Goal: Task Accomplishment & Management: Contribute content

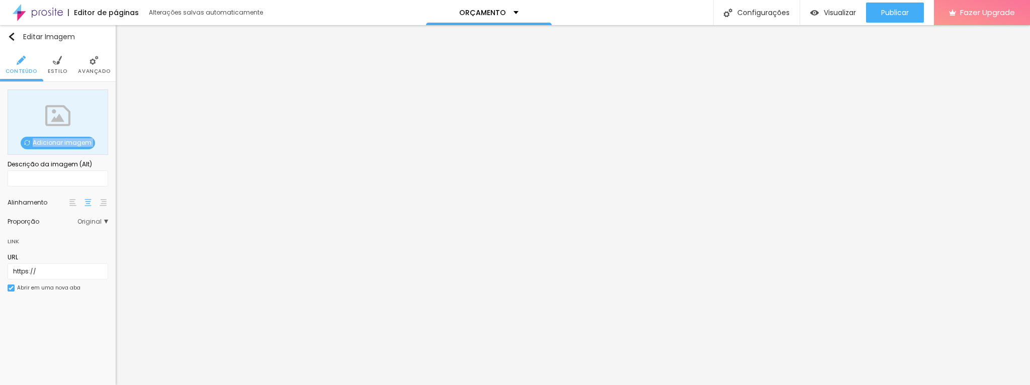
click at [60, 143] on span "Adicionar imagem" at bounding box center [58, 143] width 74 height 13
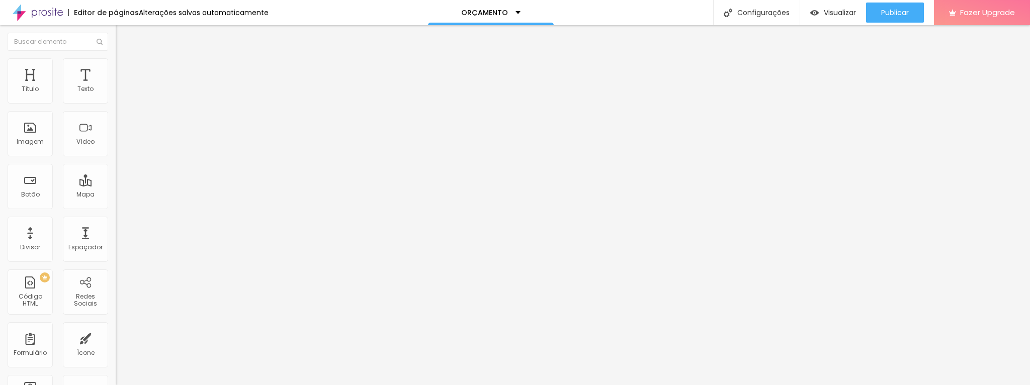
click at [116, 65] on li "Estilo" at bounding box center [174, 63] width 116 height 10
click at [116, 68] on li "Avançado" at bounding box center [174, 73] width 116 height 10
click at [116, 95] on span "Titulo 2" at bounding box center [132, 89] width 33 height 13
click at [116, 103] on span "Titulo 3" at bounding box center [130, 99] width 28 height 9
click at [116, 62] on img at bounding box center [120, 62] width 9 height 9
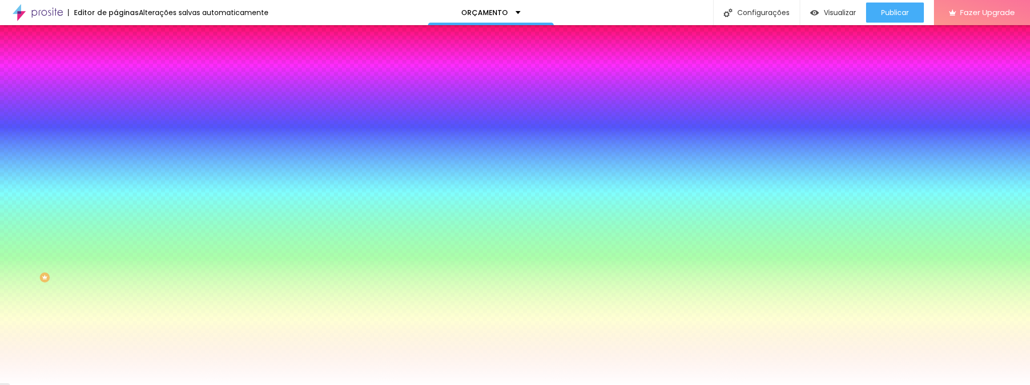
click at [116, 68] on li "Avançado" at bounding box center [174, 73] width 116 height 10
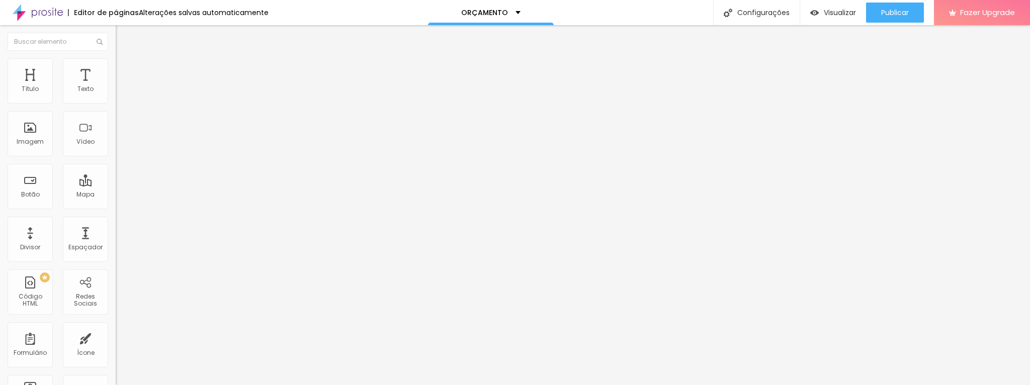
click at [116, 63] on img at bounding box center [120, 62] width 9 height 9
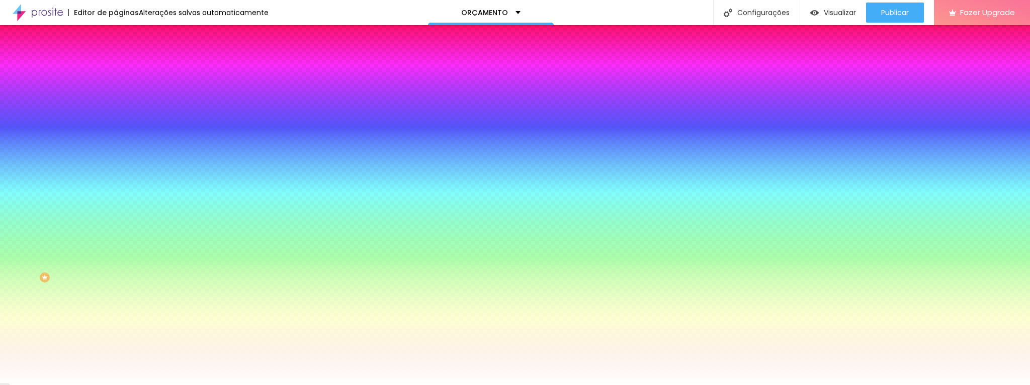
click at [116, 103] on input "#BB998C" at bounding box center [176, 101] width 121 height 10
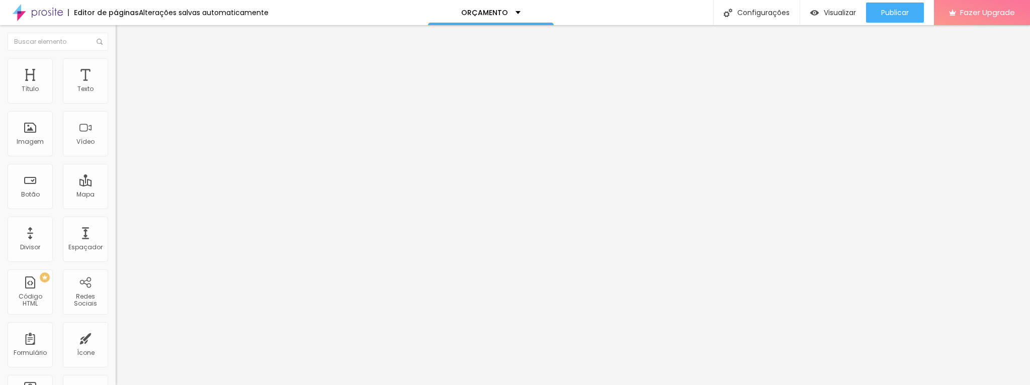
click at [116, 94] on span "Titulo 2" at bounding box center [132, 90] width 33 height 9
click at [116, 104] on span "Titulo 3" at bounding box center [130, 99] width 28 height 12
click at [116, 95] on span "Titulo 2" at bounding box center [132, 89] width 33 height 13
click at [116, 103] on span "Titulo 3" at bounding box center [130, 99] width 28 height 9
click at [116, 94] on span "Titulo 2" at bounding box center [132, 90] width 33 height 9
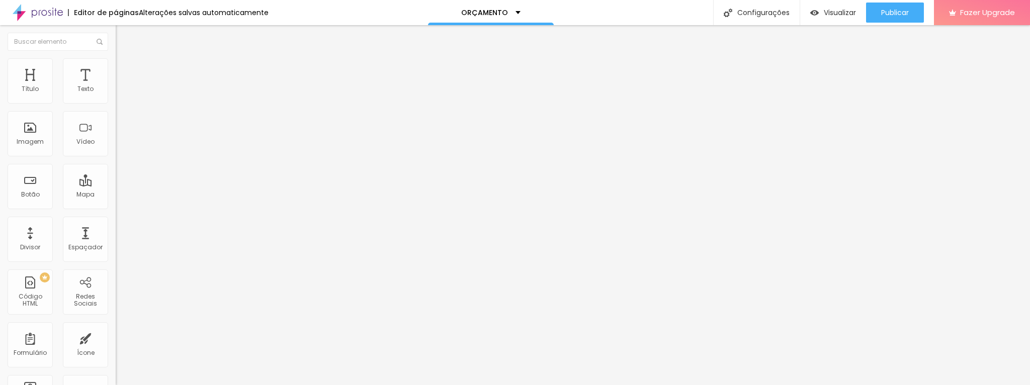
click at [116, 102] on span "Titulo 3" at bounding box center [130, 98] width 28 height 9
click at [121, 147] on icon "button" at bounding box center [123, 145] width 4 height 4
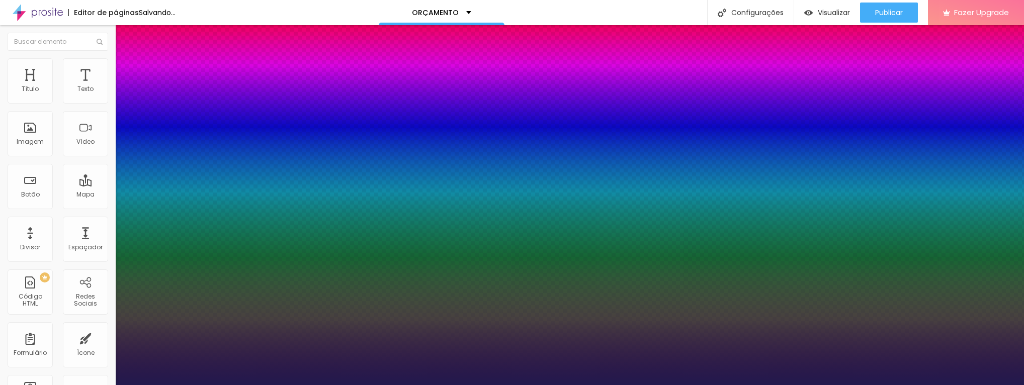
type input "1"
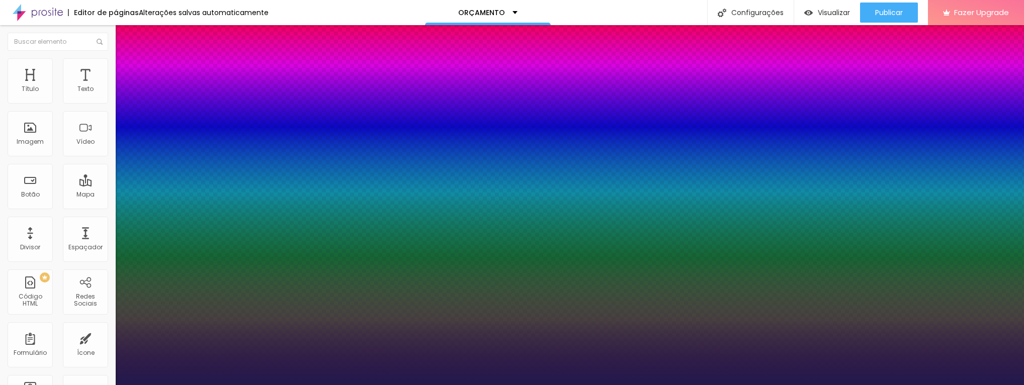
click at [180, 385] on div at bounding box center [512, 385] width 1024 height 0
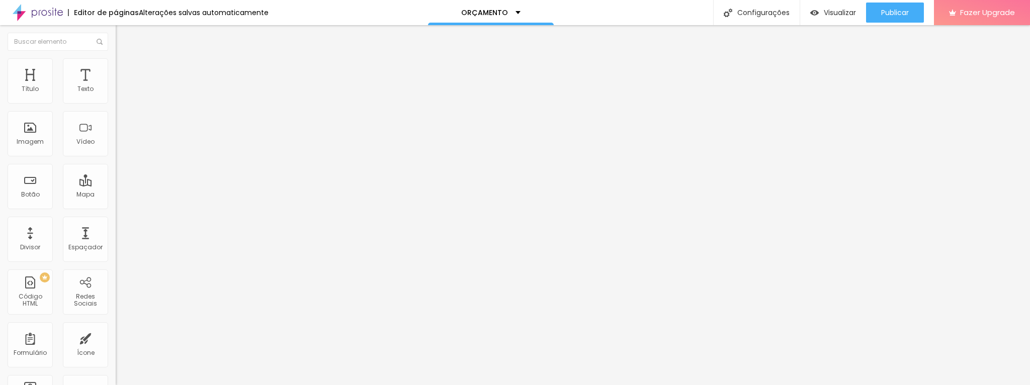
click at [116, 94] on span "Titulo 2" at bounding box center [132, 90] width 33 height 9
click at [116, 102] on span "Titulo 3" at bounding box center [130, 98] width 28 height 9
click at [116, 87] on span "Adicionar imagem" at bounding box center [148, 82] width 65 height 9
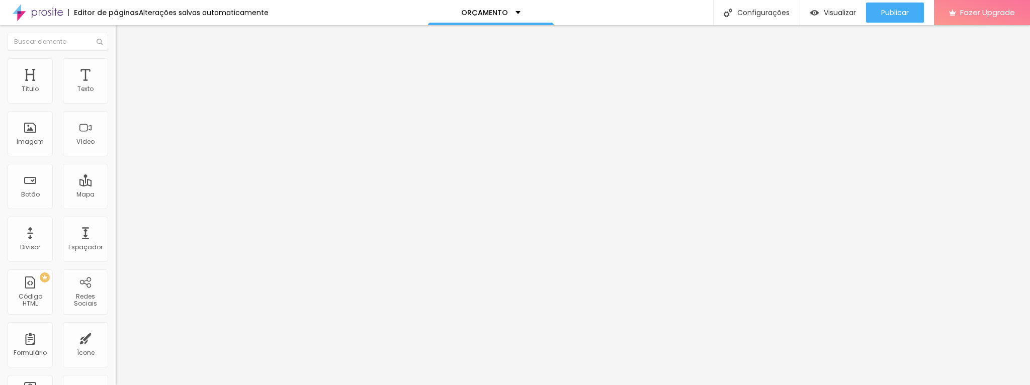
click at [116, 87] on span "Trocar imagem" at bounding box center [143, 82] width 55 height 9
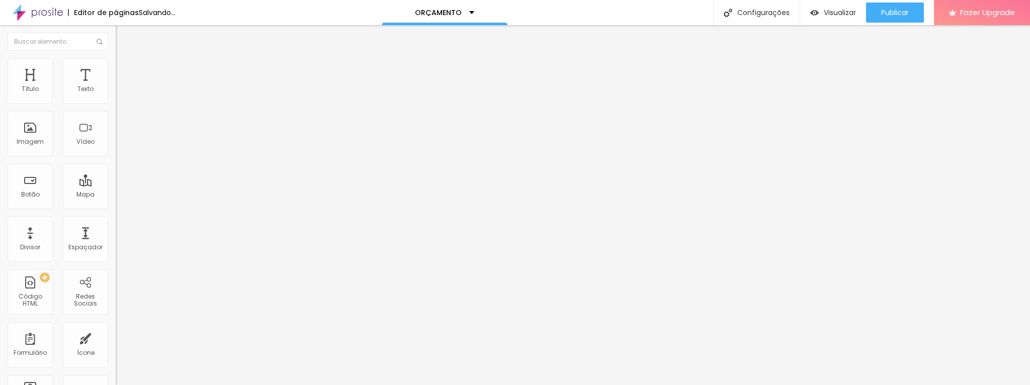
click at [116, 87] on span "Adicionar imagem" at bounding box center [148, 82] width 65 height 9
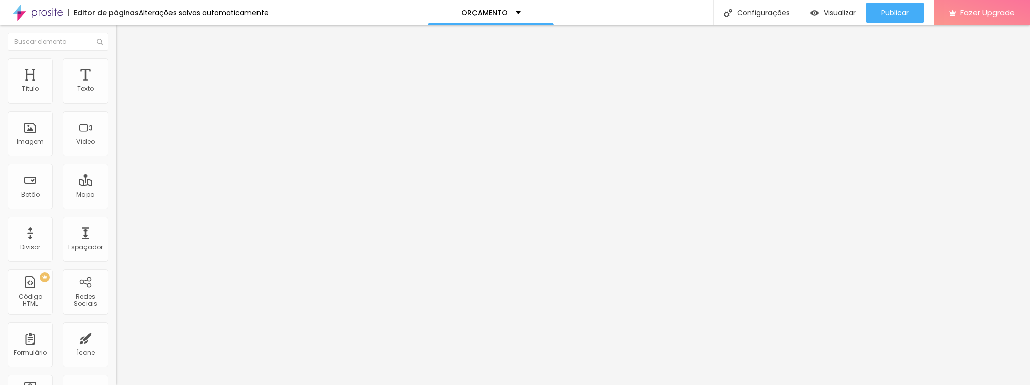
click at [116, 62] on img at bounding box center [120, 62] width 9 height 9
type input "30"
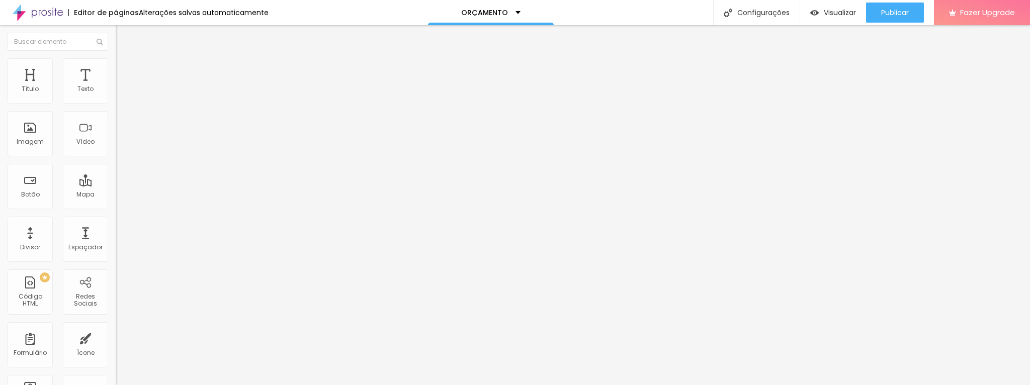
type input "35"
type input "40"
type input "45"
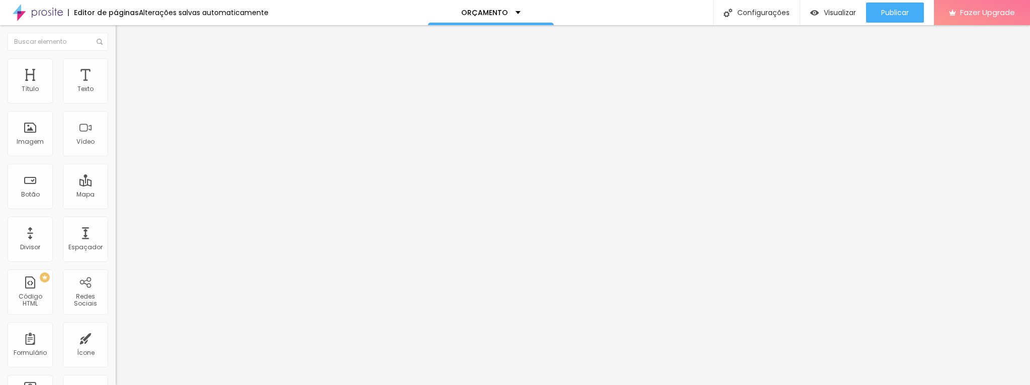
type input "45"
type input "55"
type input "60"
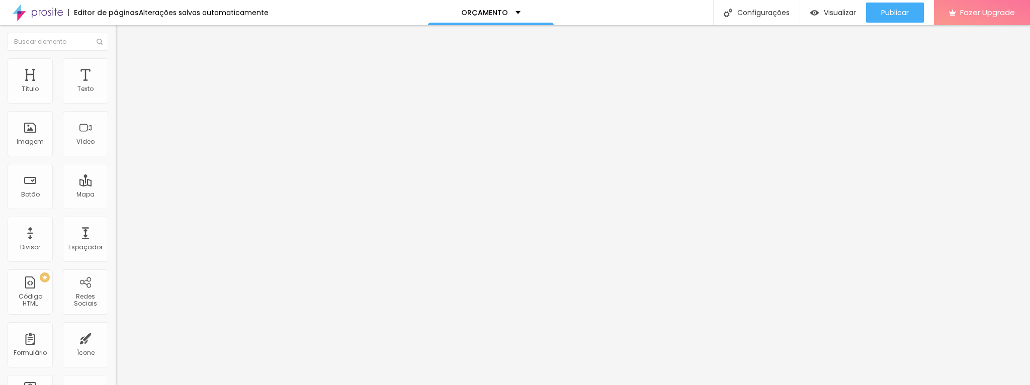
type input "65"
type input "75"
type input "80"
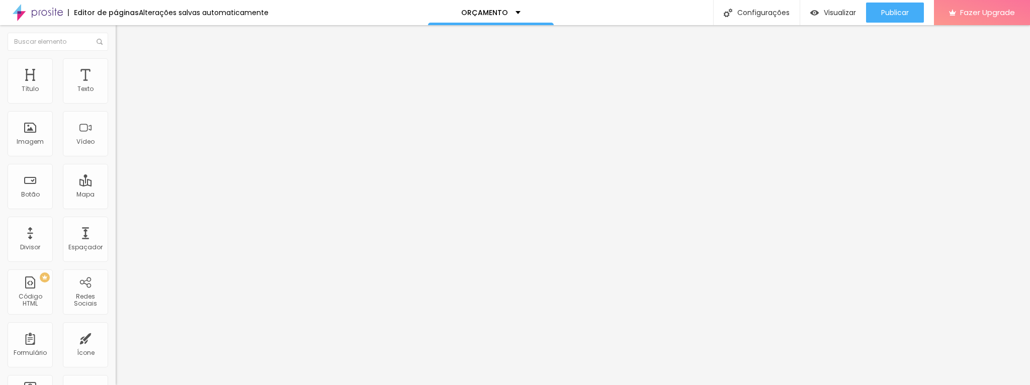
type input "80"
type input "85"
type input "90"
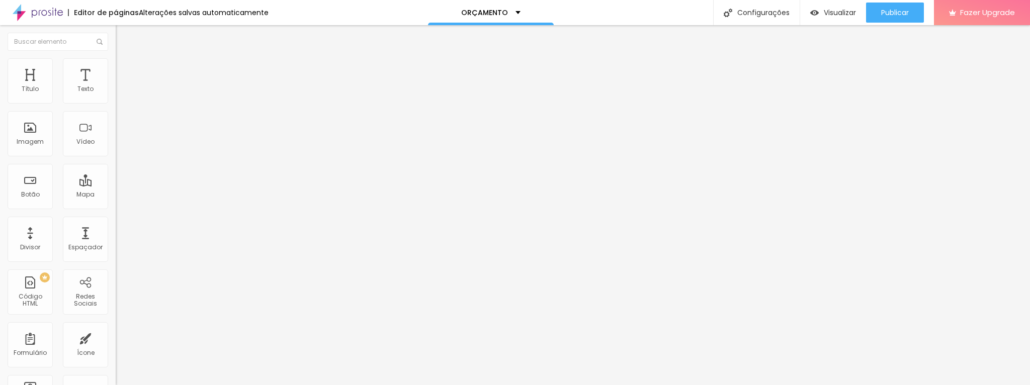
type input "95"
type input "100"
type input "95"
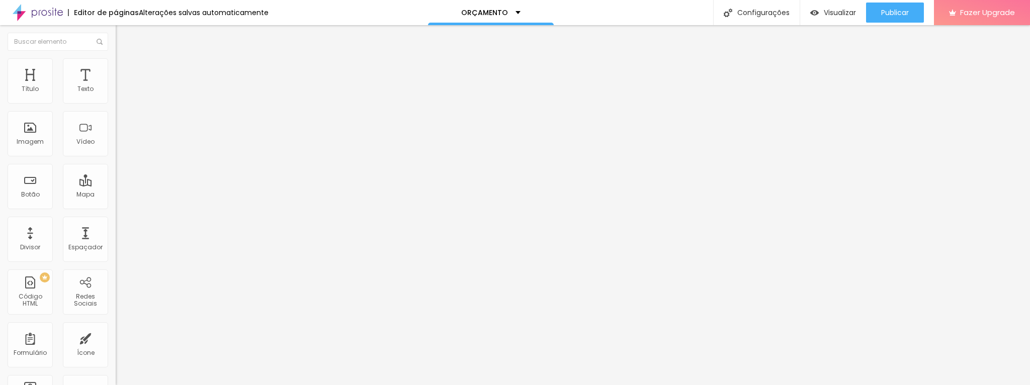
type input "95"
type input "90"
type input "95"
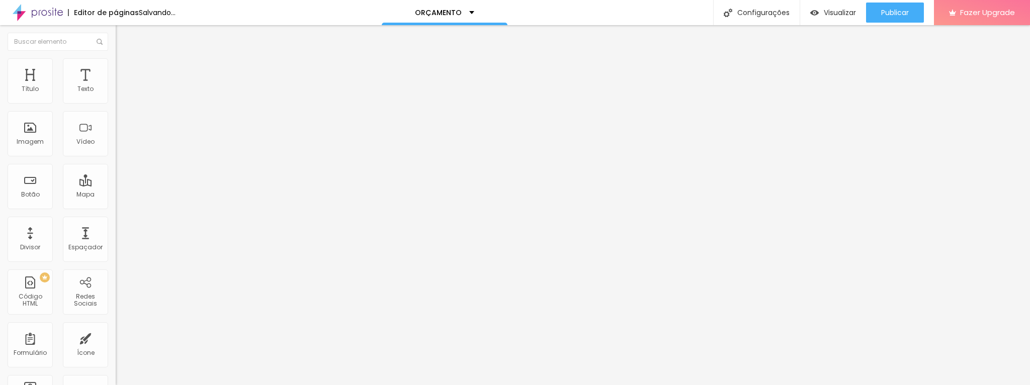
type input "90"
drag, startPoint x: 28, startPoint y: 107, endPoint x: 97, endPoint y: 113, distance: 69.2
type input "90"
click at [116, 103] on input "range" at bounding box center [148, 99] width 65 height 8
click at [116, 66] on li "Estilo" at bounding box center [174, 63] width 116 height 10
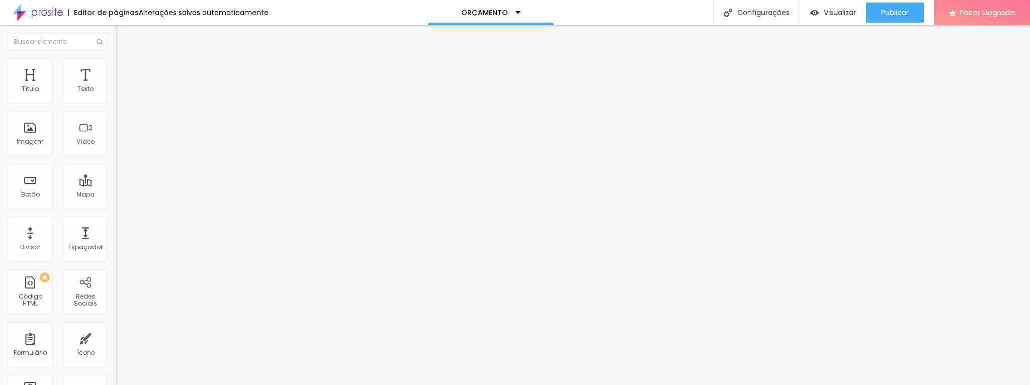
click at [116, 103] on input "range" at bounding box center [148, 99] width 65 height 8
click at [120, 146] on icon "button" at bounding box center [123, 143] width 6 height 6
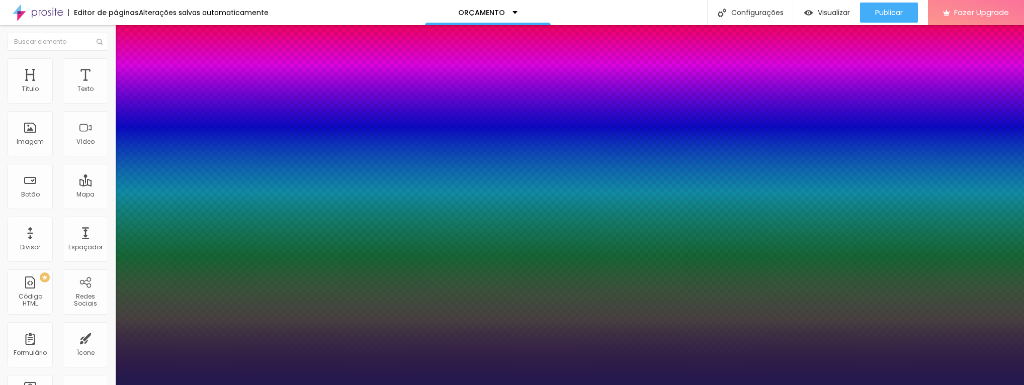
type input "1"
type input "20"
type input "1"
type input "21"
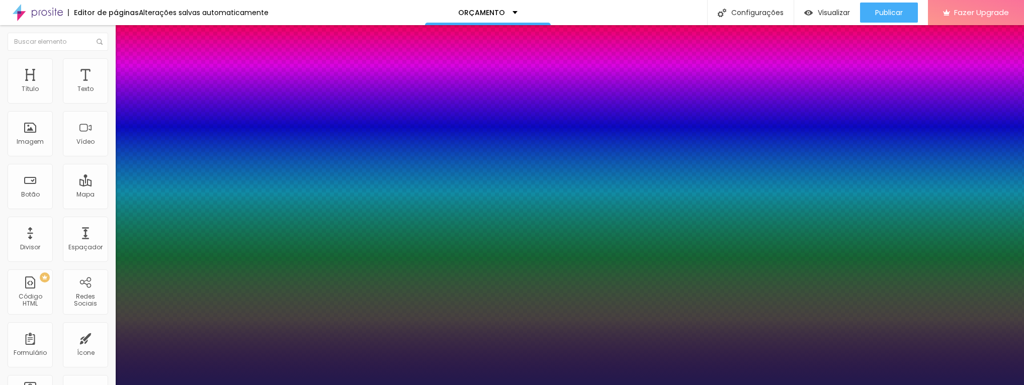
type input "21"
type input "1"
type input "22"
type input "1"
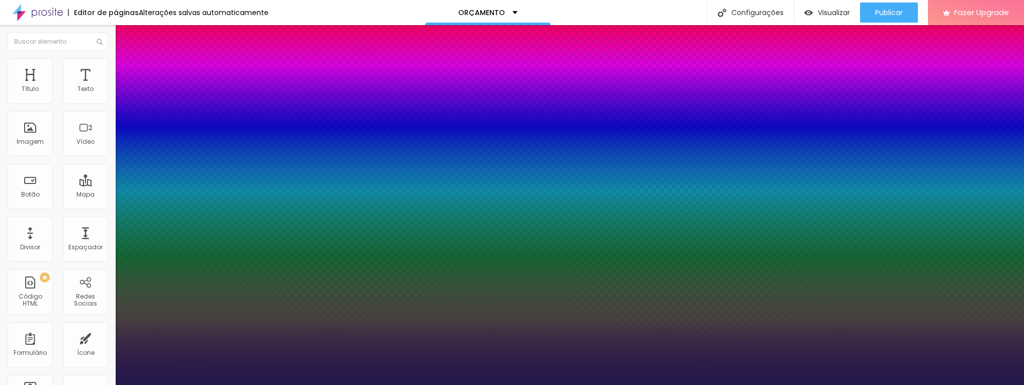
type input "29"
type input "1"
type input "31"
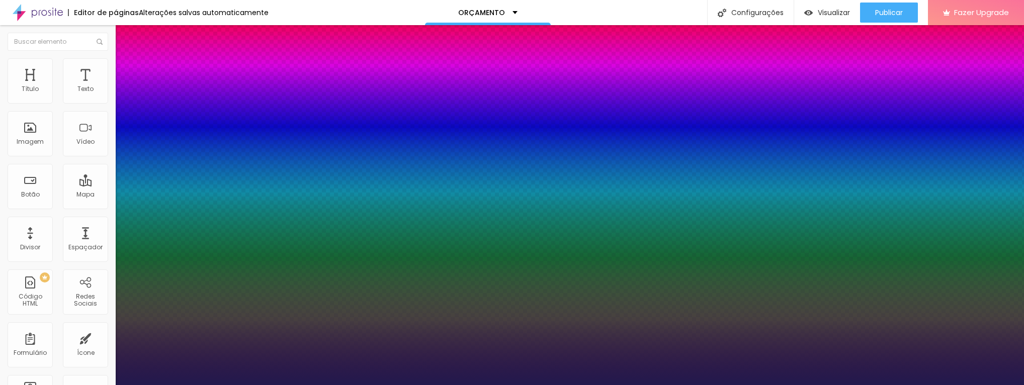
type input "1"
type input "33"
type input "1"
type input "35"
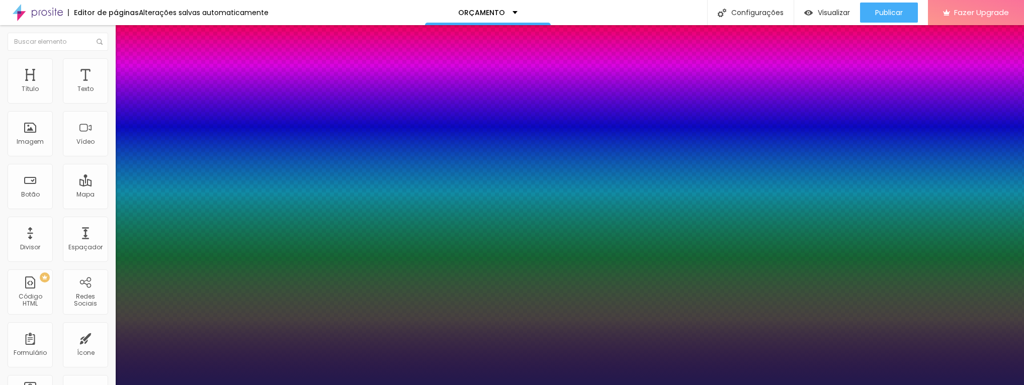
type input "35"
type input "1"
type input "37"
type input "1"
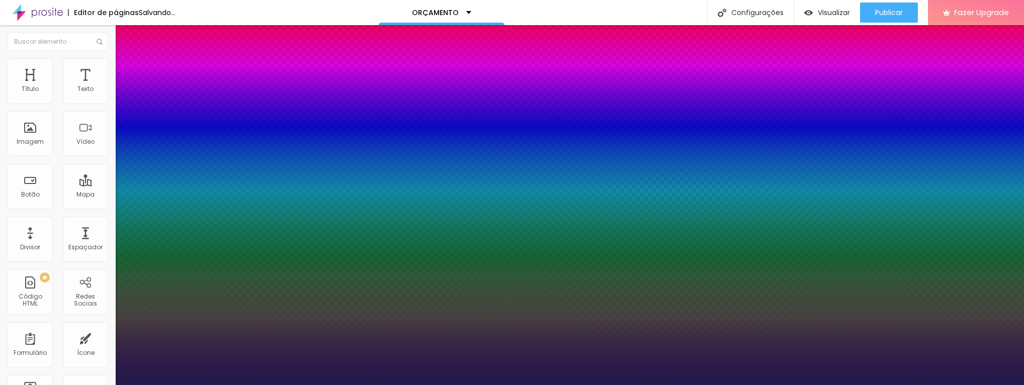
drag, startPoint x: 136, startPoint y: 284, endPoint x: 152, endPoint y: 284, distance: 16.6
type input "37"
type input "1"
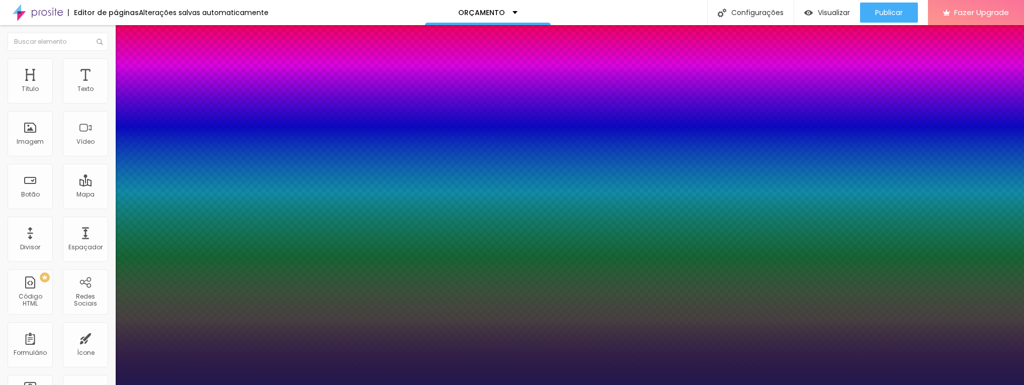
click at [328, 385] on div at bounding box center [512, 385] width 1024 height 0
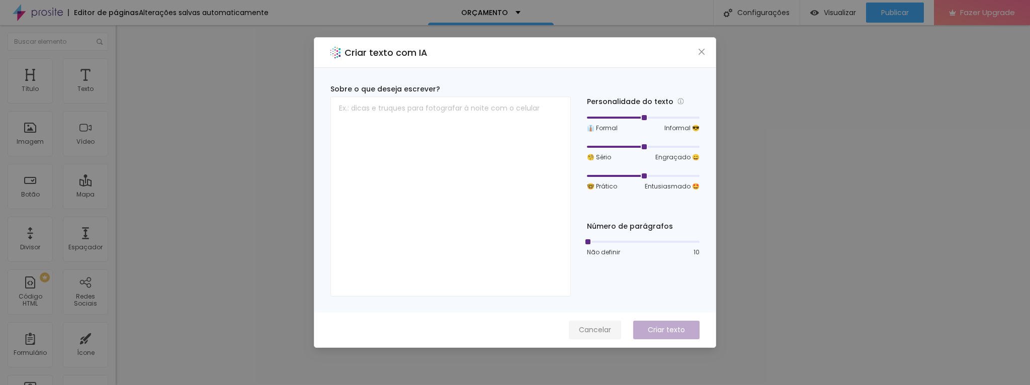
click at [598, 330] on span "Cancelar" at bounding box center [595, 330] width 32 height 11
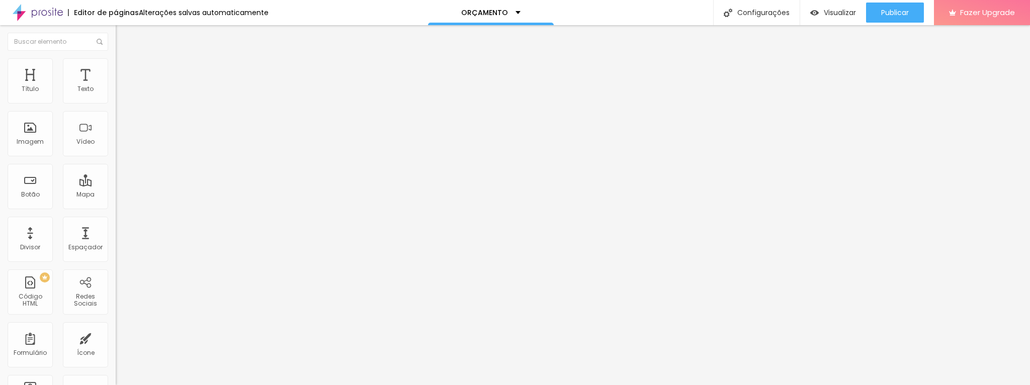
scroll to position [0, 360]
drag, startPoint x: 81, startPoint y: 209, endPoint x: 115, endPoint y: 209, distance: 33.7
click at [116, 209] on div "Texto QUERO Alinhamento Tamanho Pequeno Pequeno Normal Grande Link URL https://…" at bounding box center [174, 154] width 116 height 152
drag, startPoint x: 86, startPoint y: 208, endPoint x: 106, endPoint y: 210, distance: 20.2
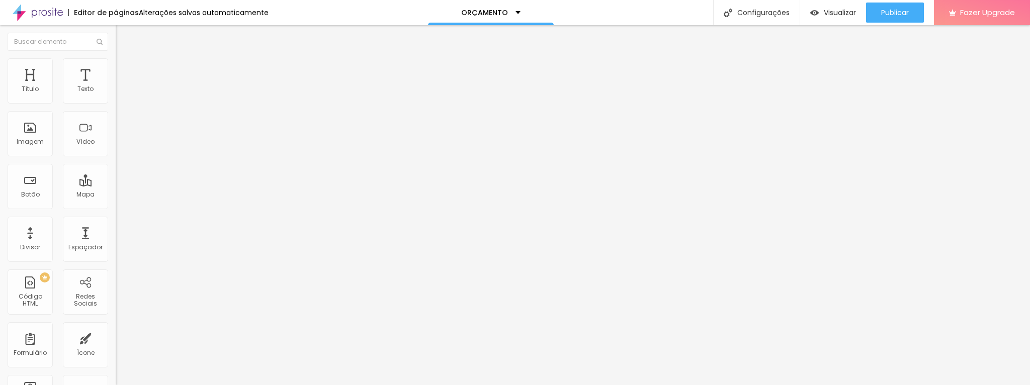
click at [116, 207] on input "https://api.whatsapp.com/send?phone=5547999220804&text=Gostaria%20de%20informa%…" at bounding box center [176, 202] width 121 height 10
drag, startPoint x: 62, startPoint y: 210, endPoint x: 90, endPoint y: 211, distance: 27.2
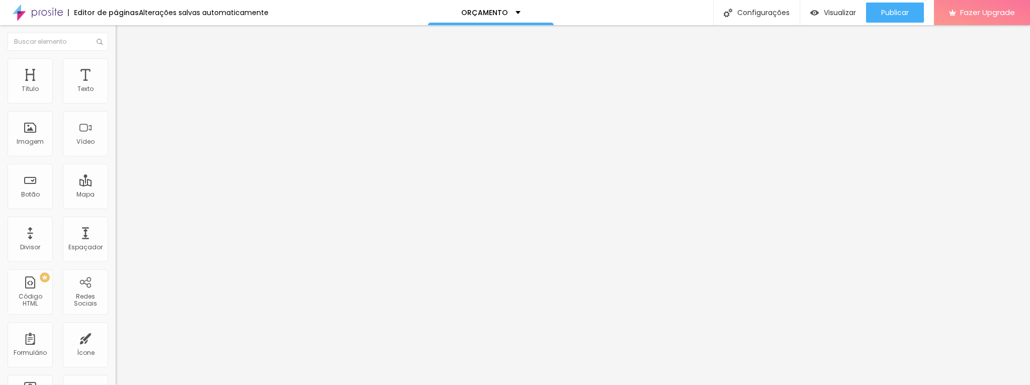
click at [116, 207] on input "https://api.whatsapp.com/send?phone=5547999220804&text=Gostaria%20de%20informa%…" at bounding box center [176, 202] width 121 height 10
click at [125, 69] on span "Estilo" at bounding box center [133, 65] width 16 height 9
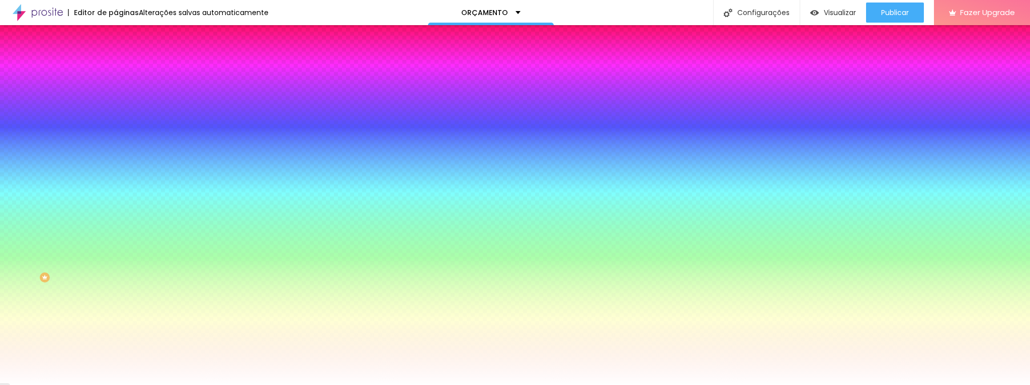
click at [116, 57] on img at bounding box center [120, 52] width 9 height 9
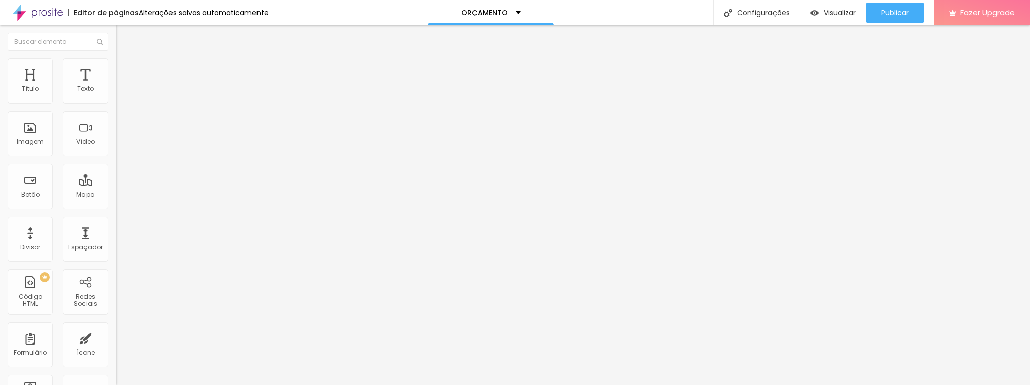
drag, startPoint x: 62, startPoint y: 112, endPoint x: 4, endPoint y: 111, distance: 58.4
click at [116, 111] on div "Texto marca pessoal Alinhamento Tamanho Normal Pequeno Normal Grande Link URL h…" at bounding box center [174, 154] width 116 height 152
type input "QUERO"
click at [116, 65] on li "Estilo" at bounding box center [174, 63] width 116 height 10
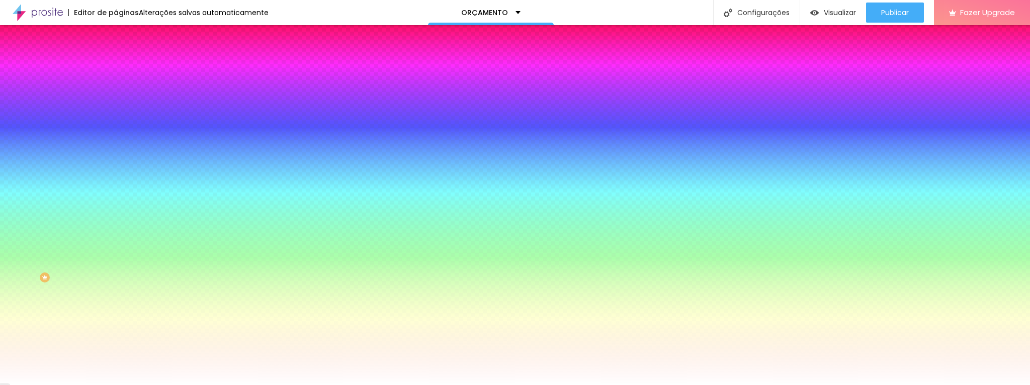
click at [116, 68] on li "Avançado" at bounding box center [174, 73] width 116 height 10
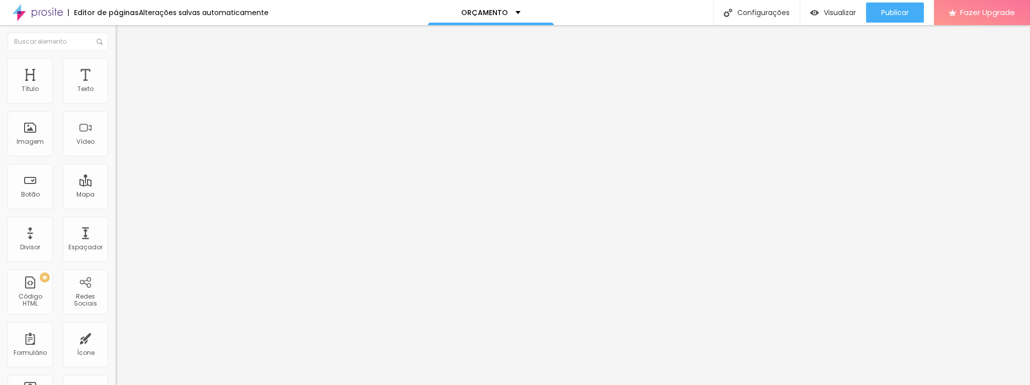
type input "11"
type input "12"
type input "13"
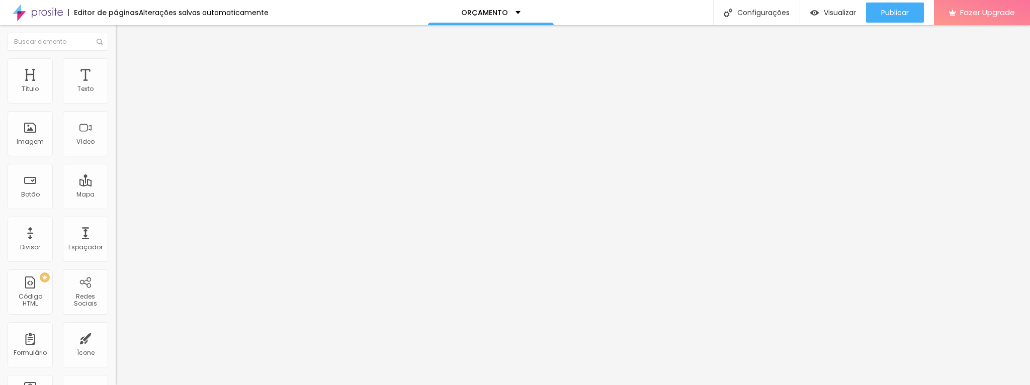
type input "13"
type input "12"
click at [116, 195] on input "range" at bounding box center [148, 199] width 65 height 8
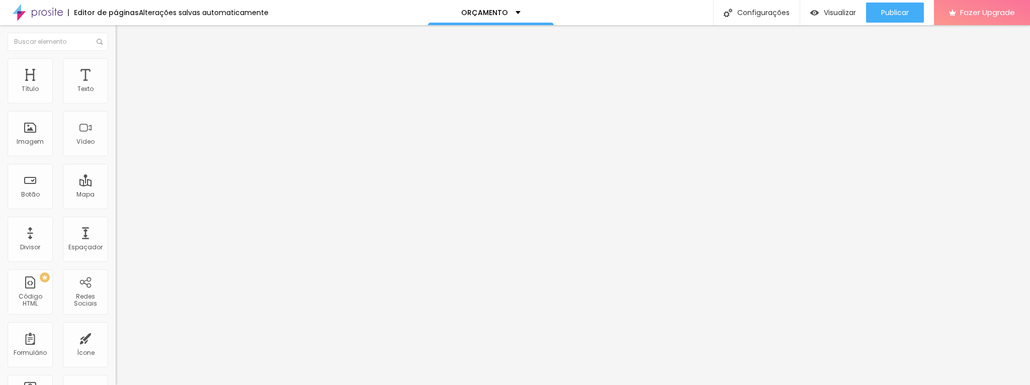
scroll to position [1, 0]
drag, startPoint x: 60, startPoint y: 114, endPoint x: -27, endPoint y: 122, distance: 87.0
click at [0, 122] on html "Editor de páginas Alterações salvas automaticamente ORÇAMENTO Configurações Con…" at bounding box center [515, 192] width 1030 height 385
type input "m"
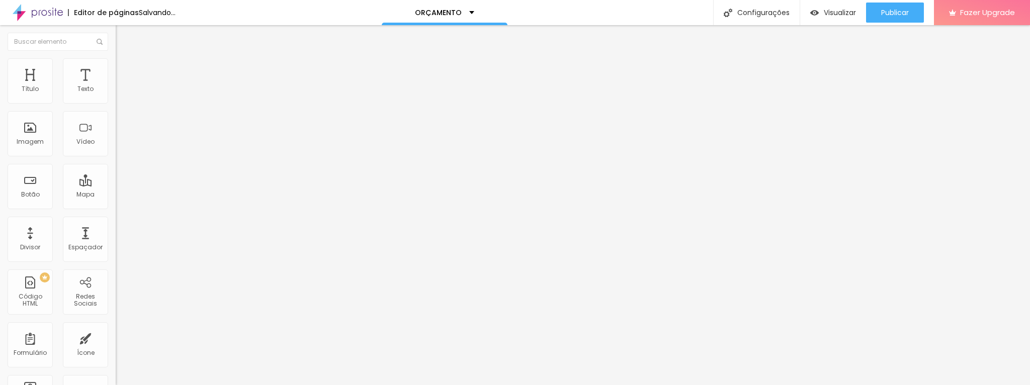
type input "QUERO"
click at [125, 68] on span "Estilo" at bounding box center [133, 65] width 16 height 9
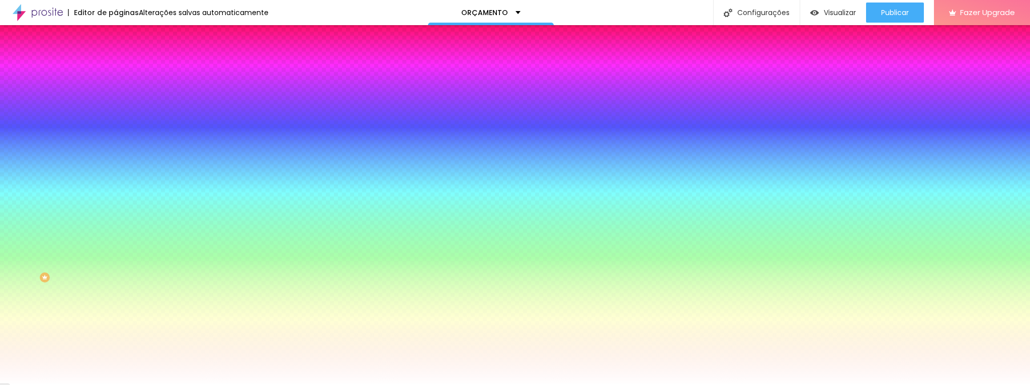
click at [121, 126] on icon "button" at bounding box center [123, 128] width 4 height 4
type input "17"
type input "16"
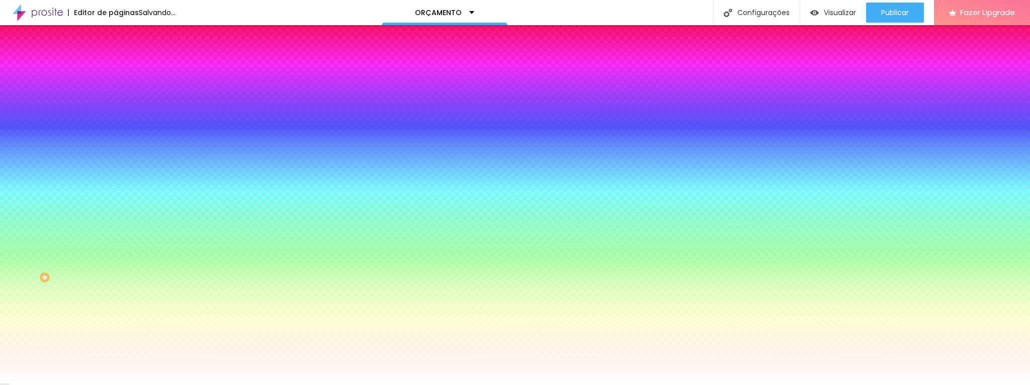
type input "17"
click at [13, 385] on div at bounding box center [515, 385] width 1030 height 0
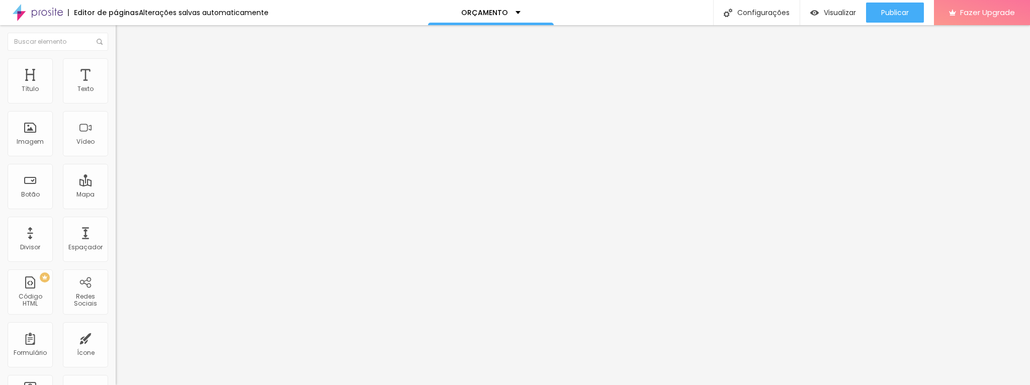
drag, startPoint x: 68, startPoint y: 114, endPoint x: -62, endPoint y: 114, distance: 129.8
click at [0, 114] on html "Editor de páginas Alterações salvas automaticamente ORÇAMENTO Configurações Con…" at bounding box center [515, 192] width 1030 height 385
type input "QUERO"
drag, startPoint x: 68, startPoint y: 110, endPoint x: -32, endPoint y: 117, distance: 100.4
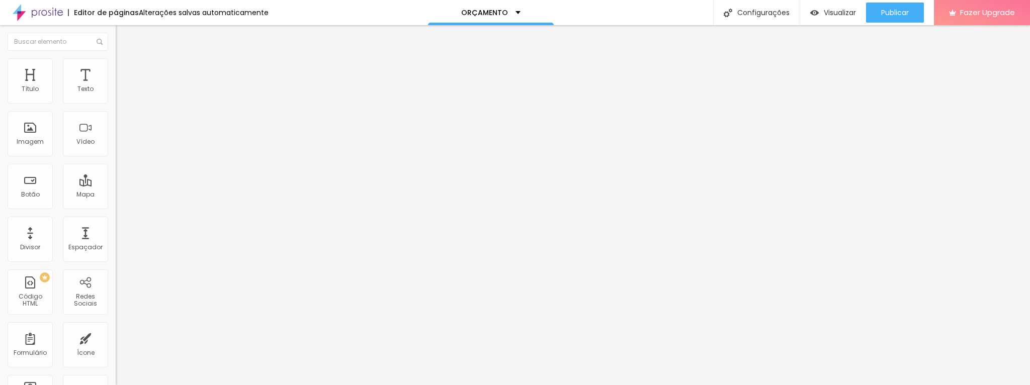
click at [0, 117] on html "Editor de páginas Alterações salvas automaticamente ORÇAMENTO Configurações Con…" at bounding box center [515, 192] width 1030 height 385
type input "m"
type input "QUERO"
click at [116, 207] on input "https://api.whatsapp.com/send?phone=5547999220804&text=Gostaria%20de%20informa%…" at bounding box center [176, 202] width 121 height 10
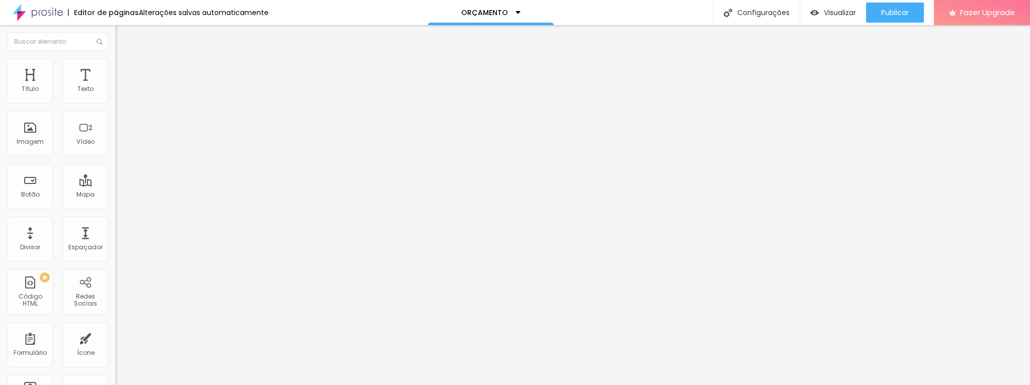
scroll to position [0, 425]
drag, startPoint x: 91, startPoint y: 211, endPoint x: 104, endPoint y: 213, distance: 12.7
click at [116, 207] on input "https://api.whatsapp.com/send?phone=5547999220804&text=Gostaria%20de%20informa%…" at bounding box center [176, 202] width 121 height 10
drag, startPoint x: 103, startPoint y: 210, endPoint x: -16, endPoint y: 207, distance: 118.8
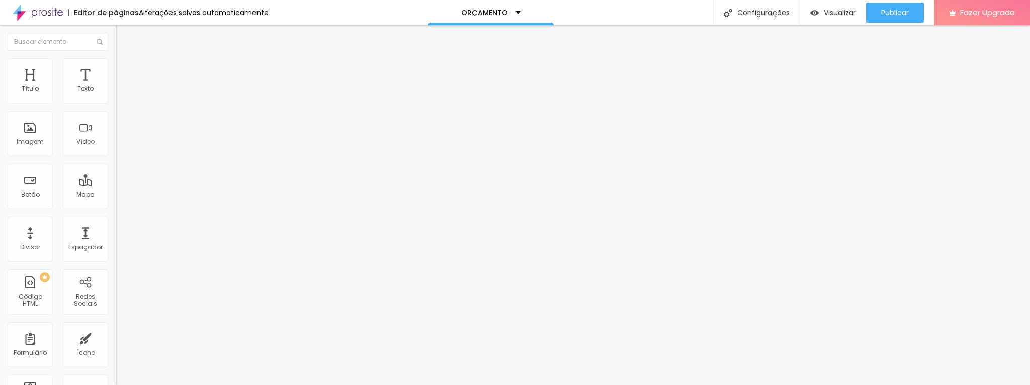
click at [0, 207] on html "Editor de páginas Alterações salvas automaticamente ORÇAMENTO Configurações Con…" at bounding box center [515, 192] width 1030 height 385
paste input "https://wa.me/5547999220804"
type input "https://wa.me/5547999220804"
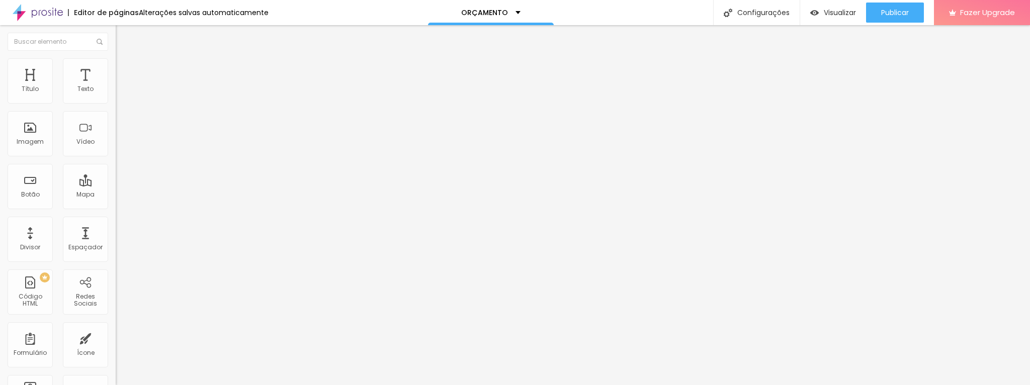
click at [116, 207] on input "https://api.whatsapp.com/send?phone=5547999220804&text=Gostaria%20de%20informa%…" at bounding box center [176, 202] width 121 height 10
paste input "https://wa.me/5547999220804"
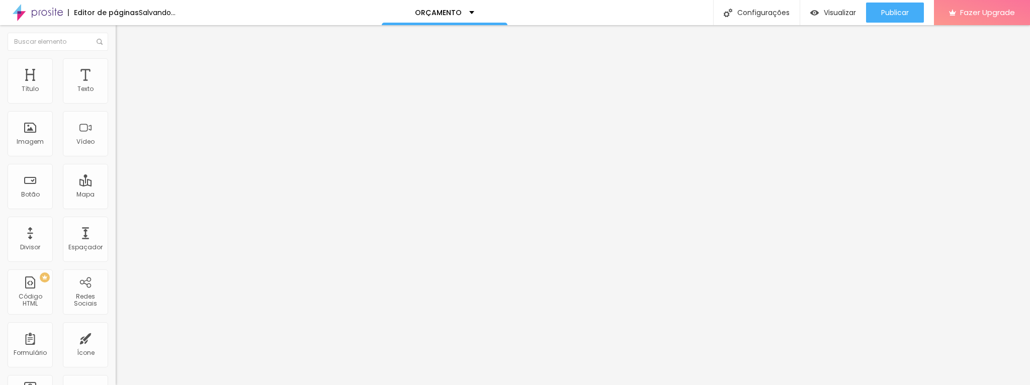
type input "https://wa.me/5547999220804"
click at [116, 207] on input "https://api.whatsapp.com/send?phone=5547999220804&text=Gostaria%20de%20informa%…" at bounding box center [176, 202] width 121 height 10
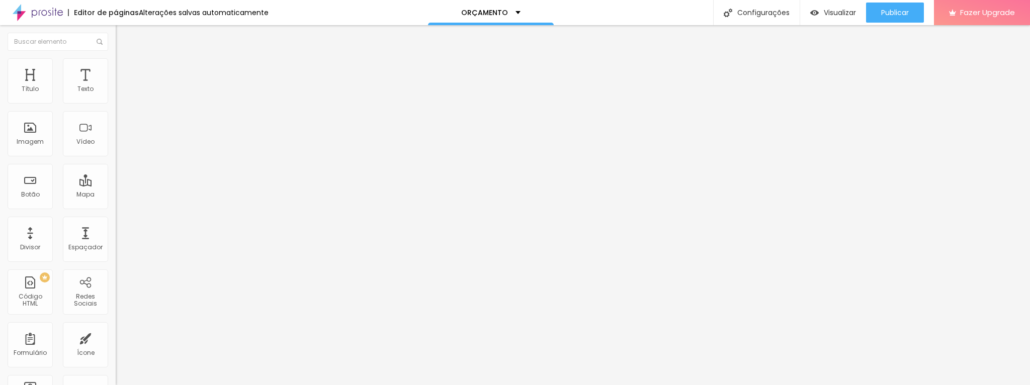
paste input "https://wa.me/5547999220804"
type input "https://wa.me/5547999220804"
click at [116, 70] on img at bounding box center [120, 70] width 9 height 9
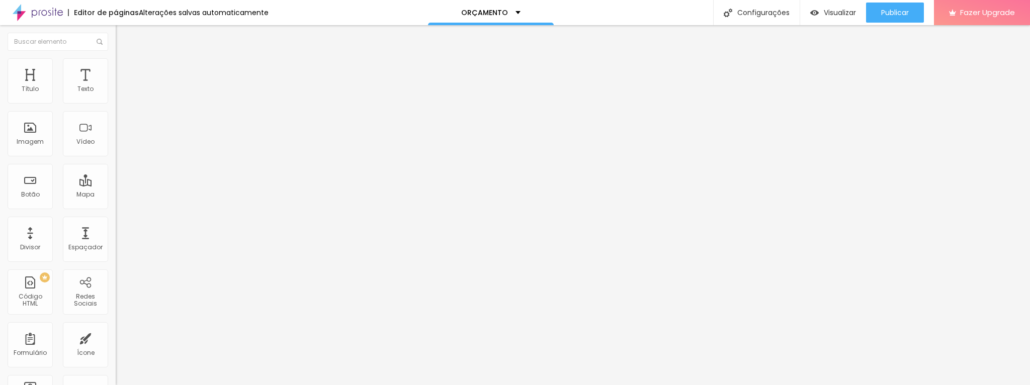
click at [116, 259] on button "button" at bounding box center [123, 263] width 14 height 11
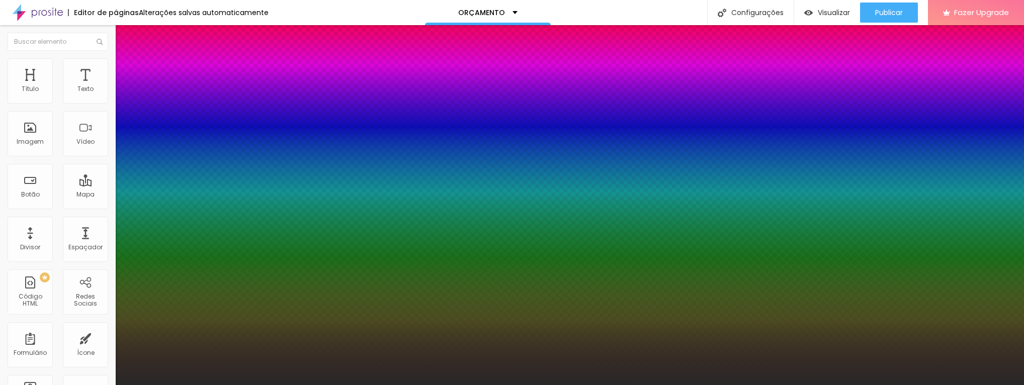
paste input "6B6B6B"
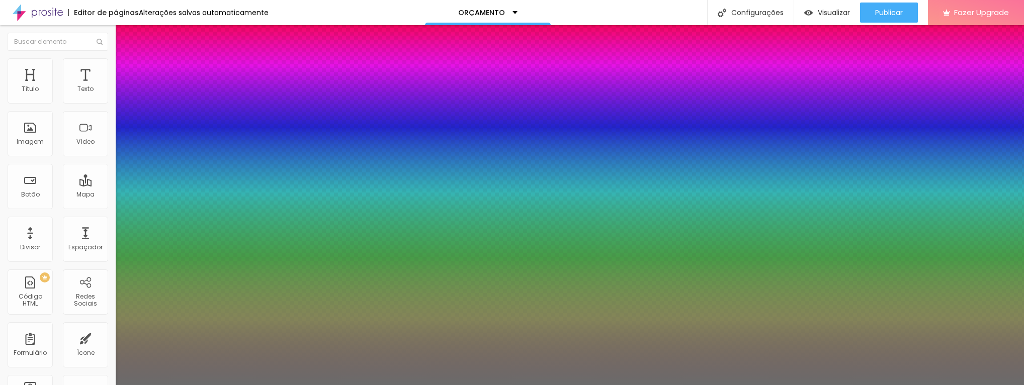
type input "#6B6B6B"
click at [48, 385] on div at bounding box center [512, 385] width 1024 height 0
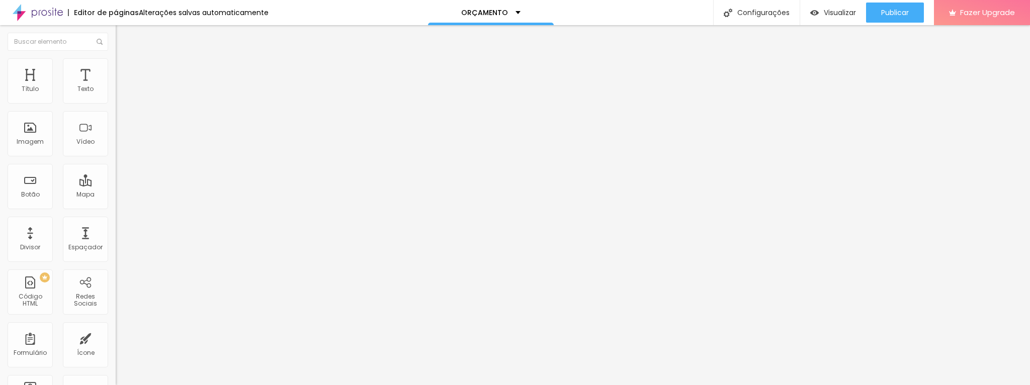
click at [116, 302] on button "button" at bounding box center [123, 296] width 14 height 11
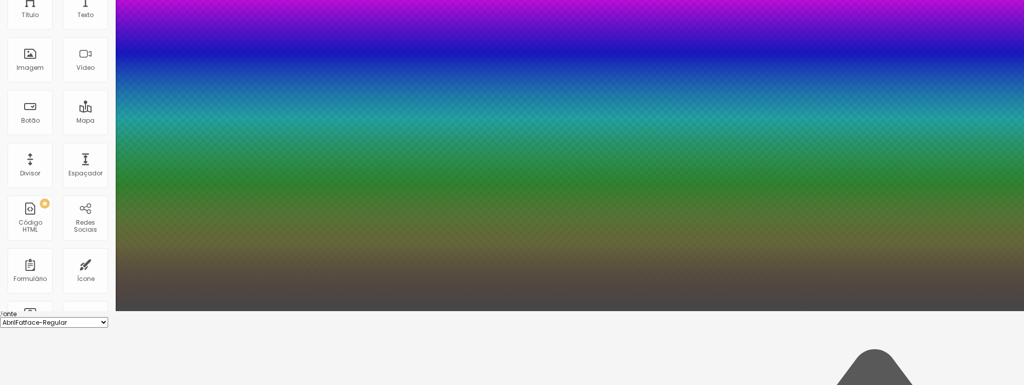
scroll to position [78, 0]
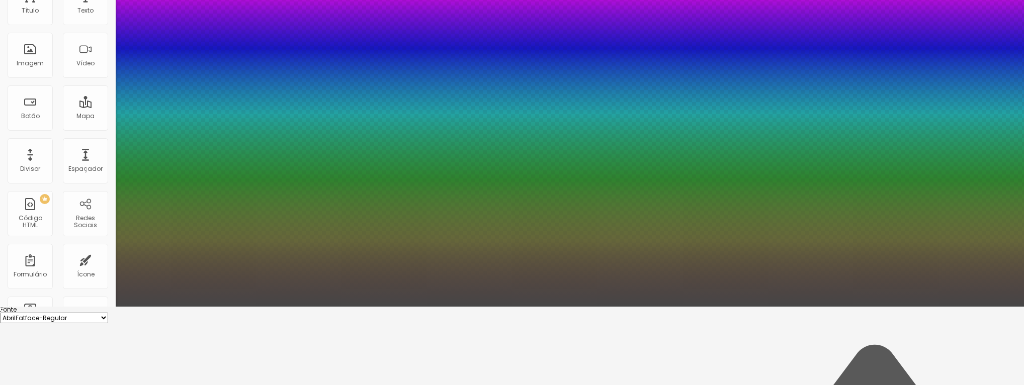
paste input "6B6B6B"
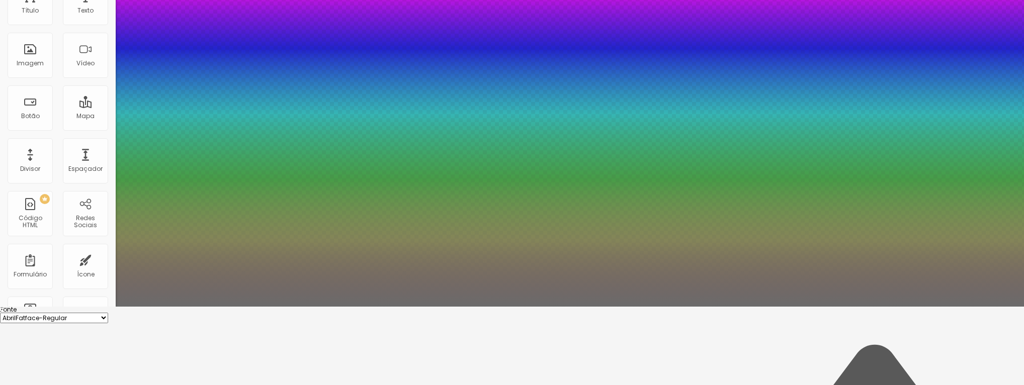
type input "#6B6B6B"
click at [245, 307] on div at bounding box center [512, 307] width 1024 height 0
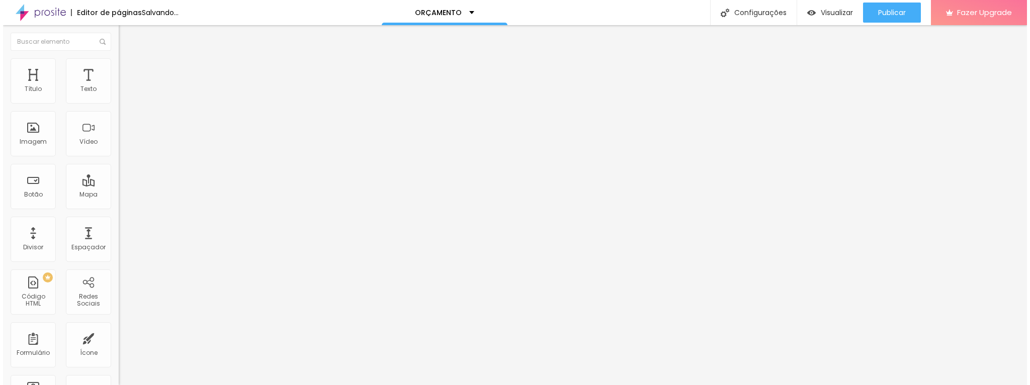
scroll to position [0, 0]
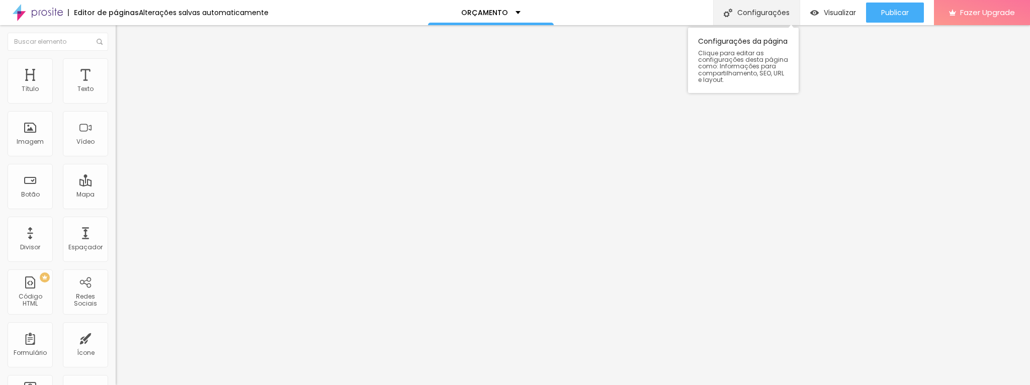
click at [776, 9] on div "Configurações" at bounding box center [756, 12] width 87 height 25
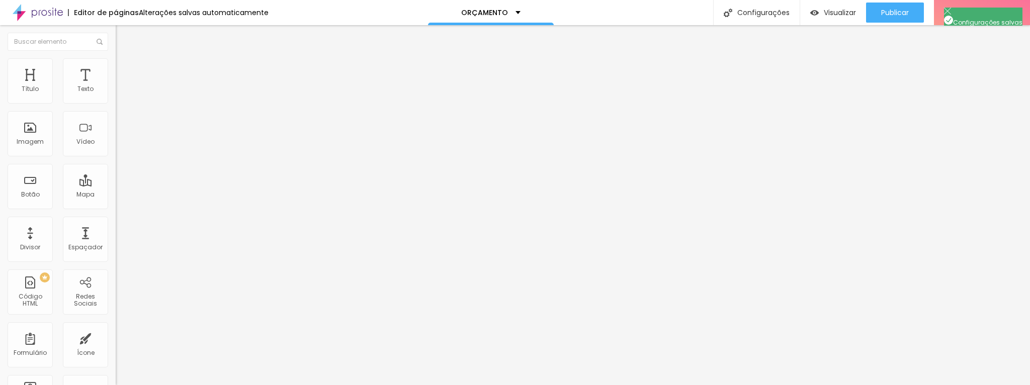
click at [123, 37] on img "button" at bounding box center [127, 37] width 8 height 8
click at [41, 12] on img at bounding box center [38, 12] width 50 height 25
drag, startPoint x: 40, startPoint y: 211, endPoint x: -32, endPoint y: 201, distance: 72.7
click at [0, 201] on html "Editor de páginas Alterações salvas automaticamente ORÇAMENTO Configurações Con…" at bounding box center [515, 192] width 1030 height 385
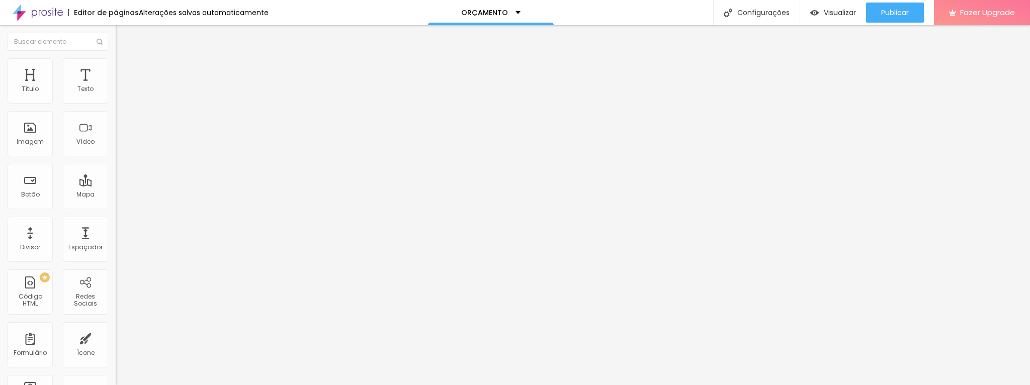
paste input "https://wa.me/5547999220804?text=Gostaria%20de%20informa%C3%A7%C3%B5es%20sobre%…"
type input "https://wa.me/5547999220804?text=Gostaria%20de%20informa%C3%A7%C3%B5es%20sobre%…"
drag, startPoint x: 45, startPoint y: 116, endPoint x: -39, endPoint y: 104, distance: 85.0
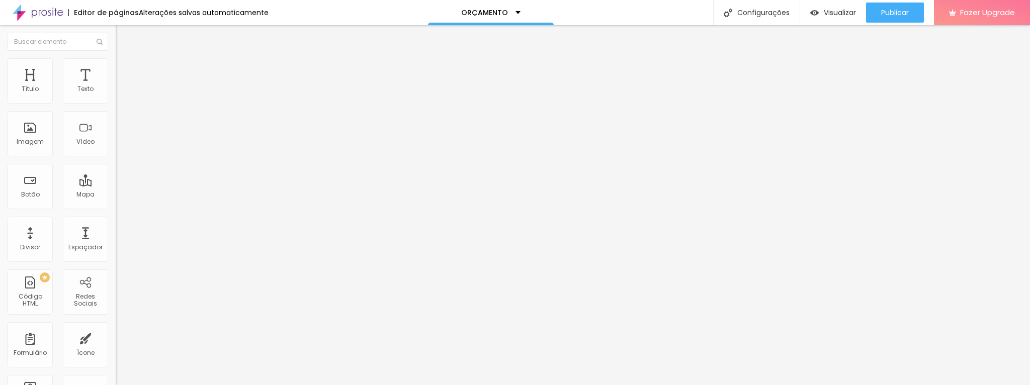
click at [0, 104] on html "Editor de páginas Alterações salvas automaticamente ORÇAMENTO Configurações Con…" at bounding box center [515, 192] width 1030 height 385
type input "q"
type input "QUERO"
click at [889, 14] on span "Publicar" at bounding box center [895, 13] width 28 height 8
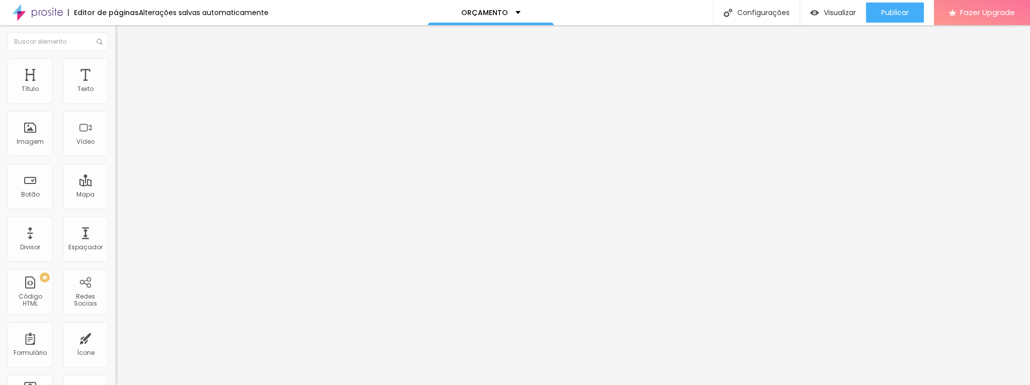
drag, startPoint x: 88, startPoint y: 211, endPoint x: 108, endPoint y: 212, distance: 20.7
click at [116, 212] on div "Texto QUERO Alinhamento Tamanho Normal Pequeno Normal Grande Link URL https://a…" at bounding box center [174, 154] width 116 height 152
click at [904, 13] on span "Publicar" at bounding box center [895, 13] width 28 height 8
click at [116, 60] on img at bounding box center [120, 62] width 9 height 9
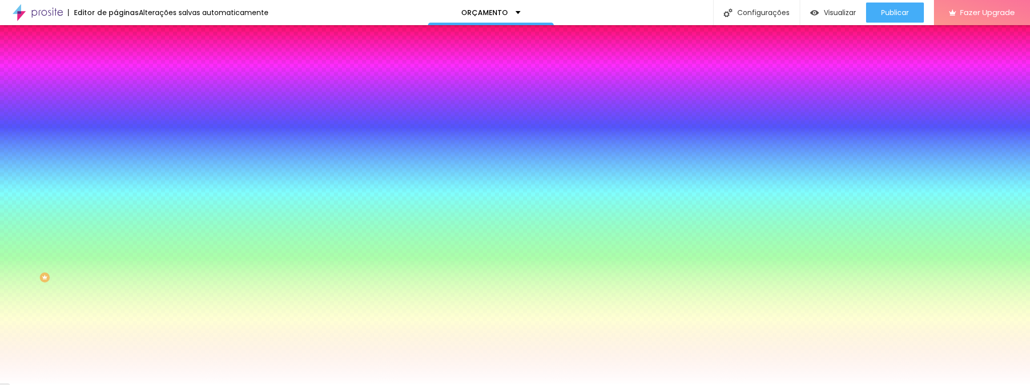
click at [116, 102] on input "#BB998C" at bounding box center [176, 101] width 121 height 10
paste input
type input "#"
click at [123, 38] on img "button" at bounding box center [127, 37] width 8 height 8
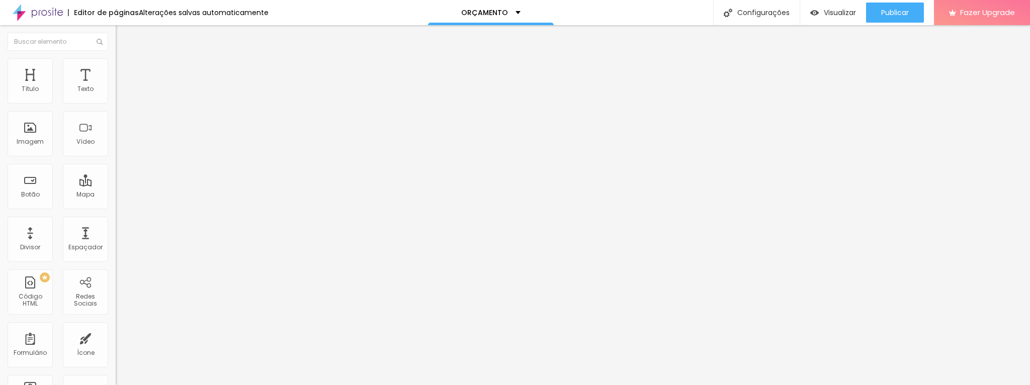
click at [116, 58] on li "Estilo" at bounding box center [174, 63] width 116 height 10
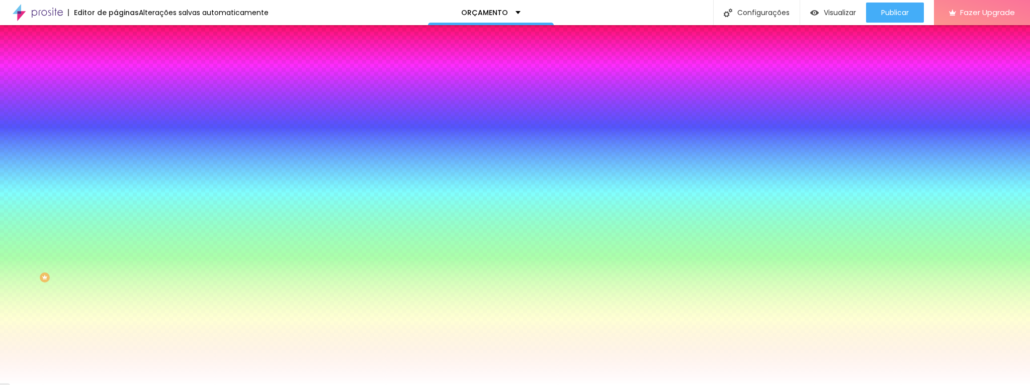
click at [116, 102] on input "#BB998C" at bounding box center [176, 101] width 121 height 10
click at [123, 37] on img "button" at bounding box center [127, 37] width 8 height 8
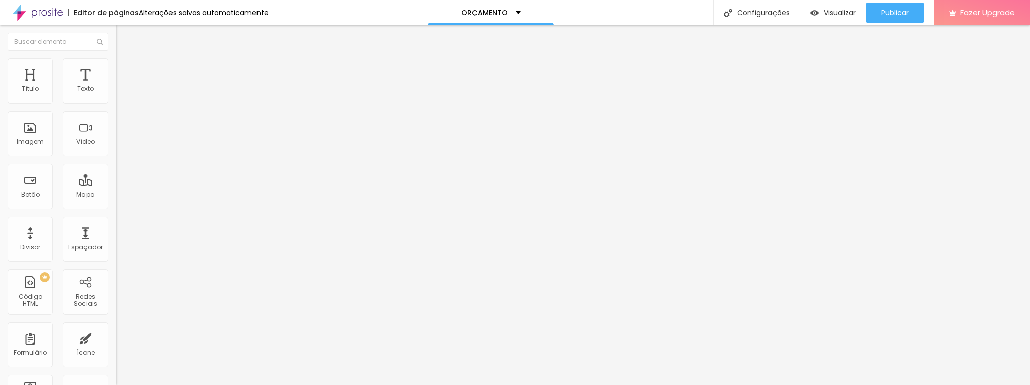
click at [51, 10] on img at bounding box center [38, 12] width 50 height 25
click at [898, 20] on div "Publicar" at bounding box center [895, 13] width 28 height 20
click at [116, 64] on img at bounding box center [120, 62] width 9 height 9
click at [125, 68] on span "Avançado" at bounding box center [141, 65] width 33 height 9
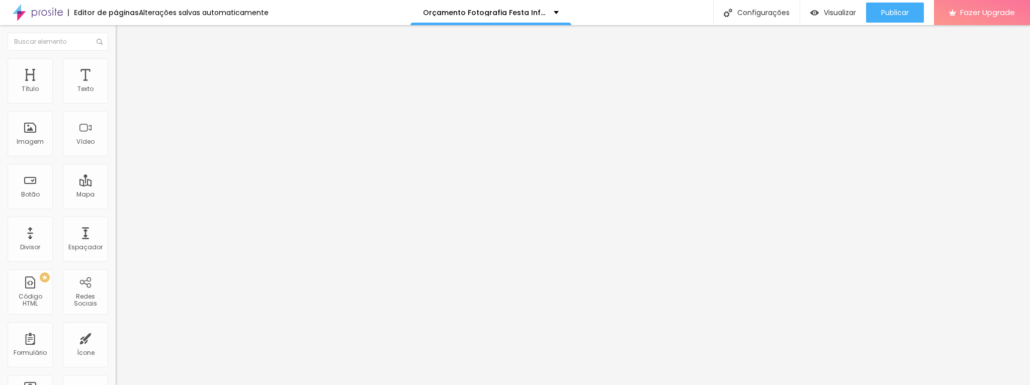
click at [125, 59] on span "Estilo" at bounding box center [133, 55] width 16 height 9
click at [116, 66] on li "Avançado" at bounding box center [174, 63] width 116 height 10
click at [116, 62] on li "Estilo" at bounding box center [174, 63] width 116 height 10
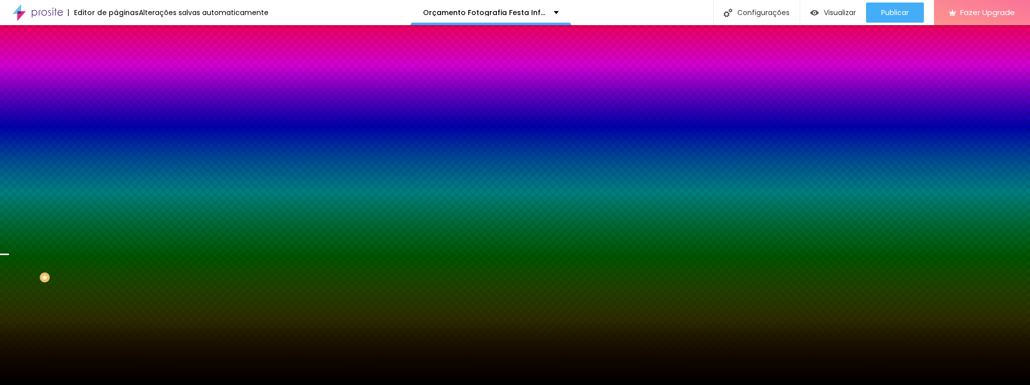
click at [116, 93] on span "Trocar imagem" at bounding box center [143, 88] width 55 height 9
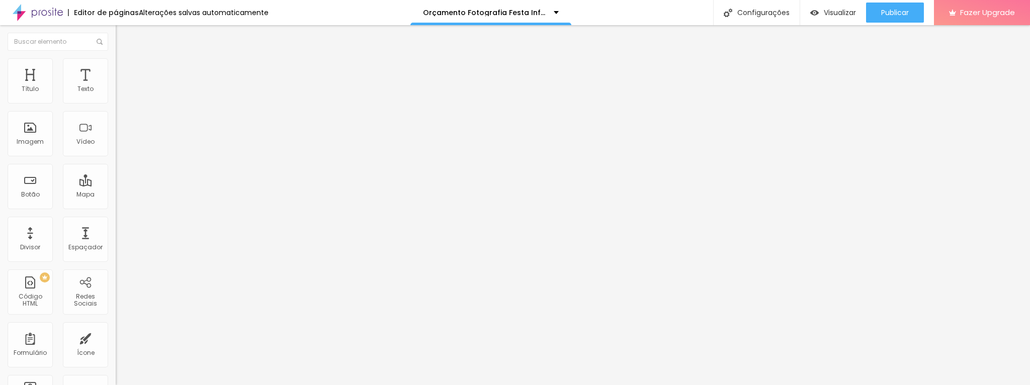
click at [116, 63] on li "Estilo" at bounding box center [174, 63] width 116 height 10
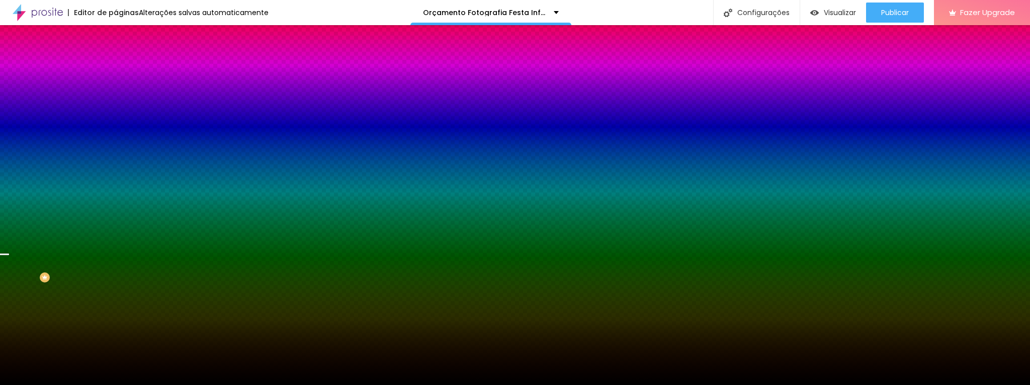
click at [116, 137] on div at bounding box center [174, 137] width 116 height 0
click at [116, 147] on input "#000000" at bounding box center [176, 142] width 121 height 10
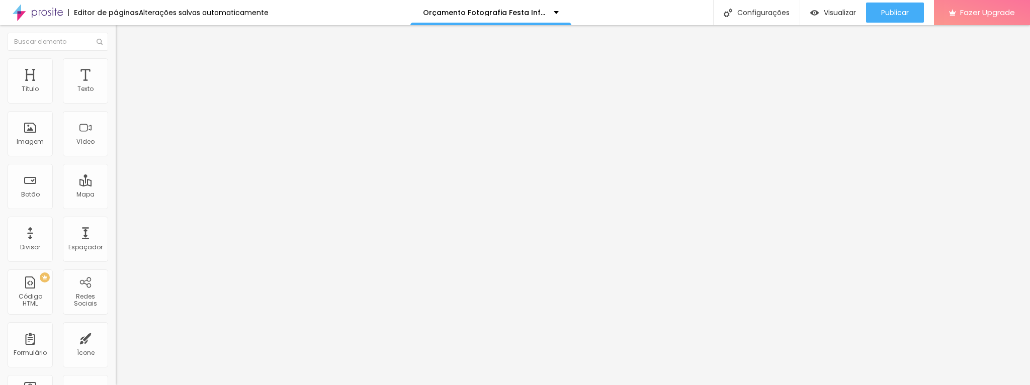
click at [125, 69] on span "Estilo" at bounding box center [133, 65] width 16 height 9
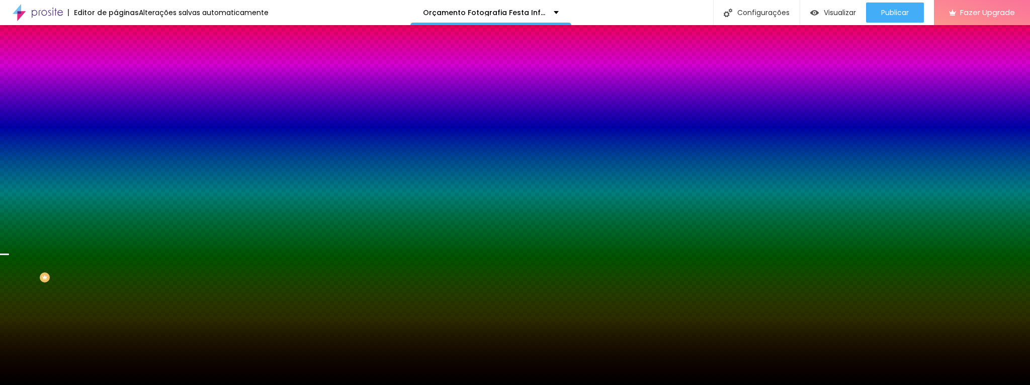
click at [116, 147] on input "#000000" at bounding box center [176, 142] width 121 height 10
paste input "BB998C"
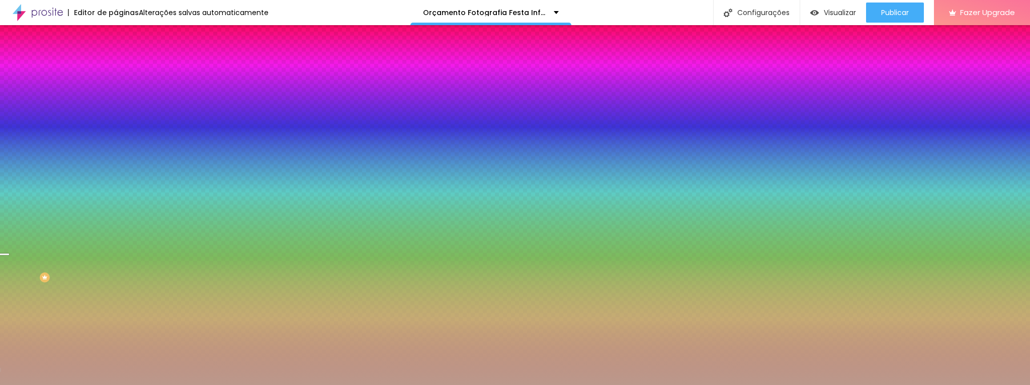
type input "#BB998C"
click at [116, 137] on div at bounding box center [174, 137] width 116 height 0
drag, startPoint x: 102, startPoint y: 244, endPoint x: 102, endPoint y: 225, distance: 19.1
click at [9, 155] on div at bounding box center [4, 154] width 10 height 2
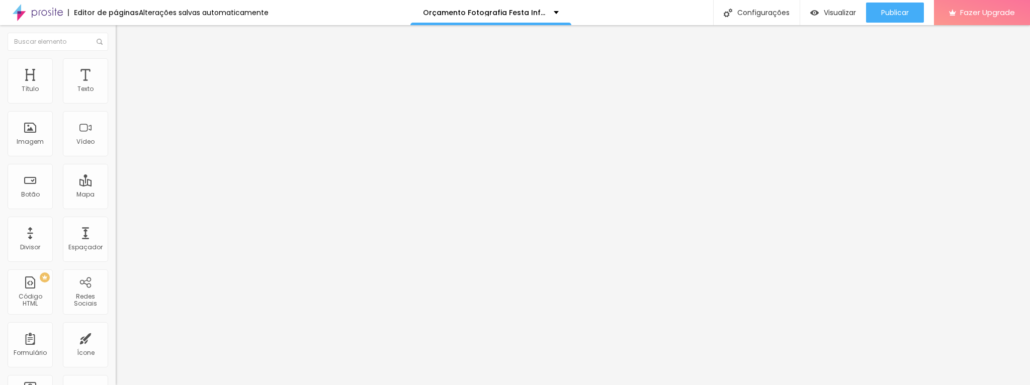
click at [116, 87] on span "Trocar imagem" at bounding box center [143, 82] width 55 height 9
click at [116, 207] on input "https://" at bounding box center [176, 202] width 121 height 10
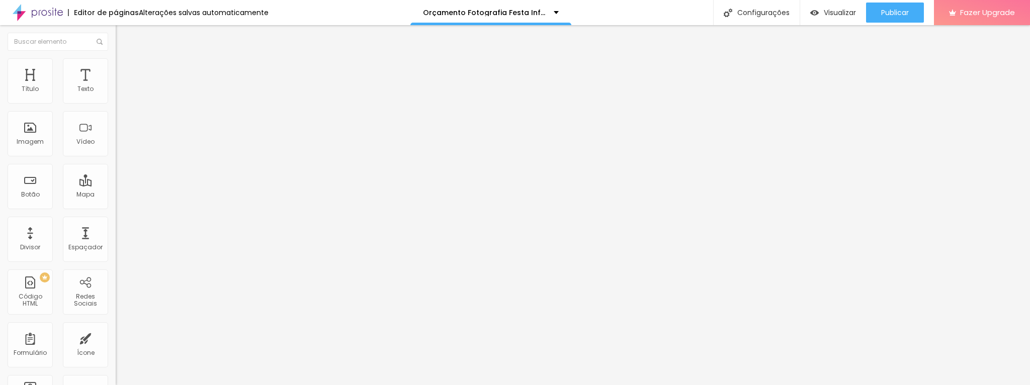
click at [116, 207] on input "https://" at bounding box center [176, 202] width 121 height 10
paste input "https://api.whatsapp.com/send?phone=5547999220804&text=Gostaria%20de%20informa%…"
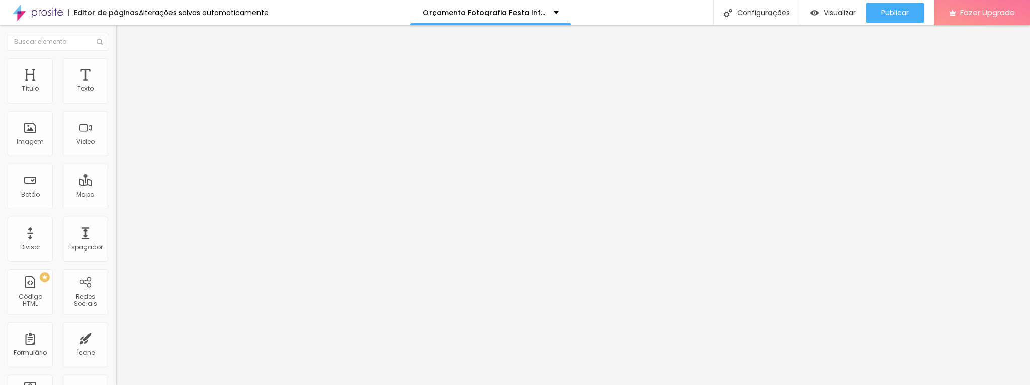
type input "https://api.whatsapp.com/send?phone=5547999220804&text=Gostaria%20de%20informa%…"
click at [116, 87] on span "Trocar imagem" at bounding box center [143, 82] width 55 height 9
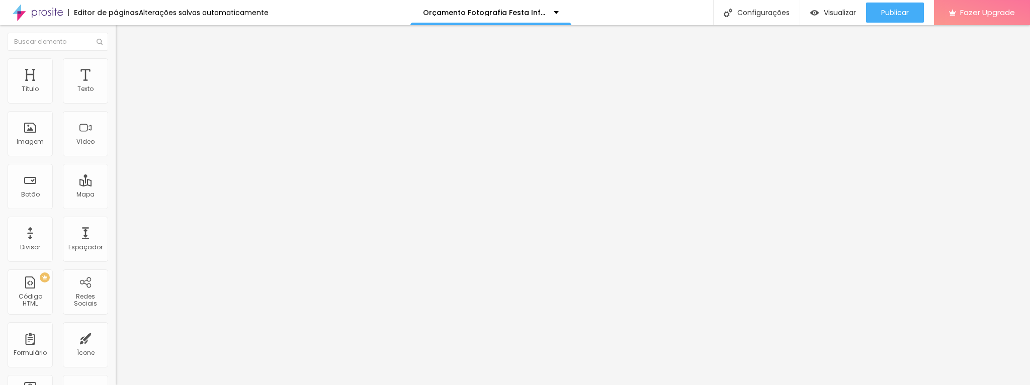
scroll to position [208, 0]
click at [116, 87] on span "Trocar imagem" at bounding box center [143, 82] width 55 height 9
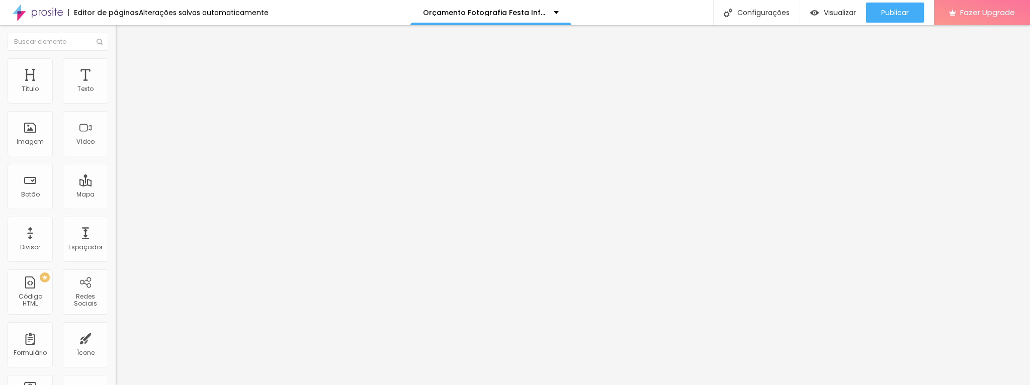
click at [81, 236] on div "Espaçador" at bounding box center [85, 239] width 45 height 45
type input "109"
type input "500"
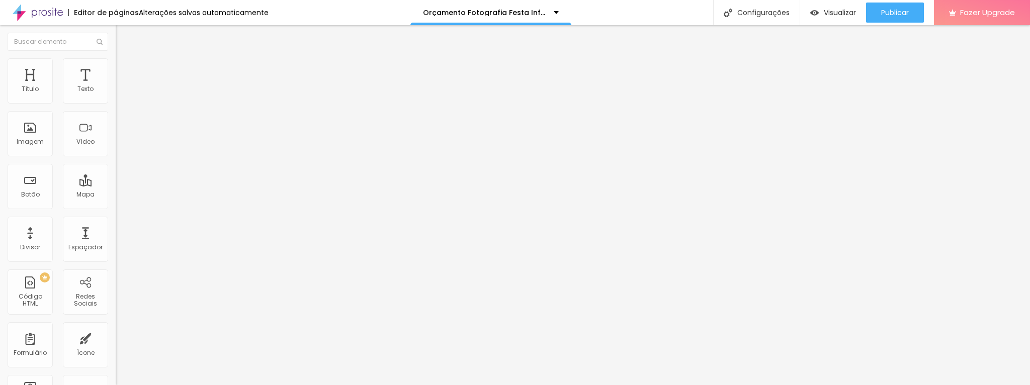
type input "500"
type input "470"
type input "408"
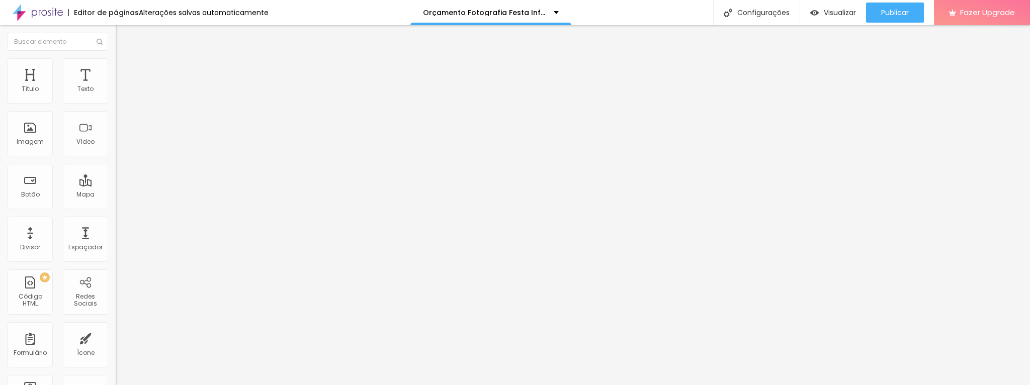
type input "389"
type input "383"
type input "359"
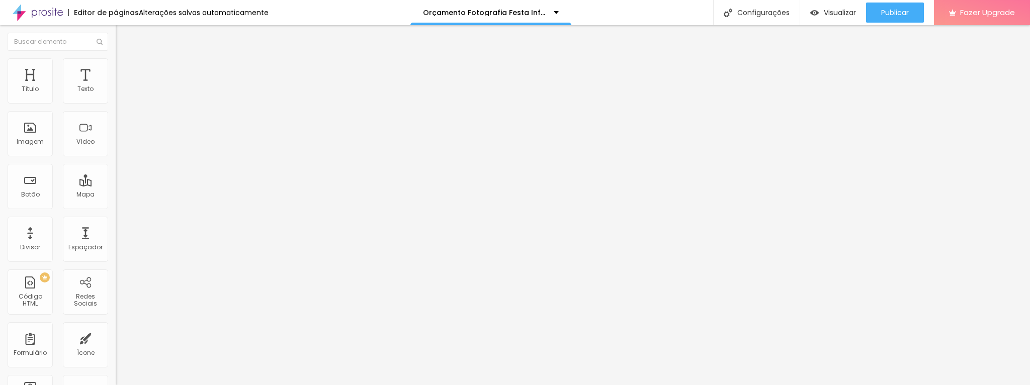
type input "359"
type input "316"
type input "282"
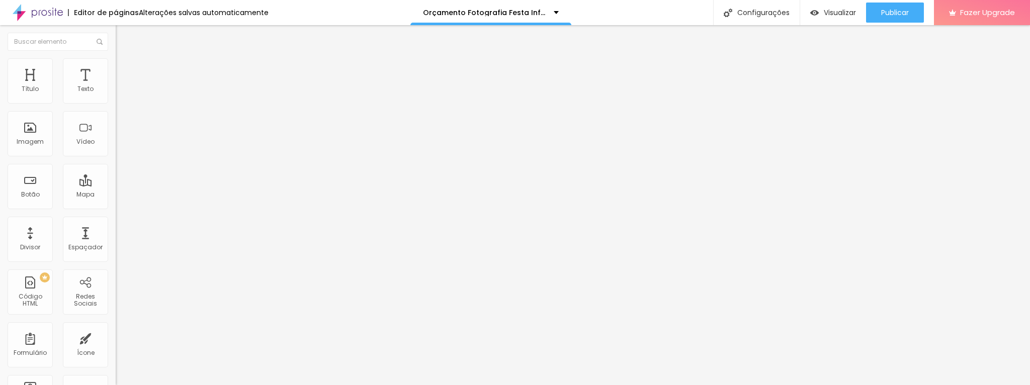
type input "266"
type input "255"
type input "253"
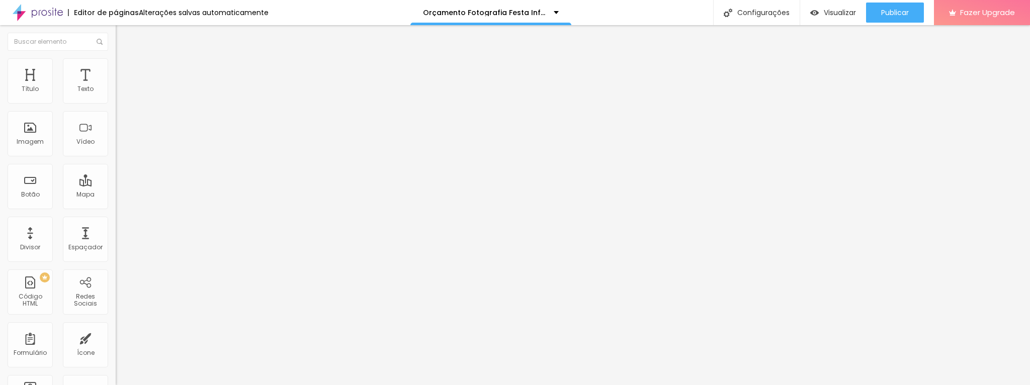
type input "253"
type input "247"
type input "232"
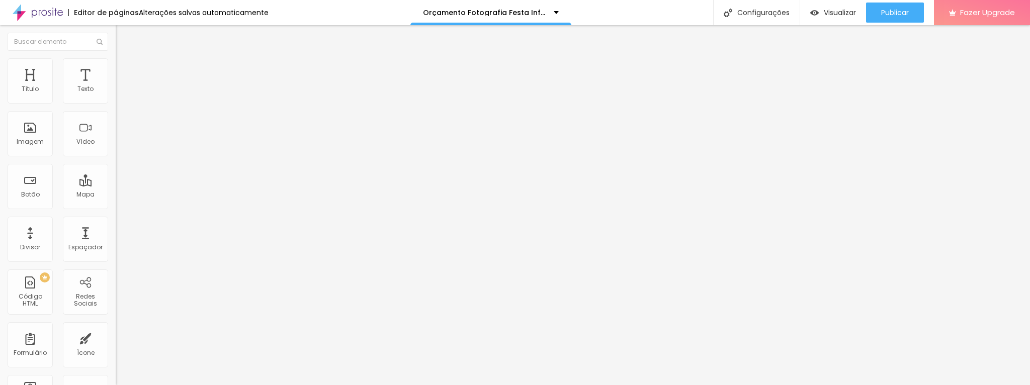
type input "228"
type input "226"
type input "228"
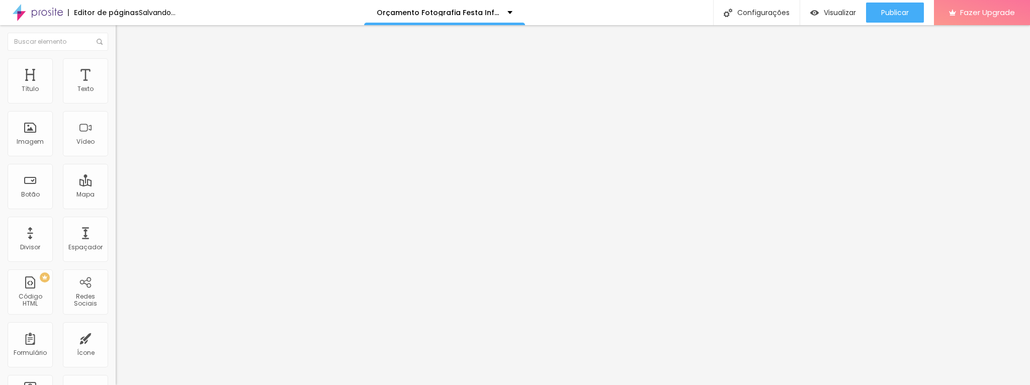
type input "228"
type input "230"
type input "233"
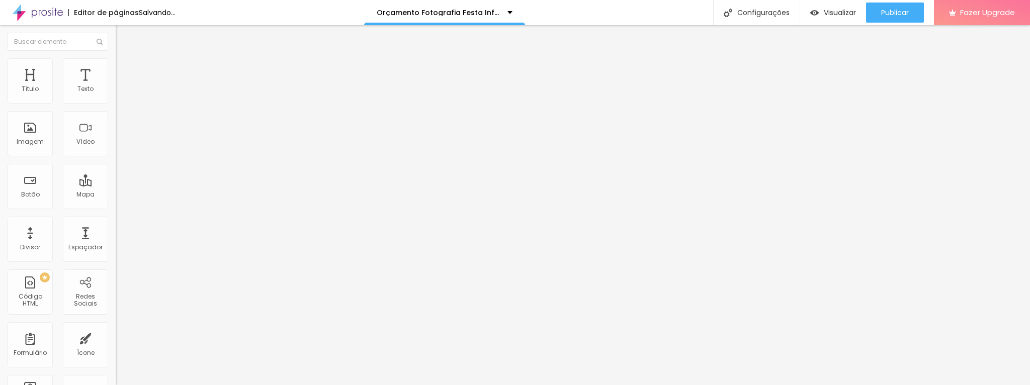
type input "287"
type input "317"
type input "321"
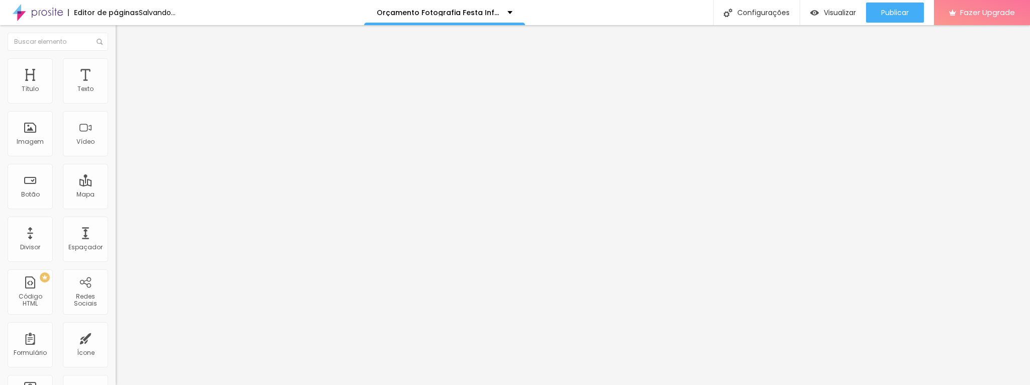
type input "321"
type input "322"
type input "318"
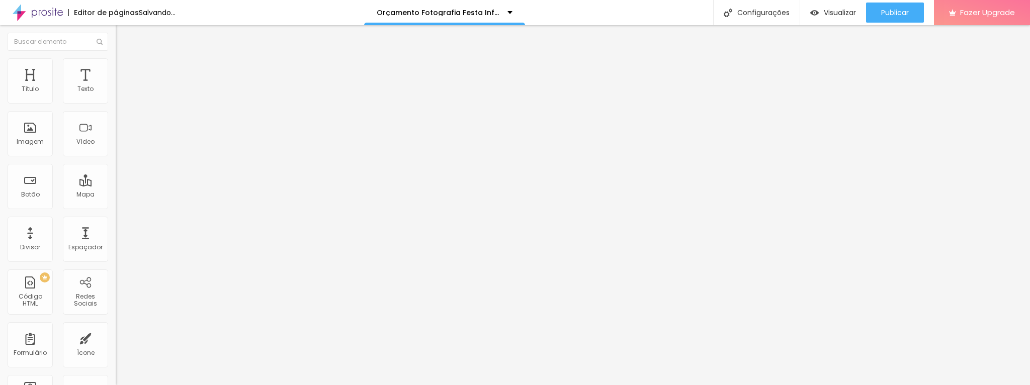
type input "303"
type input "220"
type input "216"
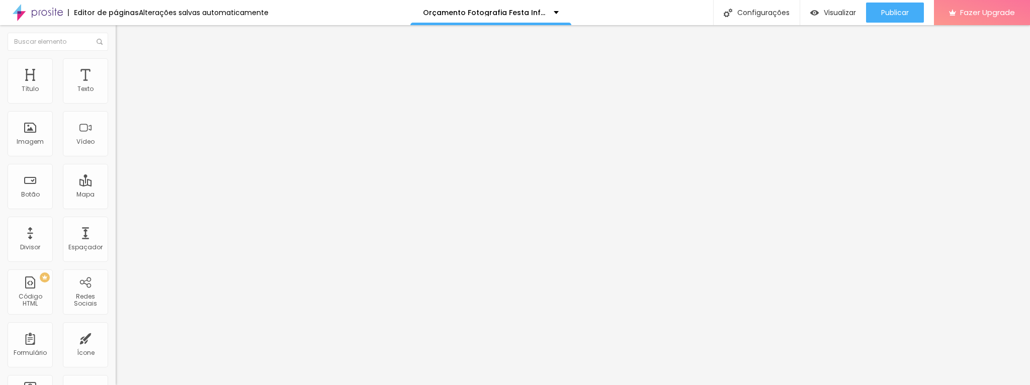
type input "216"
type input "207"
type input "180"
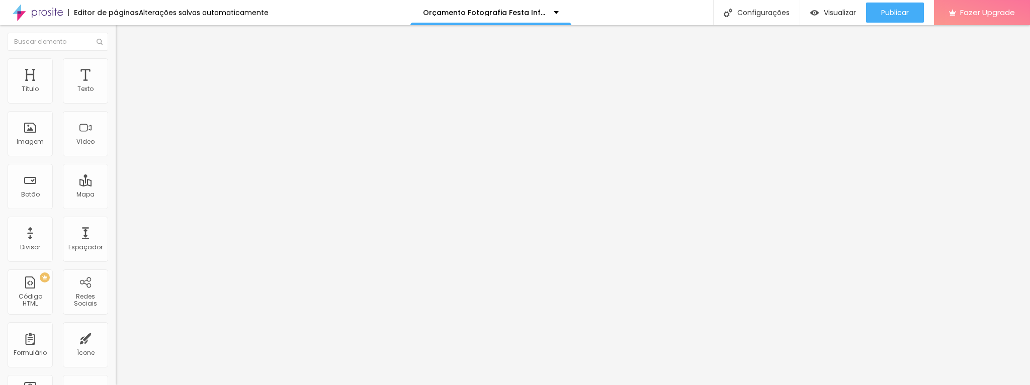
type input "146"
type input "135"
type input "133"
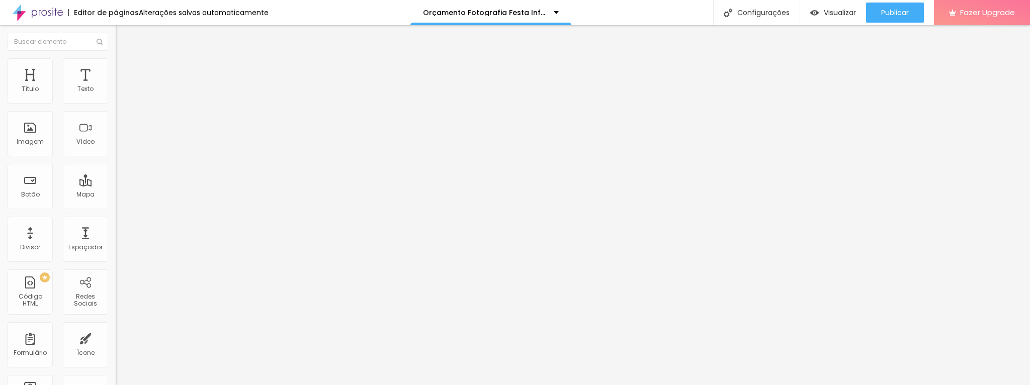
type input "133"
type input "134"
type input "135"
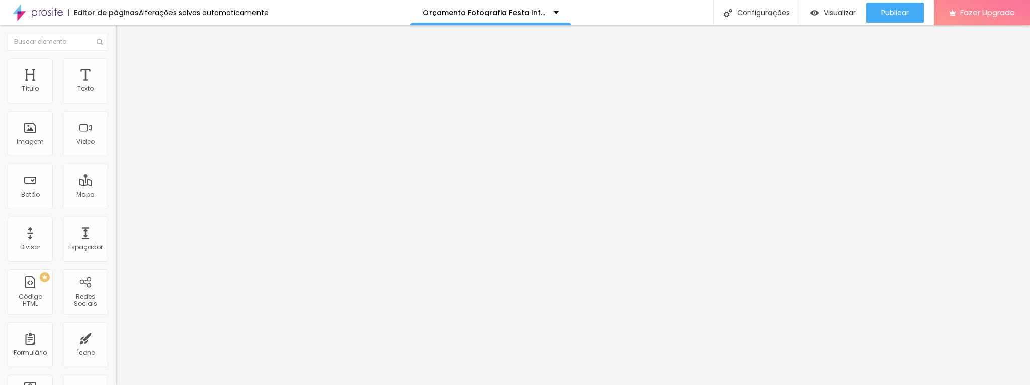
drag, startPoint x: 22, startPoint y: 99, endPoint x: 34, endPoint y: 133, distance: 36.0
type input "135"
click at [116, 185] on input "range" at bounding box center [148, 189] width 65 height 8
type input "126"
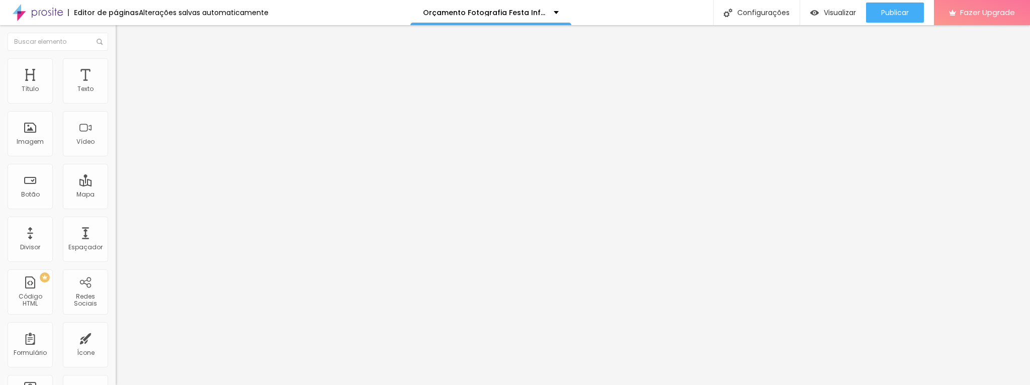
type input "122"
type input "10"
type input "33"
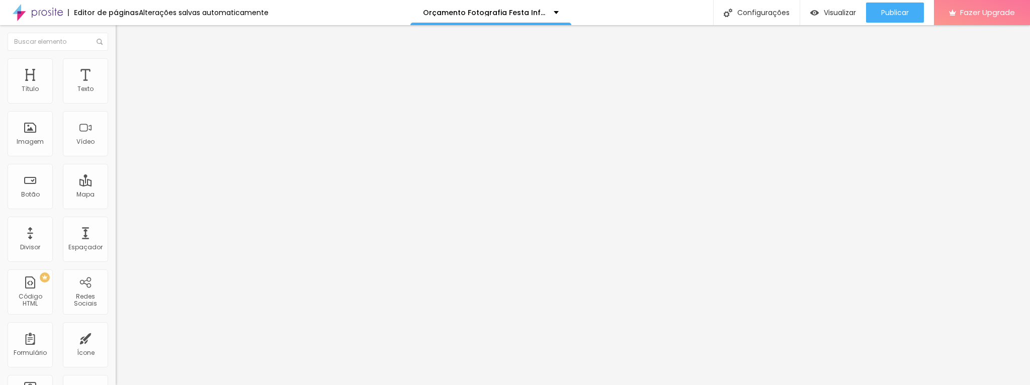
type input "33"
type input "10"
drag, startPoint x: 34, startPoint y: 99, endPoint x: 11, endPoint y: 102, distance: 23.3
type input "10"
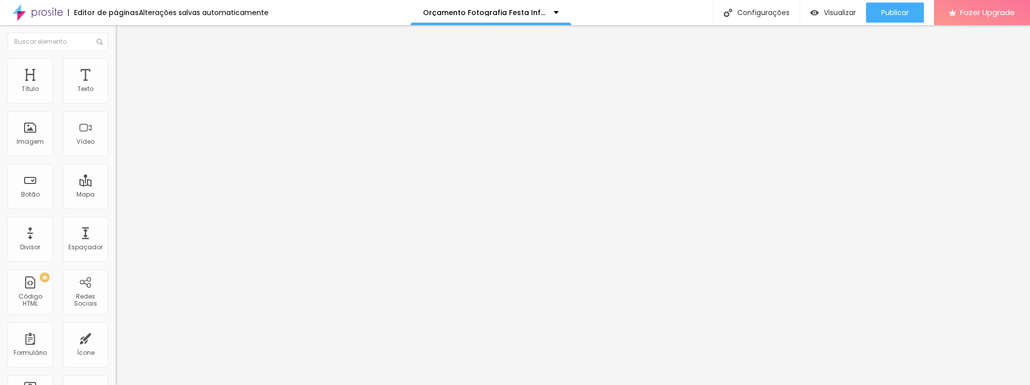
click at [116, 185] on input "range" at bounding box center [148, 189] width 65 height 8
click at [116, 199] on div "Editar Espaçador Conteúdo Avançado 10 px Tamanho" at bounding box center [174, 205] width 116 height 360
type input "1.5"
type input "1.6"
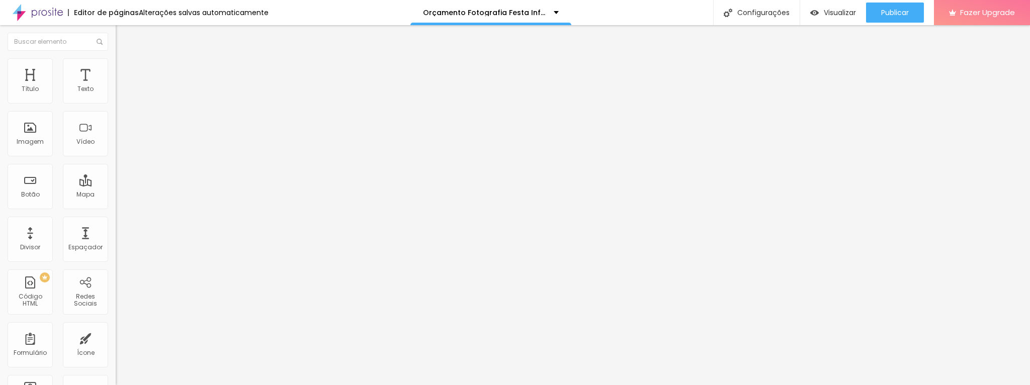
type input "1.6"
type input "1.7"
type input "1.8"
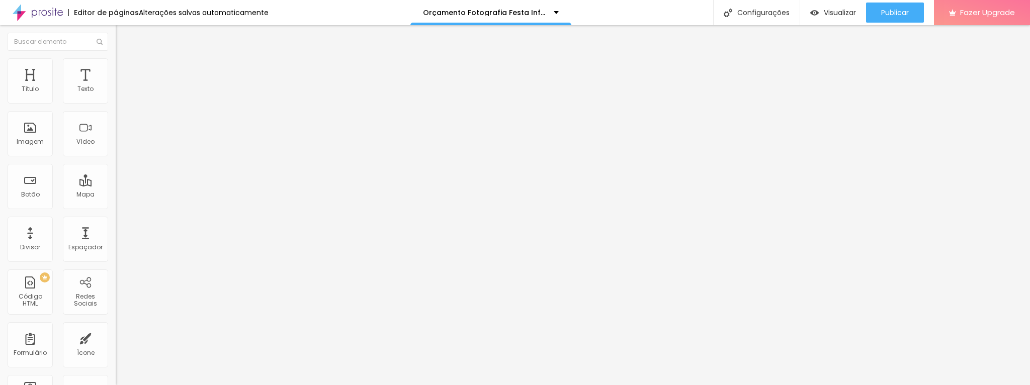
type input "1.9"
type input "2"
drag, startPoint x: 60, startPoint y: 138, endPoint x: 88, endPoint y: 139, distance: 27.7
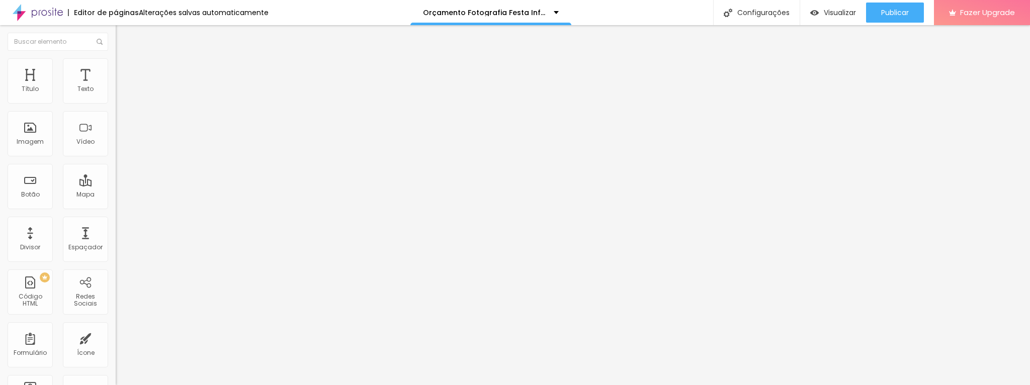
type input "2"
click at [116, 64] on li "Avançado" at bounding box center [174, 63] width 116 height 10
click at [116, 57] on img at bounding box center [120, 52] width 9 height 9
type input "49"
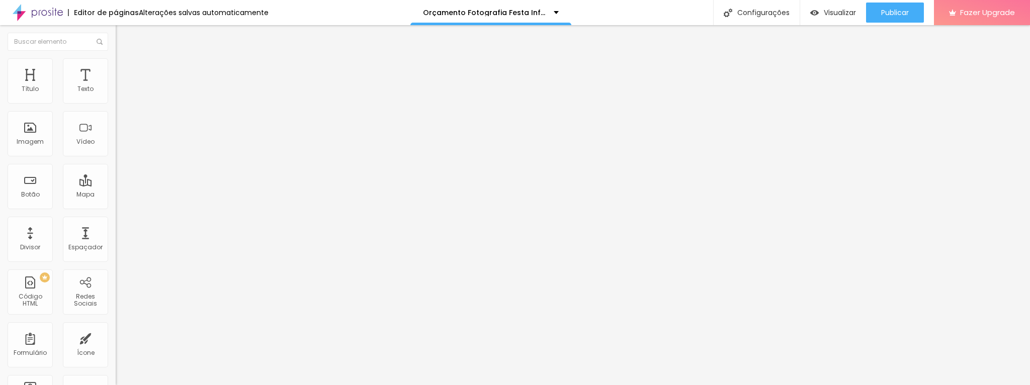
type input "49"
type input "41"
type input "42"
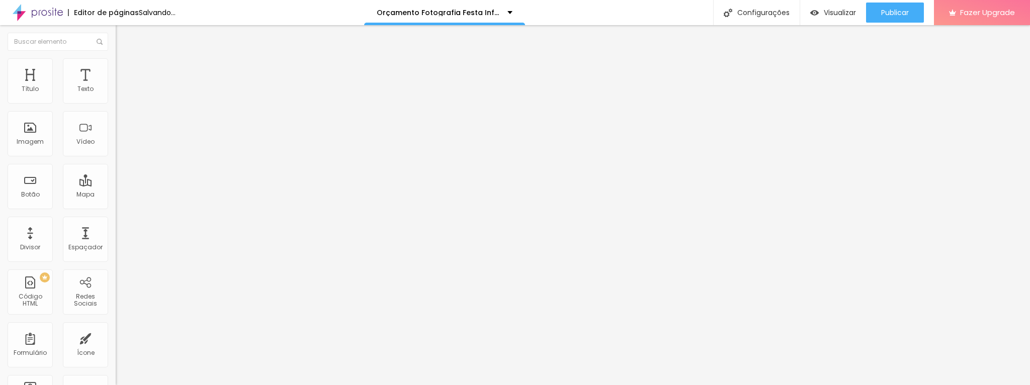
type input "43"
type input "44"
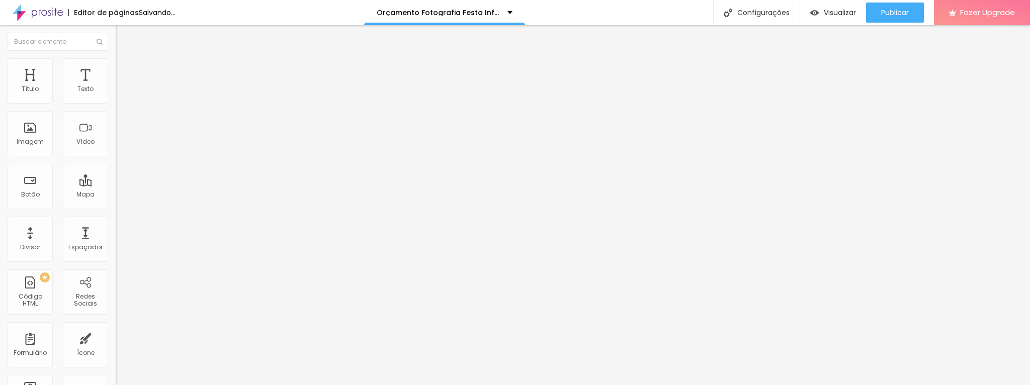
click at [116, 237] on input "range" at bounding box center [148, 241] width 65 height 8
click at [116, 207] on input "https://" at bounding box center [176, 202] width 121 height 10
paste input "https://api.whatsapp.com/send?phone=5547999220804&text=Gostaria%20de%20informa%…"
type input "https:/https://api.whatsapp.com/send?phone=5547999220804&text=Gostaria%20de%20i…"
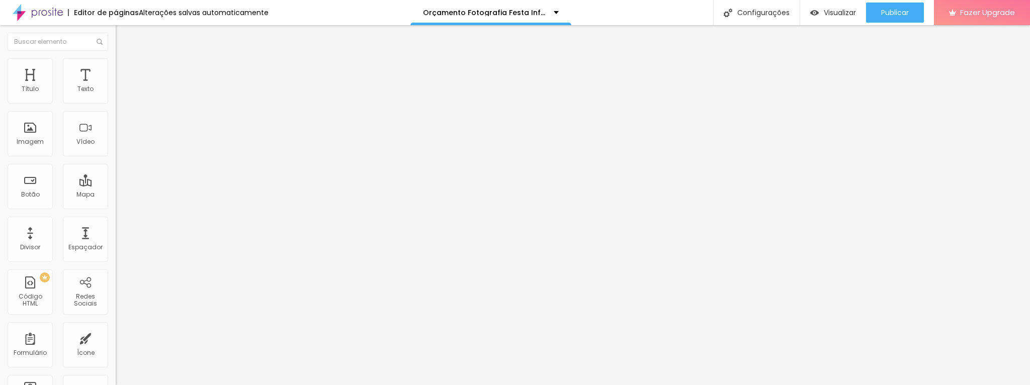
scroll to position [0, 0]
click at [116, 66] on li "Estilo" at bounding box center [174, 63] width 116 height 10
click at [123, 35] on img "button" at bounding box center [127, 37] width 8 height 8
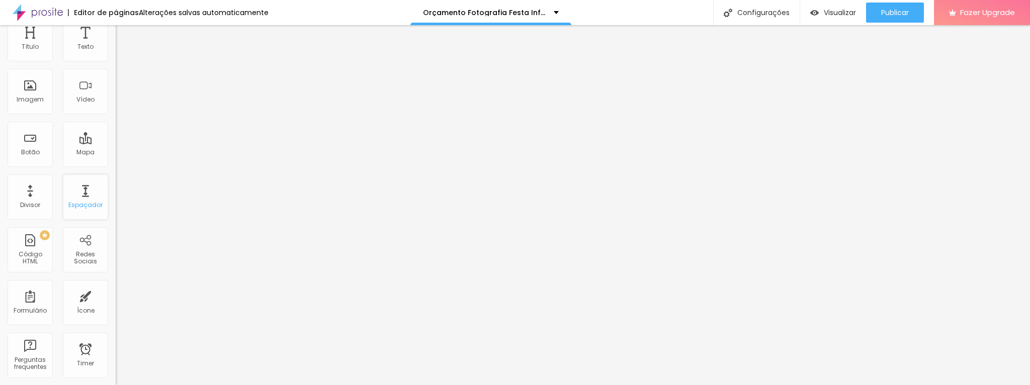
click at [84, 194] on div "Espaçador" at bounding box center [85, 197] width 45 height 45
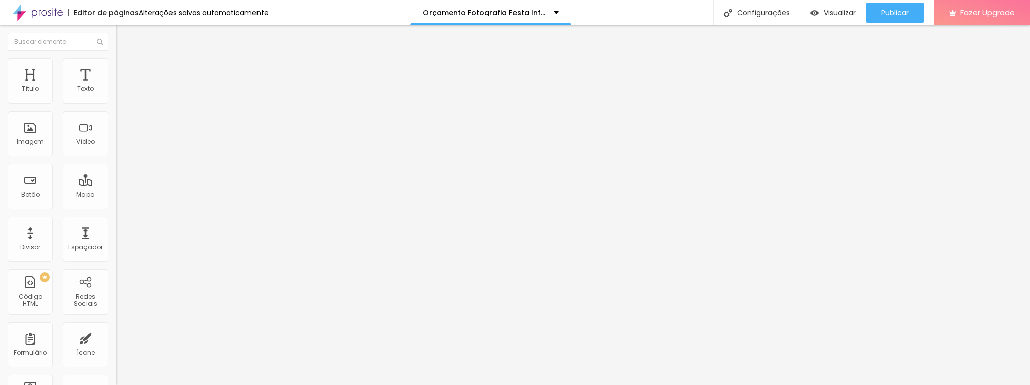
click at [116, 127] on img at bounding box center [119, 123] width 7 height 7
click at [116, 135] on img at bounding box center [119, 131] width 7 height 7
click at [123, 35] on img "button" at bounding box center [127, 37] width 8 height 8
click at [116, 128] on img at bounding box center [119, 124] width 7 height 7
click at [116, 61] on li "Avançado" at bounding box center [174, 63] width 116 height 10
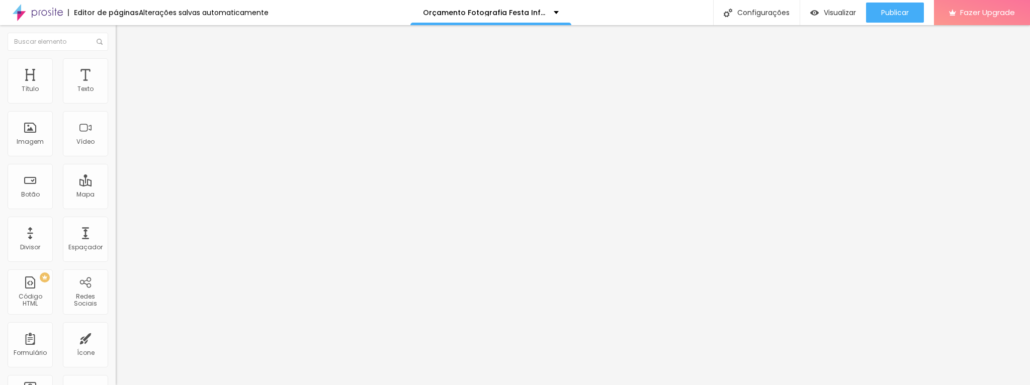
click at [116, 57] on img at bounding box center [120, 52] width 9 height 9
click at [123, 35] on img "button" at bounding box center [127, 37] width 8 height 8
click at [87, 247] on div "Espaçador" at bounding box center [85, 247] width 34 height 7
click at [116, 127] on img at bounding box center [119, 123] width 7 height 7
click at [116, 135] on img at bounding box center [119, 131] width 7 height 7
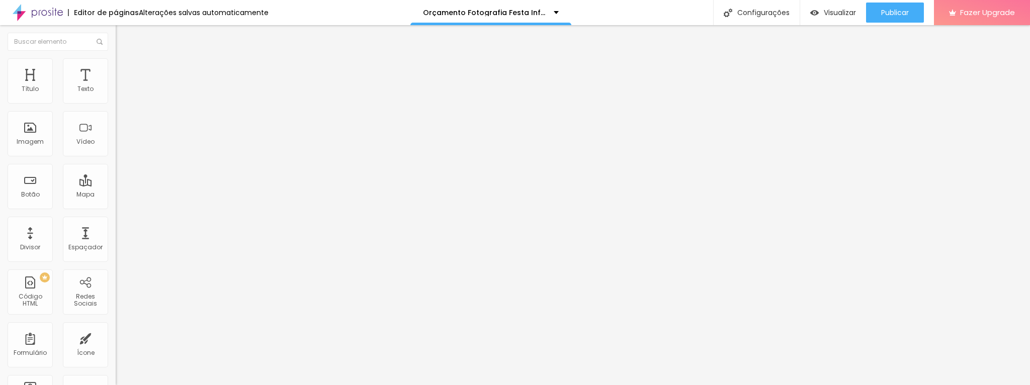
click at [116, 61] on img at bounding box center [120, 62] width 9 height 9
click at [116, 68] on li "Avançado" at bounding box center [174, 73] width 116 height 10
type input "23"
type input "50"
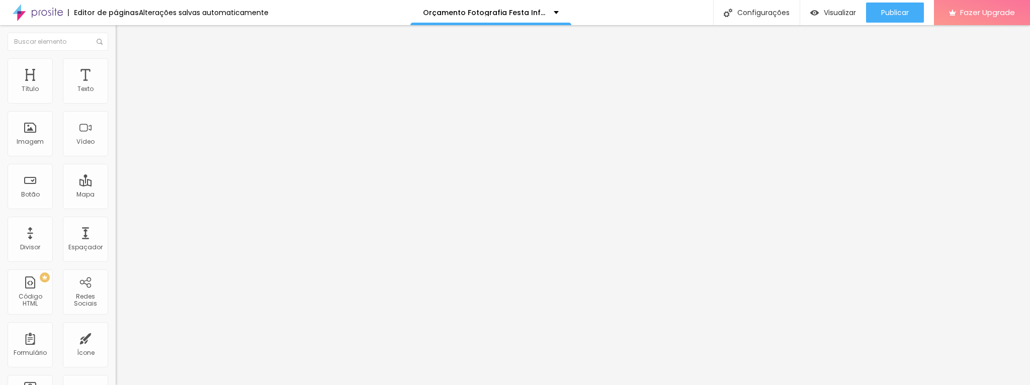
type input "50"
type input "49"
type input "33"
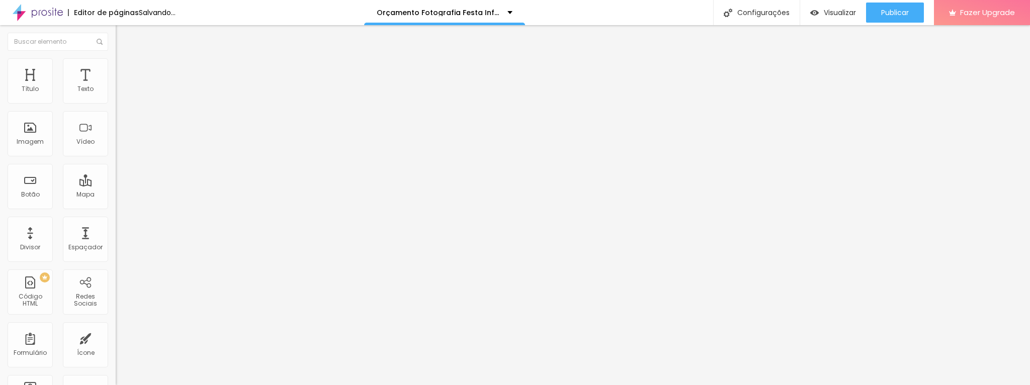
type input "0"
drag, startPoint x: 24, startPoint y: 98, endPoint x: 14, endPoint y: 108, distance: 14.2
click at [116, 195] on input "range" at bounding box center [148, 199] width 65 height 8
type input "22"
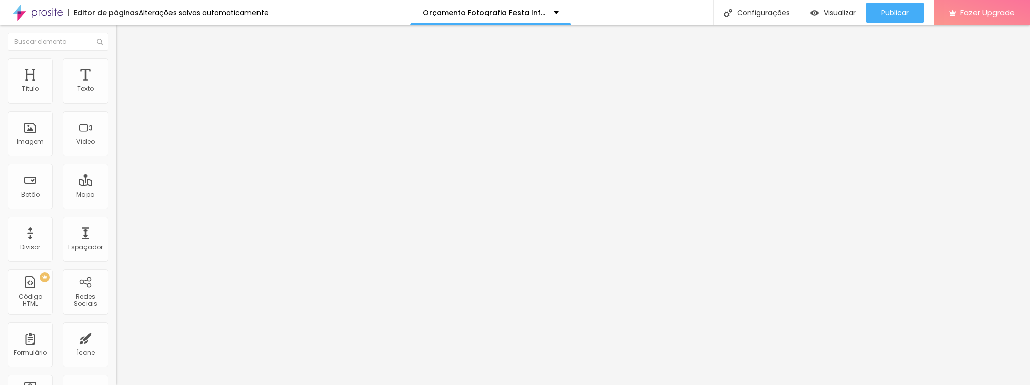
type input "22"
type input "25"
type input "24"
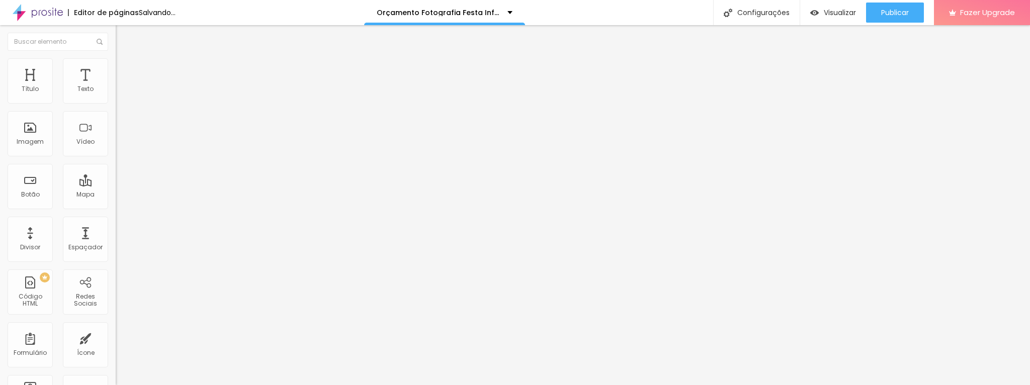
type input "19"
type input "16"
type input "12"
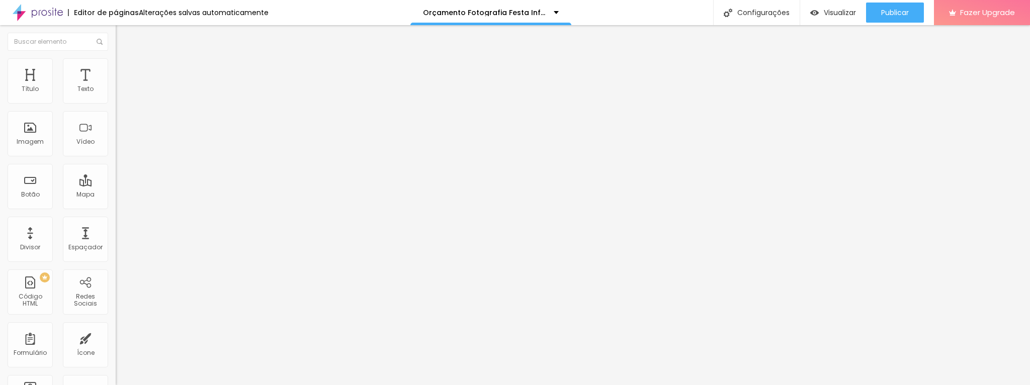
type input "12"
type input "6"
type input "3"
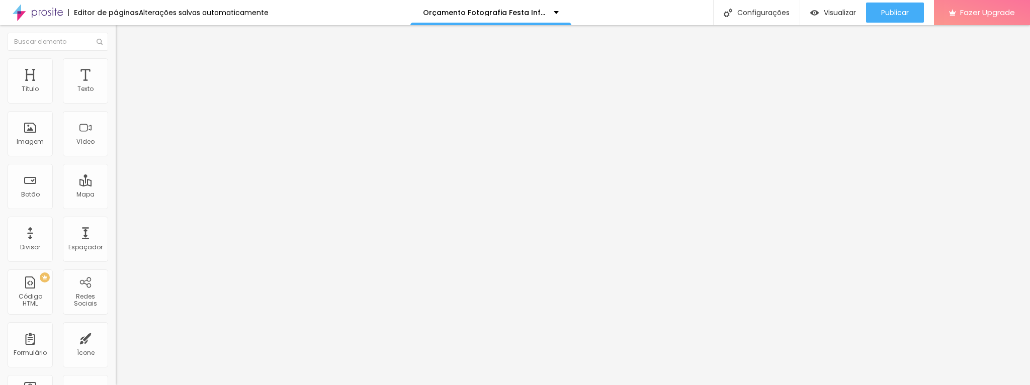
type input "0"
drag, startPoint x: 24, startPoint y: 119, endPoint x: 18, endPoint y: 121, distance: 5.7
click at [116, 338] on input "range" at bounding box center [148, 342] width 65 height 8
type input "6.6"
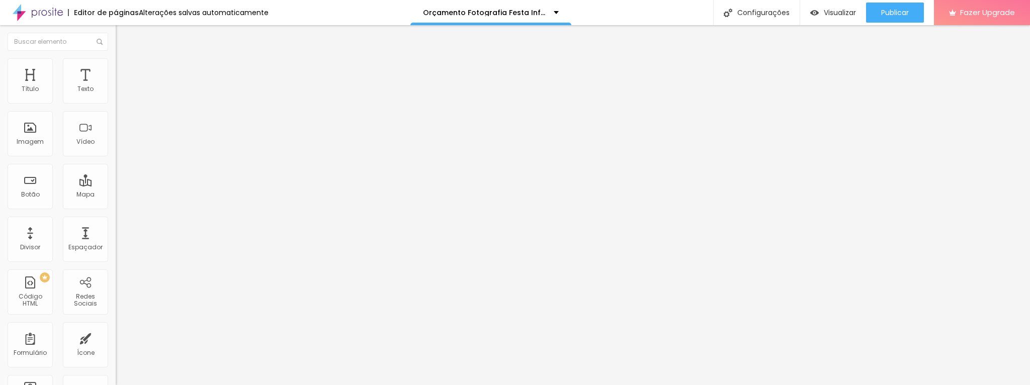
type input "6.6"
type input "6.7"
type input "6.1"
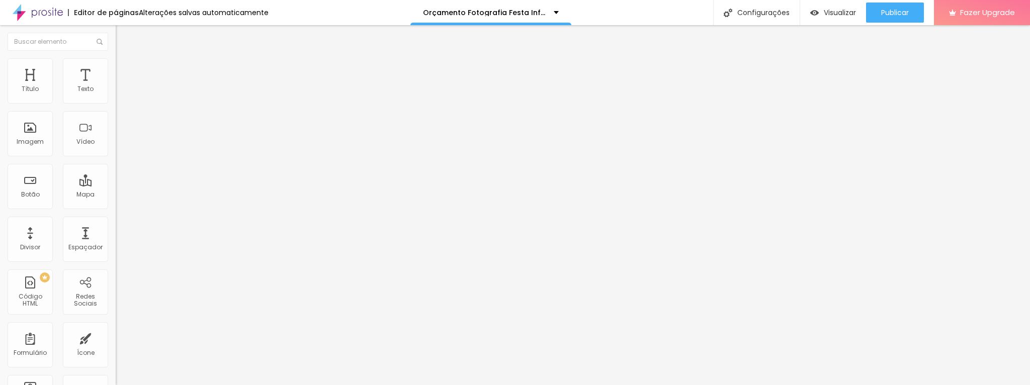
type input "4.9"
type input "4"
type input "3.9"
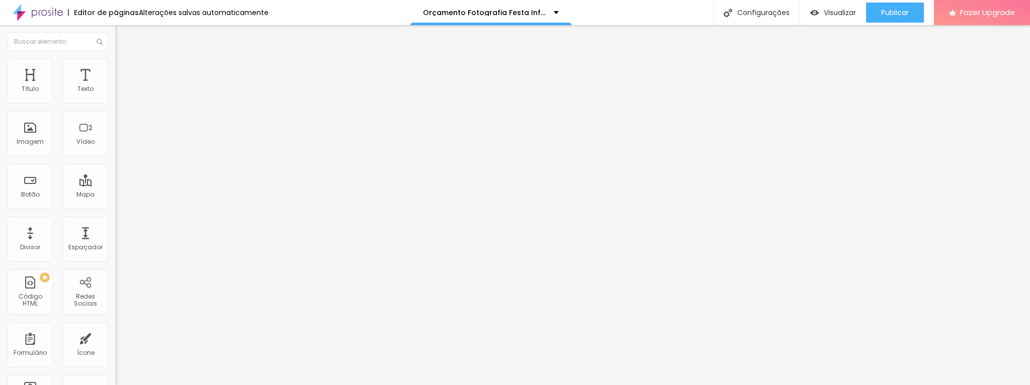
type input "3.9"
type input "3.4"
type input "3"
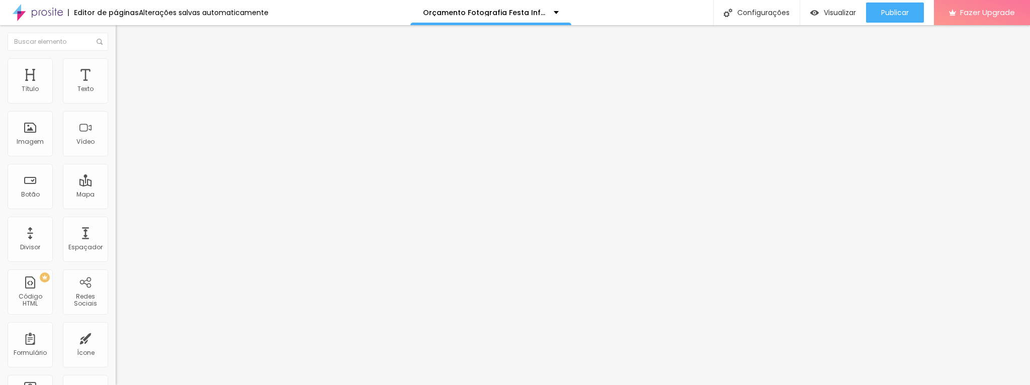
type input "2.9"
type input "2.7"
type input "2.6"
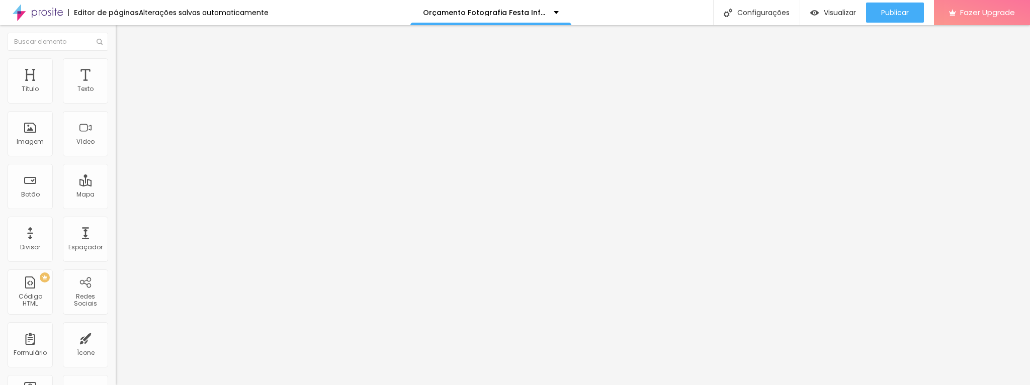
type input "2.6"
type input "2.3"
type input "2.2"
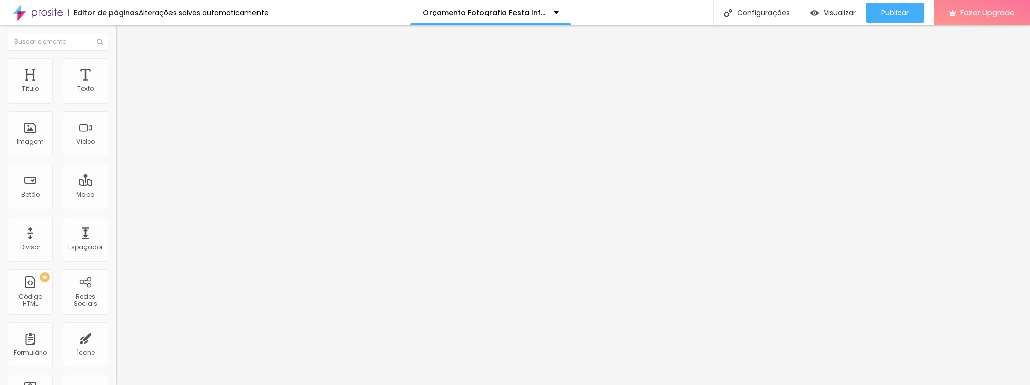
type input "2.1"
type input "2"
type input "1.9"
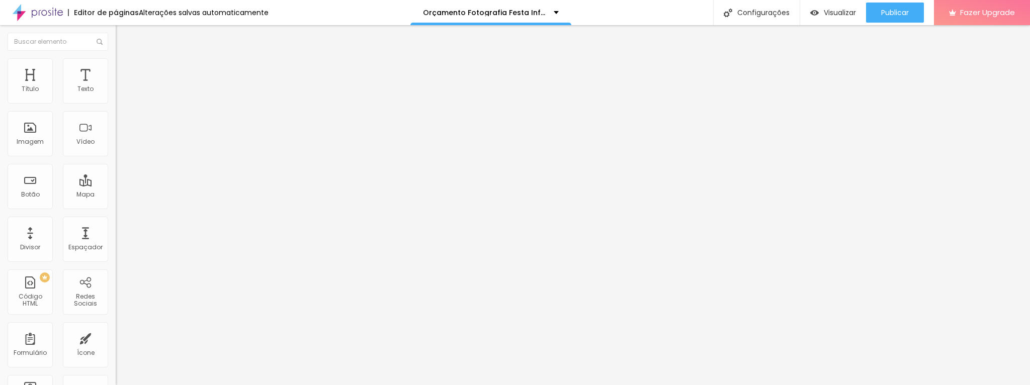
type input "1.9"
drag, startPoint x: 44, startPoint y: 231, endPoint x: 29, endPoint y: 231, distance: 14.6
type input "1.9"
click at [116, 380] on input "range" at bounding box center [148, 384] width 65 height 8
click at [116, 64] on li "Avançado" at bounding box center [174, 63] width 116 height 10
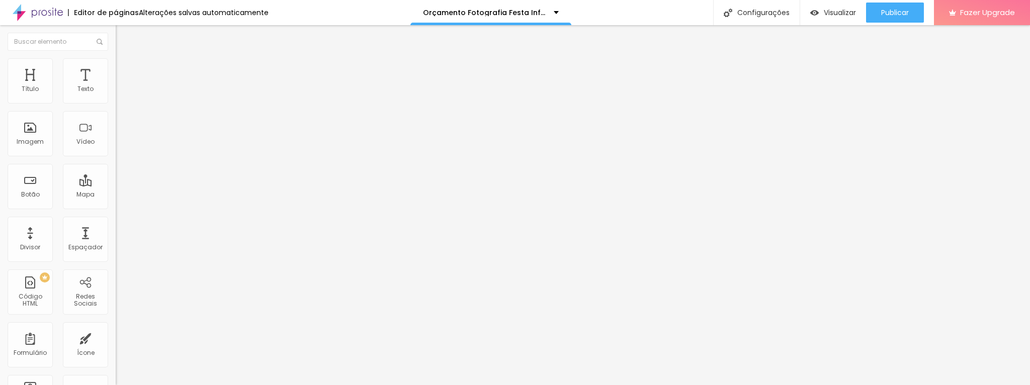
type input "11"
type input "10"
type input "11"
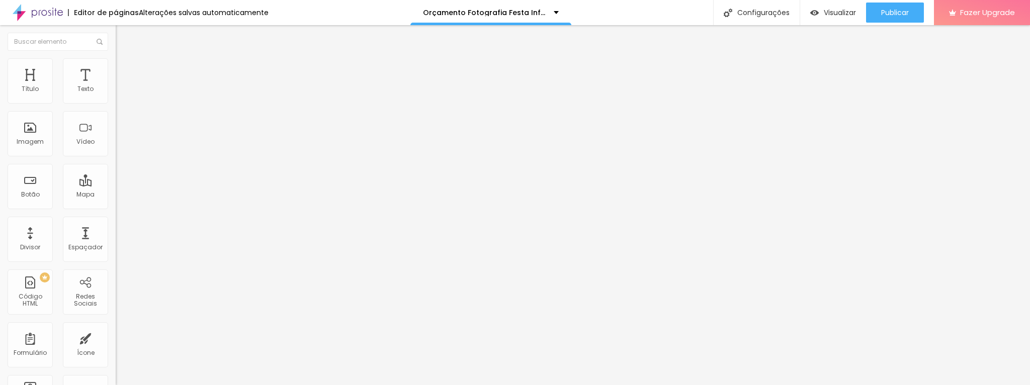
type input "11"
type input "10"
type input "11"
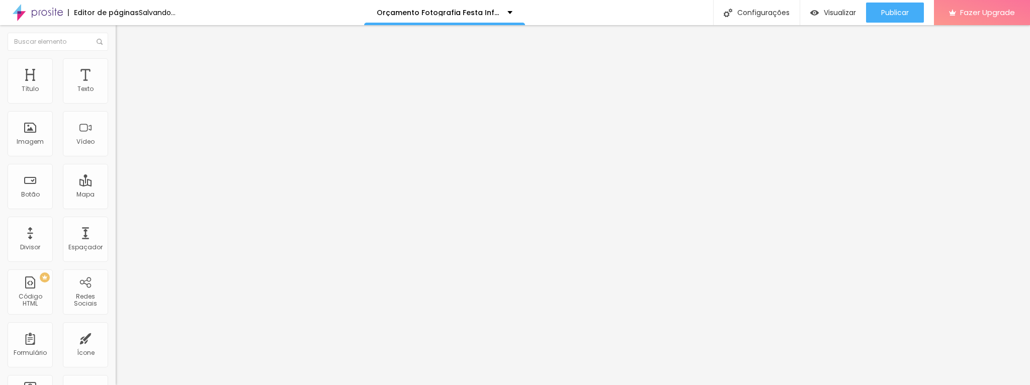
drag, startPoint x: 53, startPoint y: 156, endPoint x: 28, endPoint y: 159, distance: 24.8
type input "11"
click at [116, 254] on input "range" at bounding box center [148, 258] width 65 height 8
click at [116, 58] on img at bounding box center [120, 62] width 9 height 9
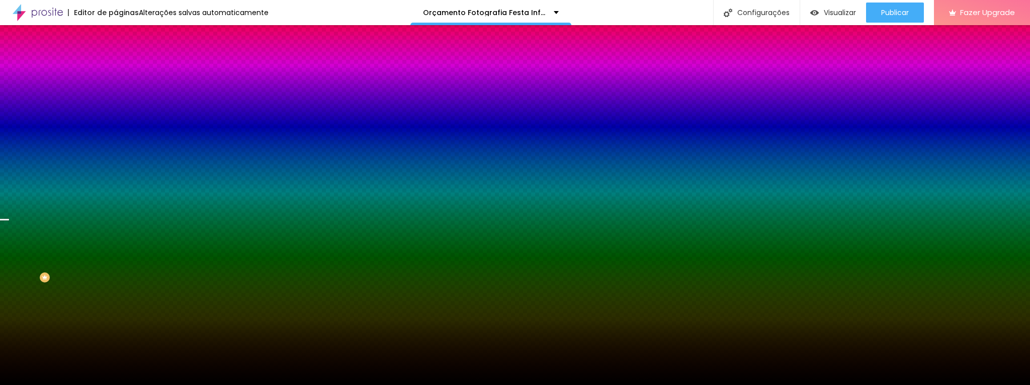
click at [116, 93] on span "Trocar imagem" at bounding box center [143, 88] width 55 height 9
drag, startPoint x: 947, startPoint y: 352, endPoint x: 938, endPoint y: 351, distance: 9.1
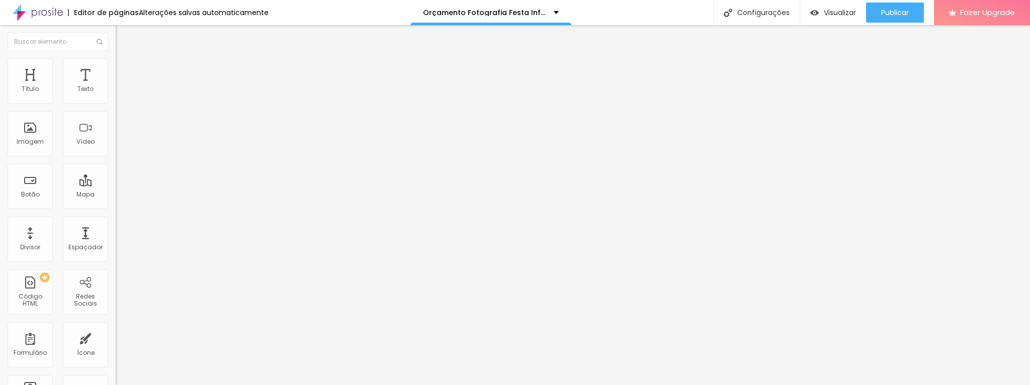
click at [116, 59] on img at bounding box center [120, 62] width 9 height 9
click at [116, 68] on li "Avançado" at bounding box center [174, 73] width 116 height 10
type input "9"
type input "12"
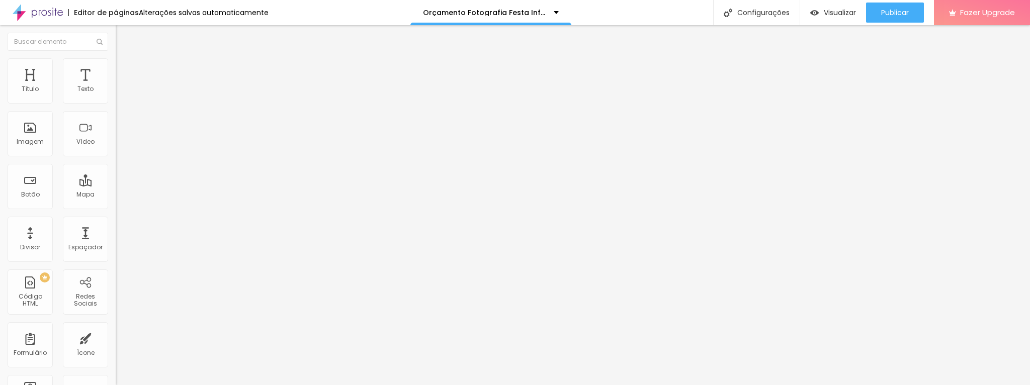
type input "12"
type input "19"
type input "25"
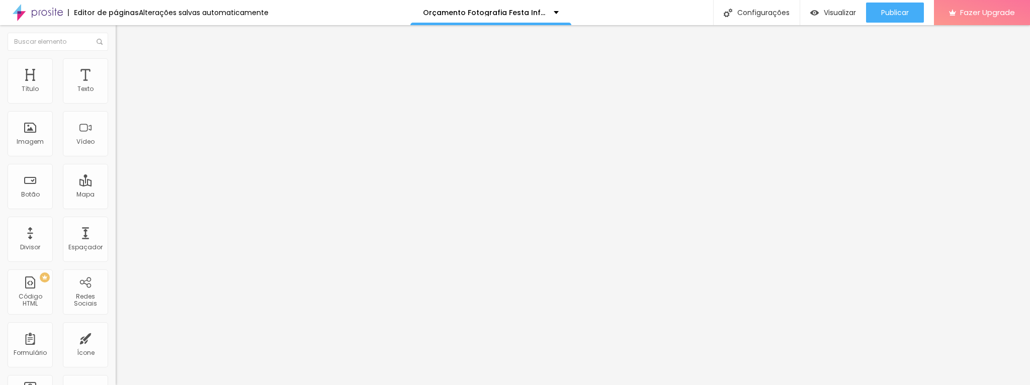
type input "26"
type input "25"
type input "22"
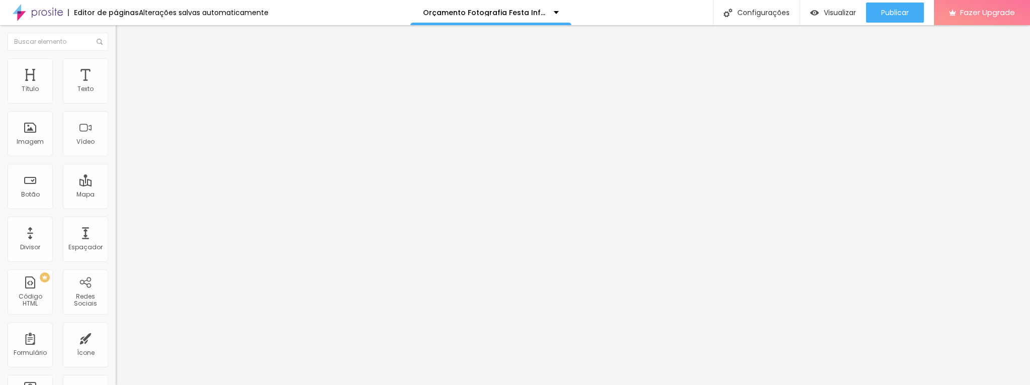
type input "22"
type input "18"
type input "14"
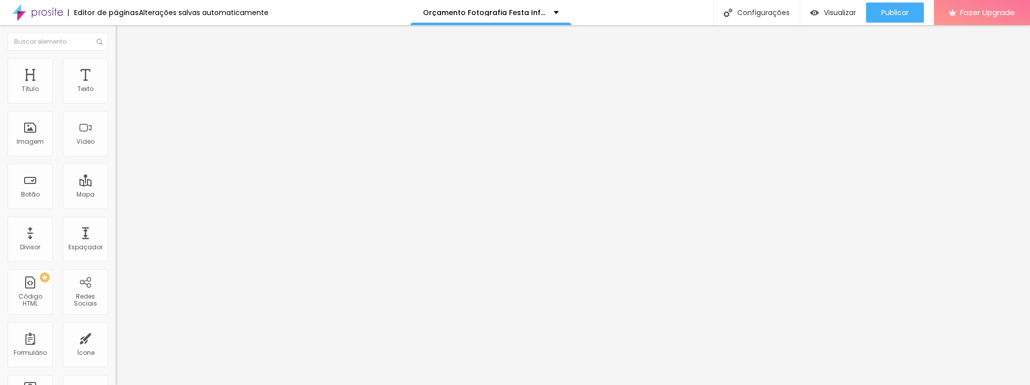
type input "0"
drag, startPoint x: 31, startPoint y: 99, endPoint x: 0, endPoint y: 98, distance: 30.7
click at [116, 195] on input "range" at bounding box center [148, 199] width 65 height 8
type input "6"
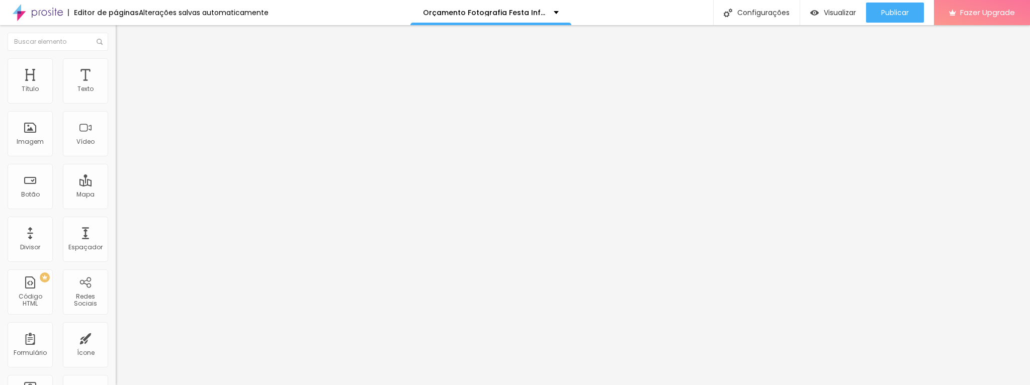
drag, startPoint x: 27, startPoint y: 119, endPoint x: 12, endPoint y: 123, distance: 15.6
click at [116, 338] on input "range" at bounding box center [148, 342] width 65 height 8
click at [116, 63] on img at bounding box center [120, 62] width 9 height 9
click at [116, 58] on li "Conteúdo" at bounding box center [174, 53] width 116 height 10
click at [116, 87] on span "Trocar imagem" at bounding box center [143, 82] width 55 height 9
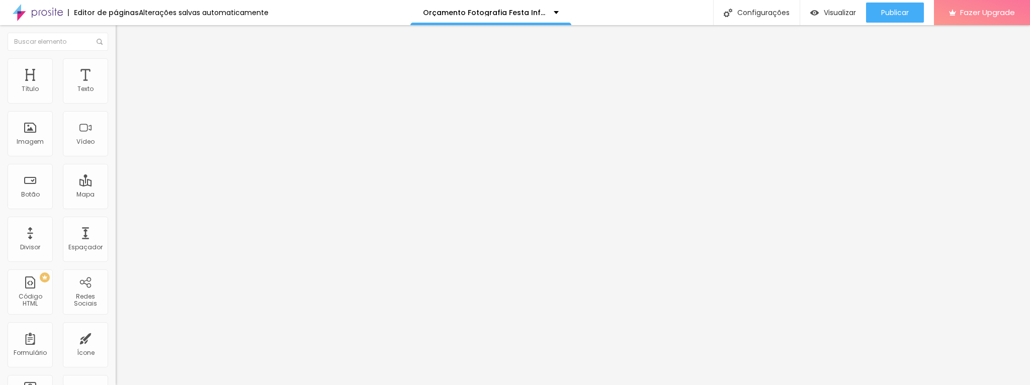
click at [116, 66] on li "Avançado" at bounding box center [174, 63] width 116 height 10
click at [125, 59] on span "Conteúdo" at bounding box center [140, 55] width 31 height 9
drag, startPoint x: 26, startPoint y: 96, endPoint x: 106, endPoint y: 163, distance: 104.3
click at [116, 185] on input "range" at bounding box center [148, 189] width 65 height 8
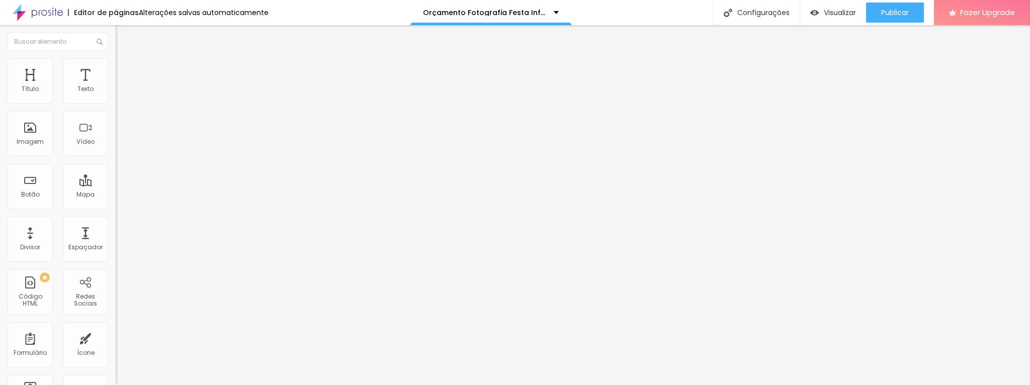
click at [116, 99] on img at bounding box center [119, 96] width 7 height 7
click at [116, 101] on img at bounding box center [119, 104] width 7 height 7
click at [116, 67] on li "Estilo" at bounding box center [174, 63] width 116 height 10
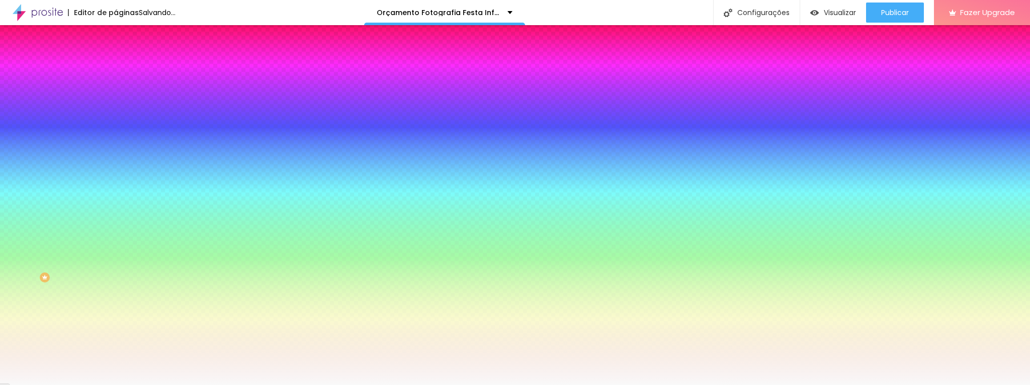
click at [116, 68] on img at bounding box center [120, 72] width 9 height 9
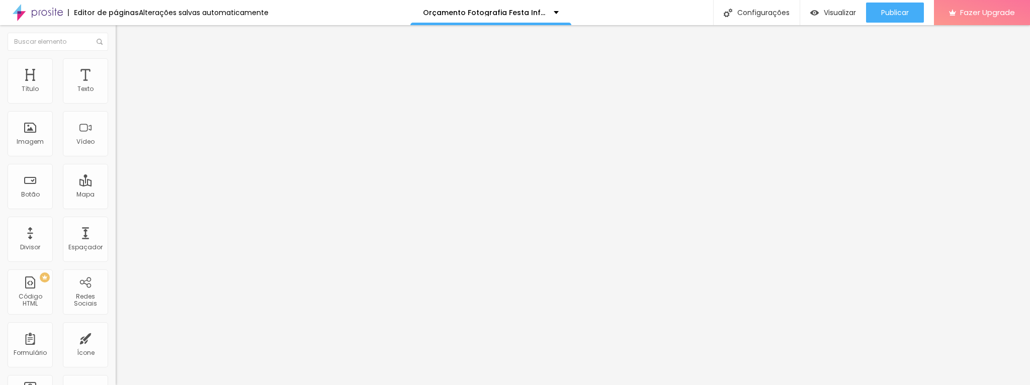
drag, startPoint x: 70, startPoint y: 99, endPoint x: 23, endPoint y: 110, distance: 48.7
click at [116, 195] on input "range" at bounding box center [148, 199] width 65 height 8
click at [116, 60] on img at bounding box center [120, 62] width 9 height 9
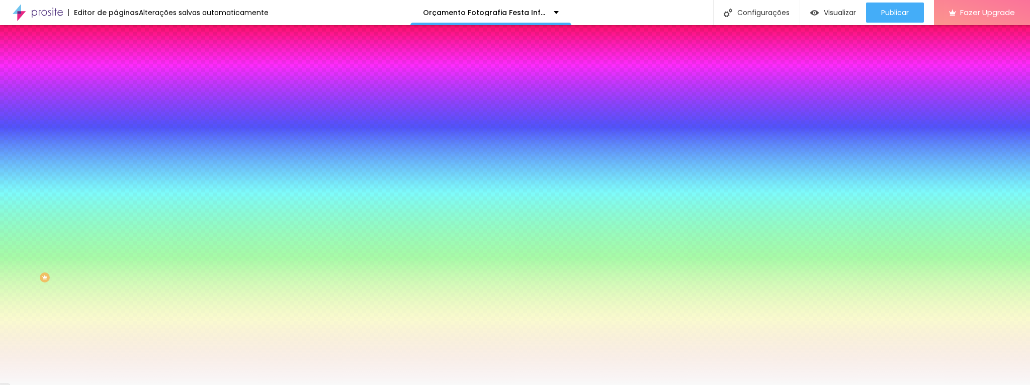
click at [116, 58] on li "Conteúdo" at bounding box center [174, 53] width 116 height 10
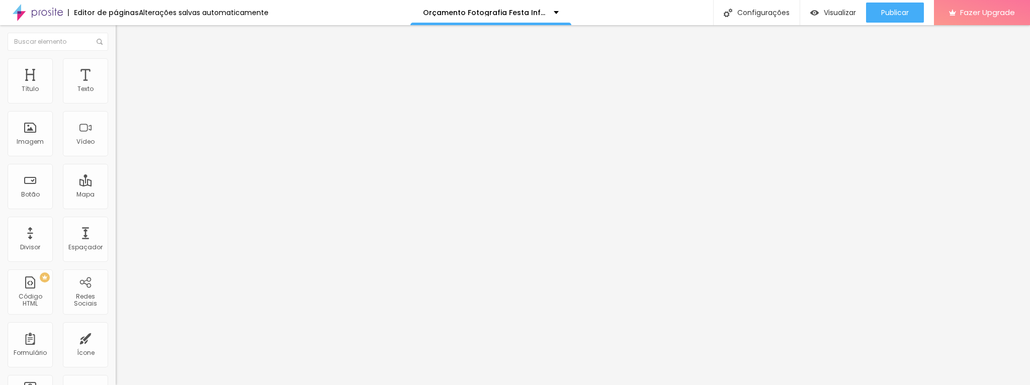
click at [116, 60] on ul "Conteúdo Estilo Avançado" at bounding box center [174, 63] width 116 height 30
click at [116, 157] on span "1:1 Quadrado" at bounding box center [136, 153] width 40 height 9
click at [116, 185] on span "Original" at bounding box center [128, 181] width 24 height 9
click at [116, 222] on div "Trocar imagem Descrição da imagem (Alt) Alinhamento Proporção Original Cinema 1…" at bounding box center [174, 153] width 116 height 151
click at [116, 175] on div "Quadrado 1:1" at bounding box center [174, 172] width 116 height 6
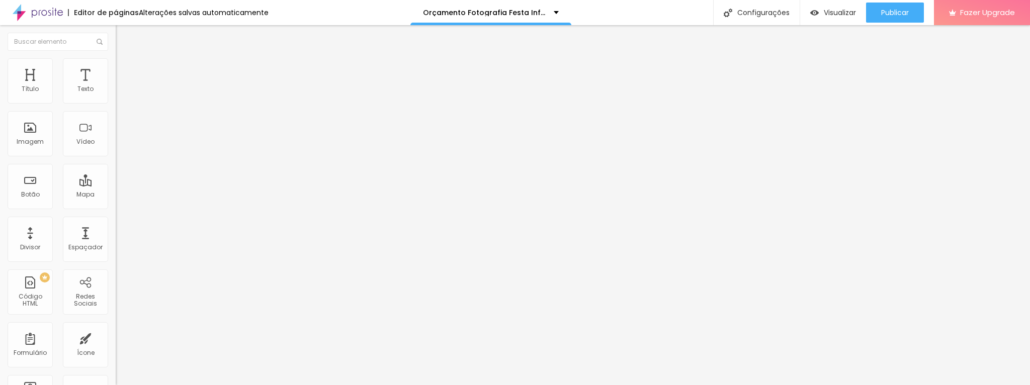
click at [116, 144] on div at bounding box center [174, 140] width 116 height 8
click at [116, 127] on img at bounding box center [119, 123] width 7 height 7
click at [116, 206] on div "Trocar imagem Descrição da imagem (Alt) Alinhamento Proporção 1:1 Quadrado Cine…" at bounding box center [174, 153] width 116 height 151
click at [116, 143] on img at bounding box center [119, 139] width 7 height 7
click at [125, 68] on span "Estilo" at bounding box center [133, 65] width 16 height 9
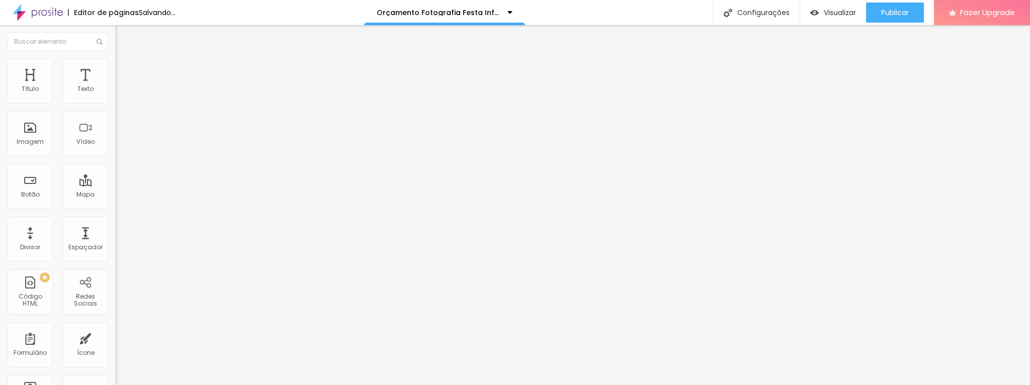
drag, startPoint x: 104, startPoint y: 108, endPoint x: 97, endPoint y: 108, distance: 6.6
click at [116, 103] on input "range" at bounding box center [148, 99] width 65 height 8
drag, startPoint x: 99, startPoint y: 108, endPoint x: 87, endPoint y: 108, distance: 12.6
click at [116, 103] on input "range" at bounding box center [148, 99] width 65 height 8
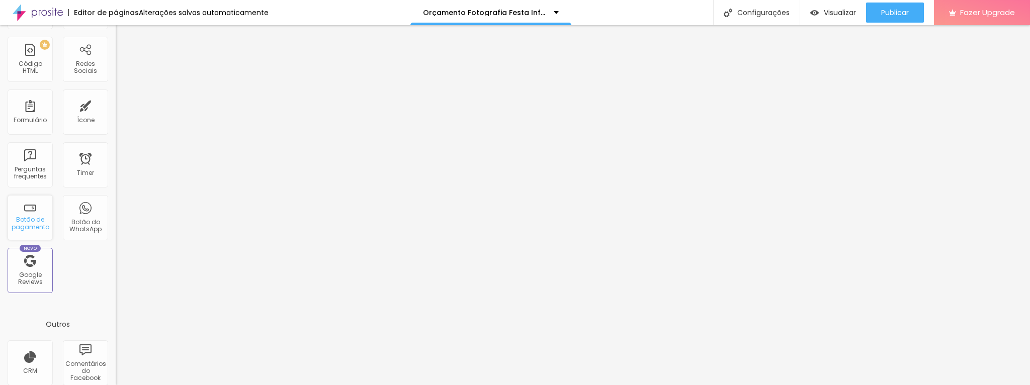
scroll to position [0, 0]
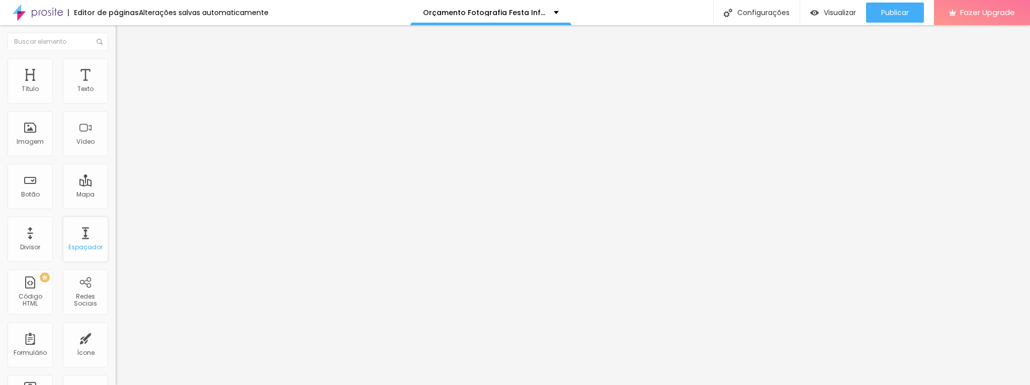
click at [85, 244] on div "Espaçador" at bounding box center [85, 247] width 34 height 7
click at [116, 58] on img at bounding box center [120, 62] width 9 height 9
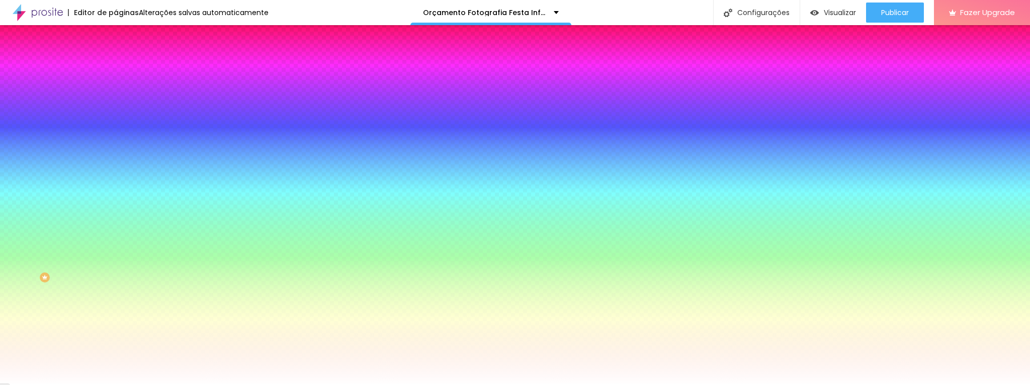
click at [116, 68] on li "Avançado" at bounding box center [174, 73] width 116 height 10
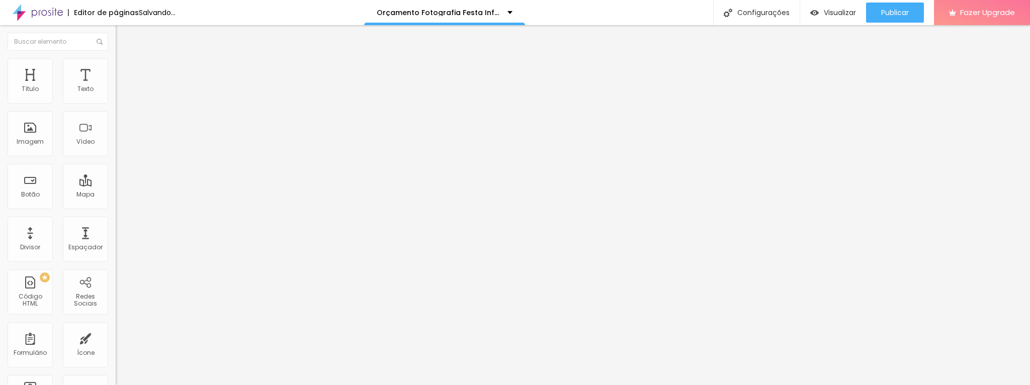
drag, startPoint x: 21, startPoint y: 98, endPoint x: 42, endPoint y: 105, distance: 22.3
click at [116, 195] on input "range" at bounding box center [148, 199] width 65 height 8
drag, startPoint x: 42, startPoint y: 99, endPoint x: 49, endPoint y: 101, distance: 6.8
click at [116, 195] on input "range" at bounding box center [148, 199] width 65 height 8
drag, startPoint x: 51, startPoint y: 98, endPoint x: 60, endPoint y: 98, distance: 8.6
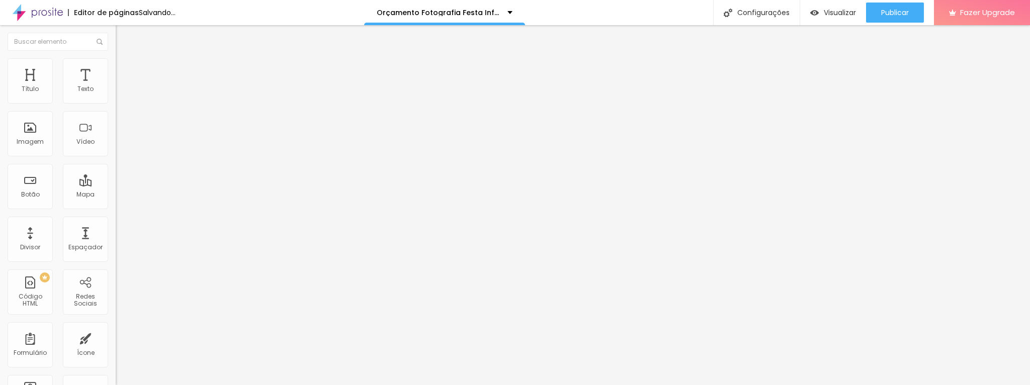
click at [116, 195] on input "range" at bounding box center [148, 199] width 65 height 8
drag, startPoint x: 60, startPoint y: 98, endPoint x: 55, endPoint y: 97, distance: 5.1
click at [116, 195] on input "range" at bounding box center [148, 199] width 65 height 8
click at [116, 120] on img at bounding box center [119, 116] width 7 height 7
click at [116, 207] on input "https://" at bounding box center [176, 202] width 121 height 10
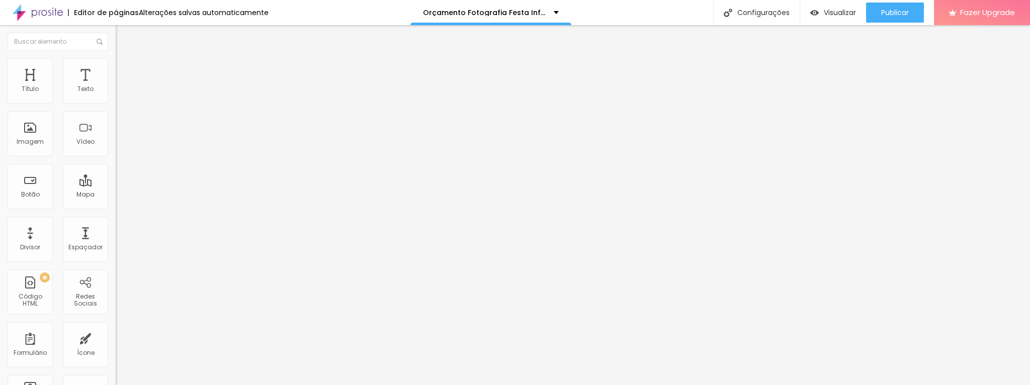
paste input "https://api.whatsapp.com/send?phone=5547999220804&text=Gostaria%20de%20informa%…"
click at [116, 87] on span "Trocar imagem" at bounding box center [143, 82] width 55 height 9
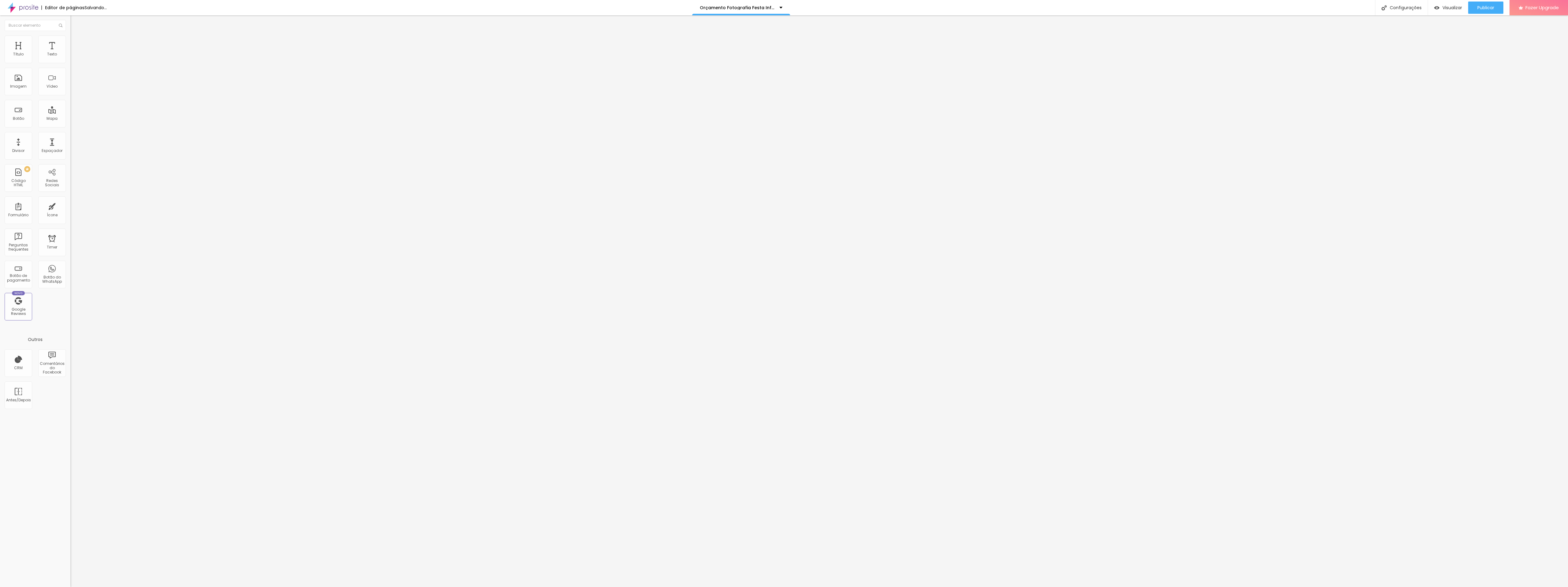
drag, startPoint x: 14, startPoint y: 62, endPoint x: 40, endPoint y: 60, distance: 26.1
click at [71, 113] on input "range" at bounding box center [90, 115] width 40 height 5
click at [71, 38] on img at bounding box center [73, 38] width 5 height 5
click at [71, 58] on span "Titulo 2" at bounding box center [80, 54] width 20 height 8
click at [71, 57] on span "Titulo 2" at bounding box center [80, 55] width 20 height 5
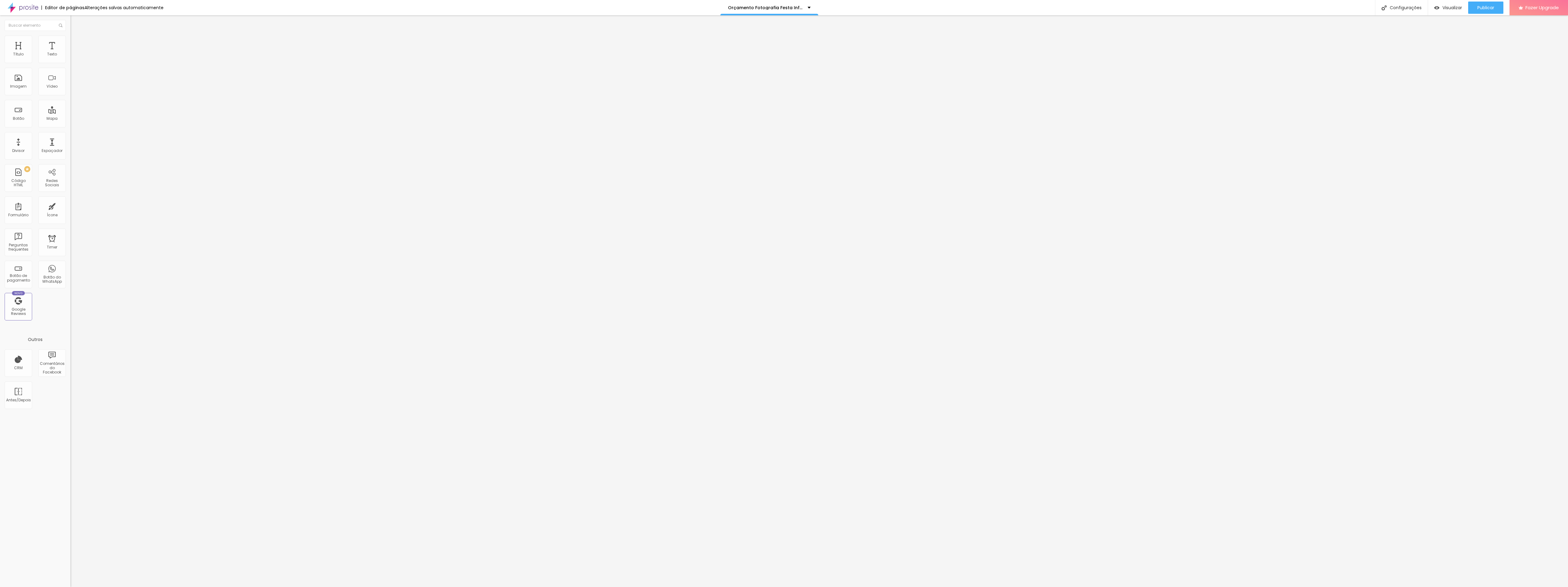
click at [71, 58] on span "Titulo 2" at bounding box center [80, 54] width 20 height 8
click at [71, 35] on li "Avançado" at bounding box center [106, 38] width 71 height 6
click at [71, 57] on span "Titulo 2" at bounding box center [80, 55] width 20 height 5
click at [71, 63] on span "Titulo 3" at bounding box center [79, 60] width 17 height 5
click at [75, 21] on img "button" at bounding box center [77, 23] width 5 height 5
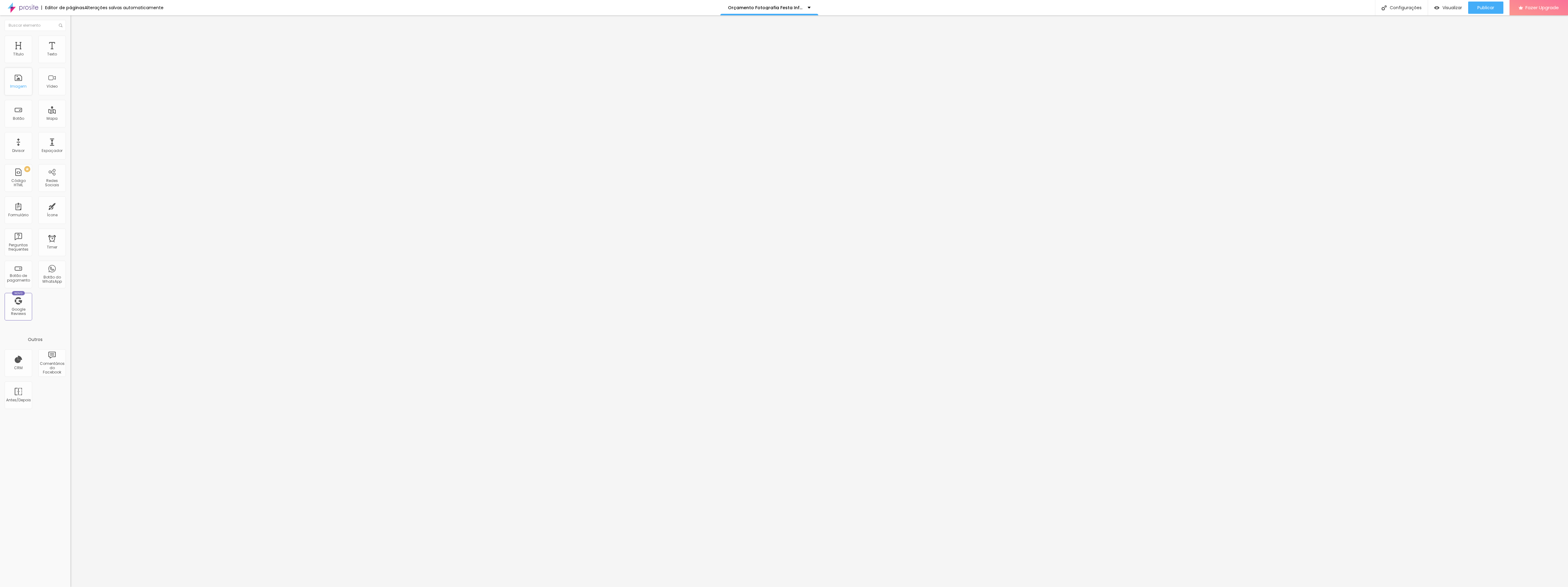
click at [21, 83] on div "Imagem" at bounding box center [18, 81] width 27 height 27
click at [71, 40] on li "Estilo" at bounding box center [106, 38] width 71 height 6
drag, startPoint x: 65, startPoint y: 71, endPoint x: 23, endPoint y: 72, distance: 42.0
click at [71, 63] on div "Tamanho 100 px %" at bounding box center [106, 55] width 71 height 16
drag, startPoint x: 66, startPoint y: 69, endPoint x: 23, endPoint y: 71, distance: 43.0
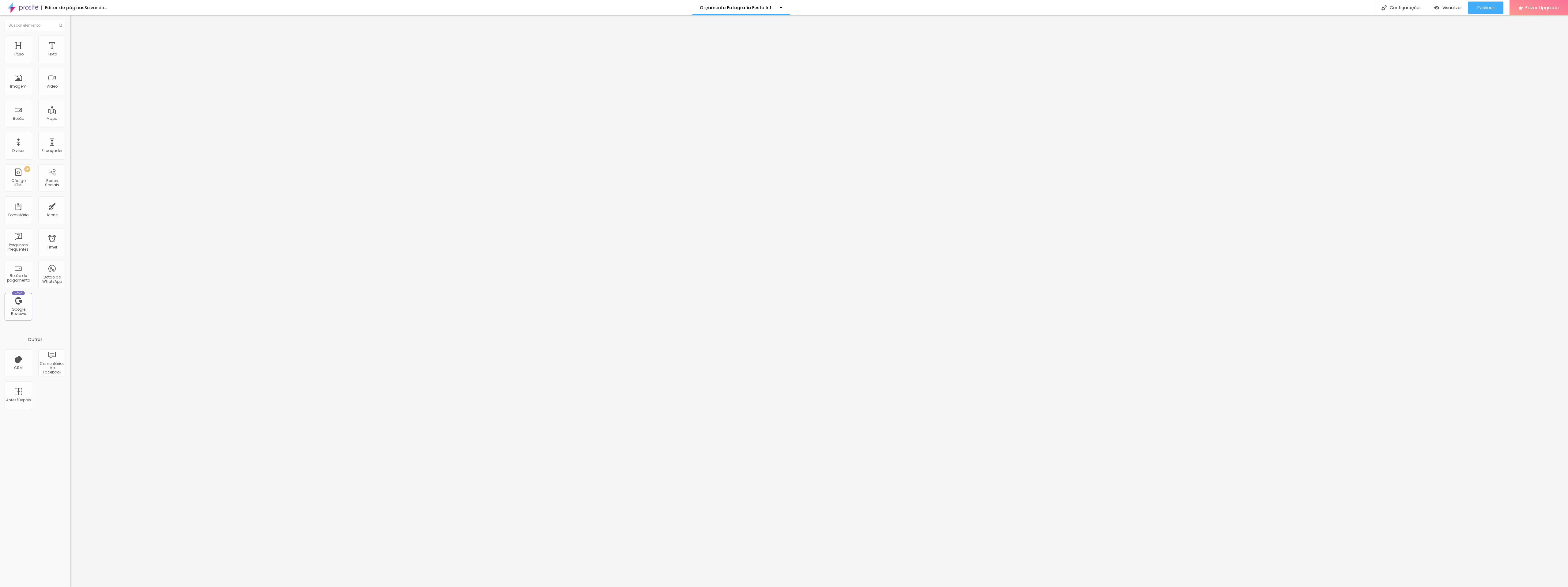
click at [71, 63] on input "range" at bounding box center [90, 60] width 40 height 5
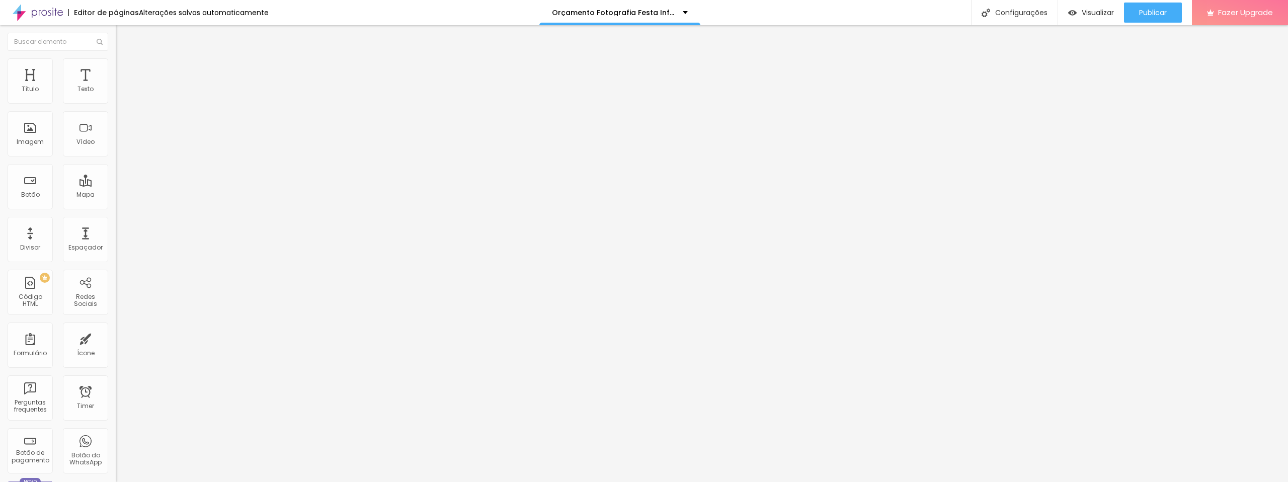
click at [116, 209] on img at bounding box center [119, 212] width 7 height 7
click at [116, 61] on img at bounding box center [120, 62] width 9 height 9
click at [116, 68] on img at bounding box center [120, 72] width 9 height 9
click at [116, 57] on img at bounding box center [120, 52] width 9 height 9
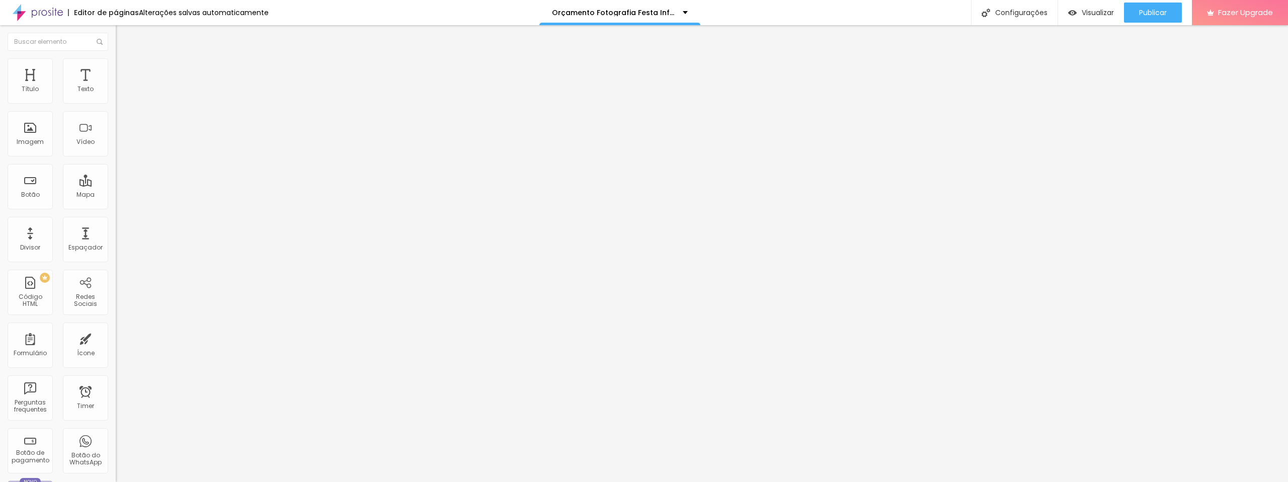
click at [125, 67] on span "Estilo" at bounding box center [133, 65] width 16 height 9
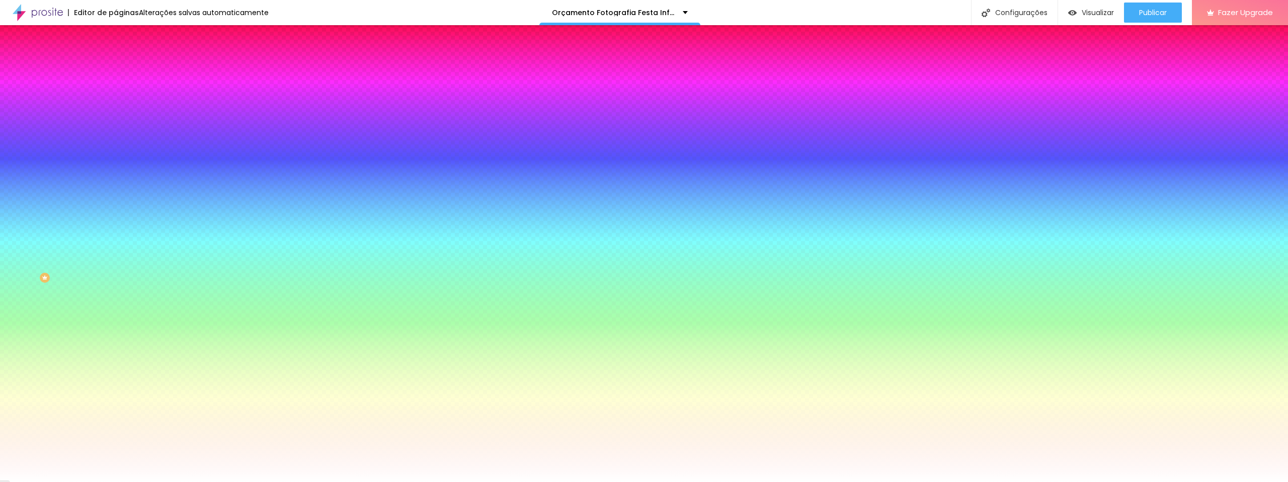
click at [116, 68] on li "Avançado" at bounding box center [174, 73] width 116 height 10
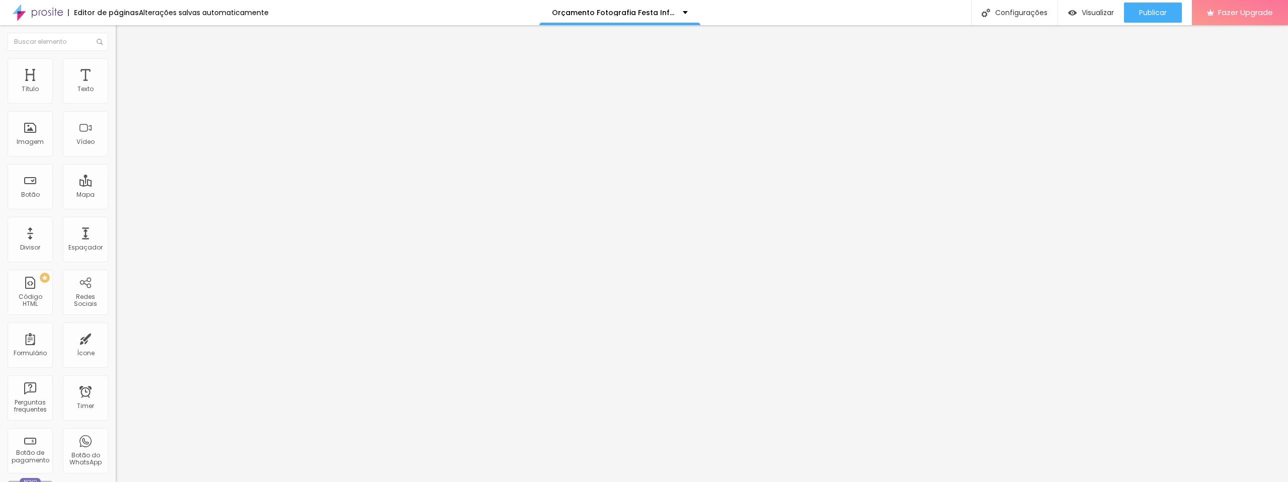
click at [116, 57] on img at bounding box center [120, 52] width 9 height 9
click at [122, 98] on div "Contato" at bounding box center [173, 93] width 103 height 9
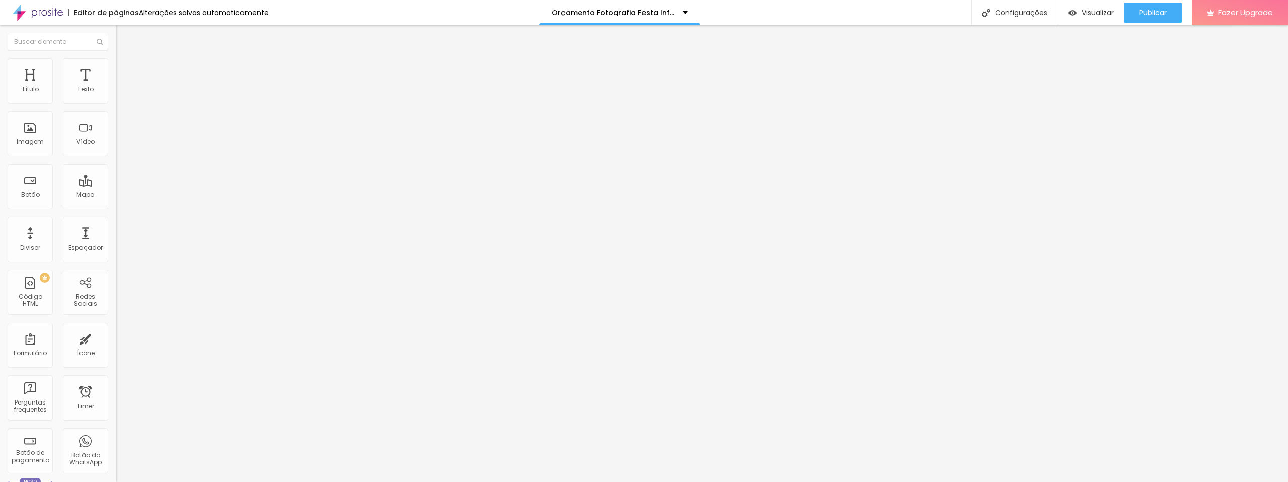
drag, startPoint x: 543, startPoint y: 370, endPoint x: 516, endPoint y: 369, distance: 27.2
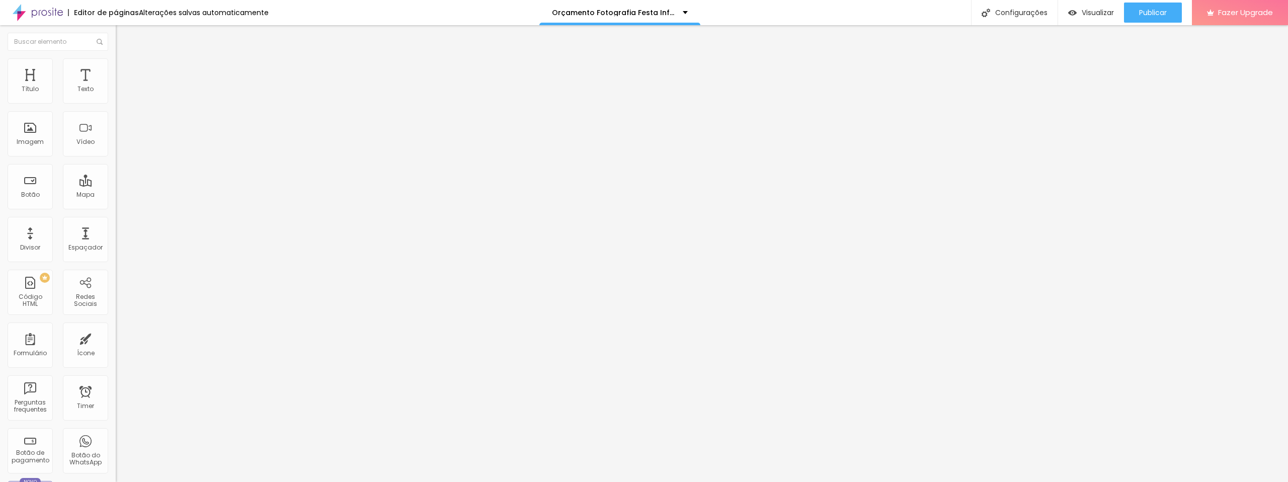
click at [116, 92] on span "Encaixotado" at bounding box center [135, 87] width 39 height 9
click at [116, 72] on ul "Conteúdo Estilo Avançado" at bounding box center [174, 63] width 116 height 30
click at [116, 62] on img at bounding box center [120, 62] width 9 height 9
click at [116, 156] on div "Editar Seção Conteúdo Estilo Avançado Modo Encaixotado Encaixotado Completo" at bounding box center [174, 253] width 116 height 457
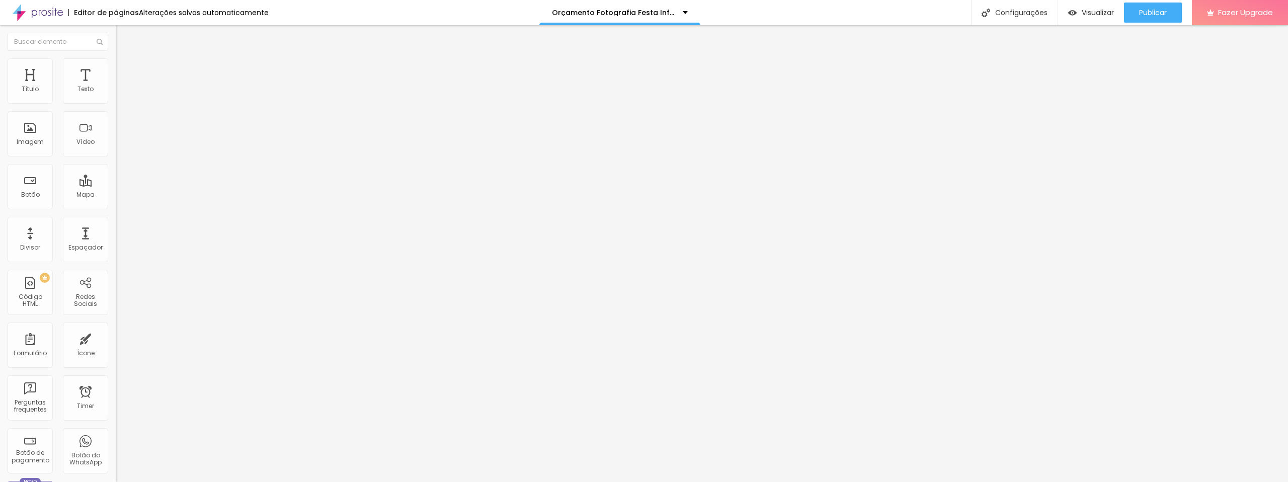
click at [116, 156] on div "Editar Seção Conteúdo Estilo Avançado Modo Encaixotado Encaixotado Completo" at bounding box center [174, 253] width 116 height 457
click at [123, 37] on img "button" at bounding box center [127, 37] width 8 height 8
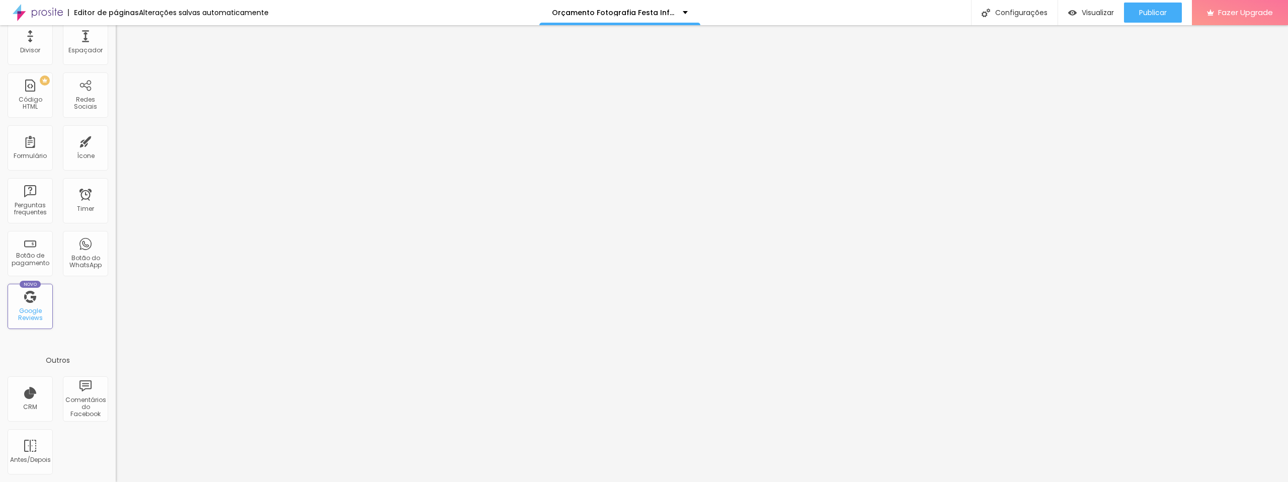
scroll to position [0, 0]
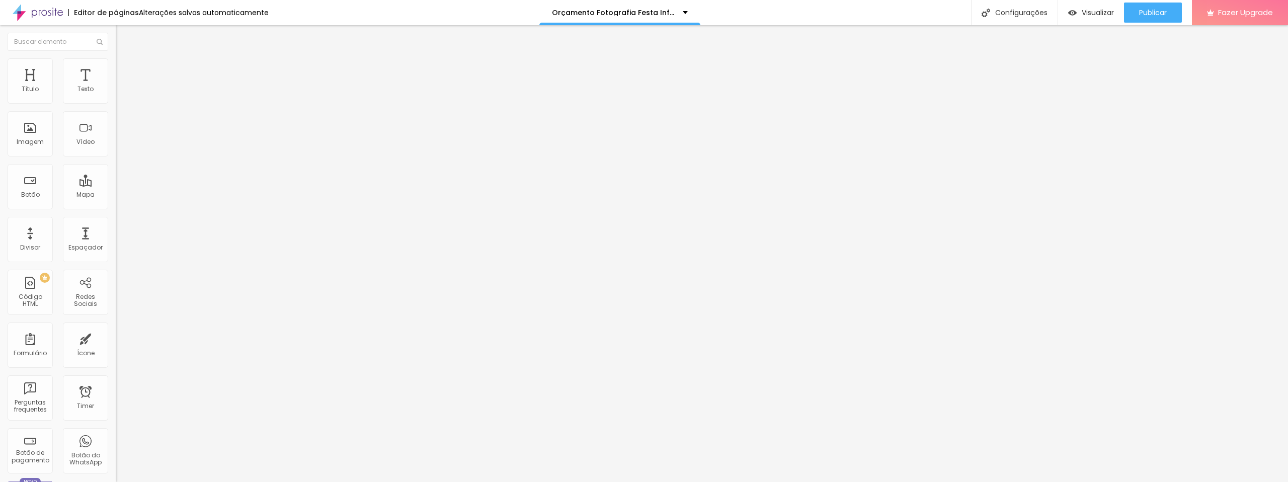
click at [116, 201] on input at bounding box center [184, 206] width 137 height 10
paste input "https://share.google/dtbb5nX3q8GD9eEyL"
click at [116, 223] on div "Exibir informações de" at bounding box center [174, 226] width 116 height 6
click at [116, 201] on input "https://share.google/dtbb5nX3q8GD9eEyL" at bounding box center [184, 206] width 137 height 10
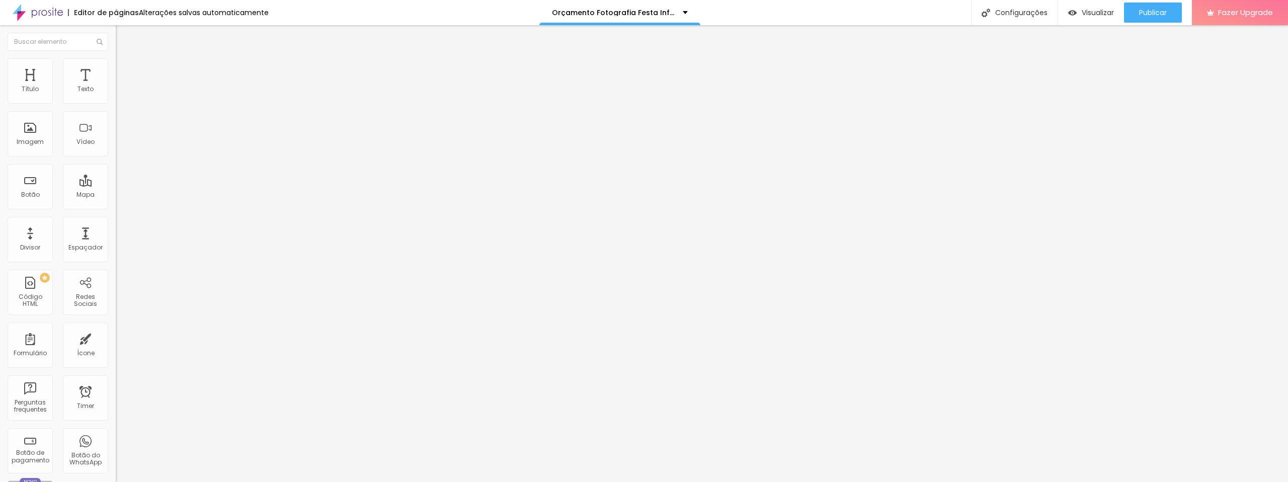
click at [116, 201] on input "https://share.google/dtbb5nX3q8GD9eEyL" at bounding box center [184, 206] width 137 height 10
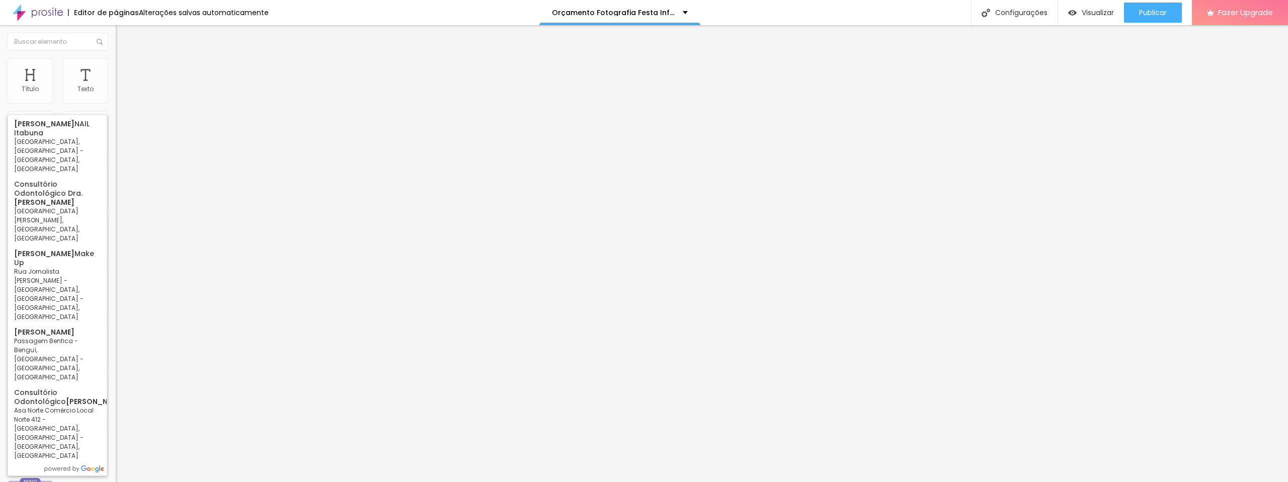
click at [116, 201] on input "barbahara borges" at bounding box center [184, 206] width 137 height 10
click at [116, 201] on input "[PERSON_NAME]" at bounding box center [184, 206] width 137 height 10
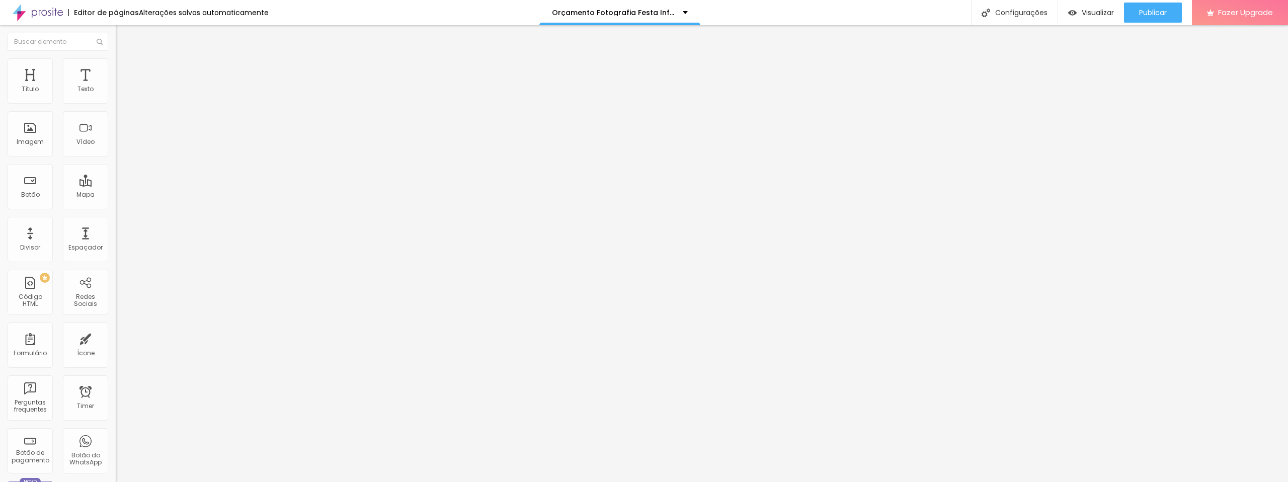
scroll to position [0, 7]
click at [116, 201] on input "[PERSON_NAME] fotografia" at bounding box center [184, 206] width 137 height 10
click at [116, 201] on input "barbahra borgesfotografia" at bounding box center [184, 206] width 137 height 10
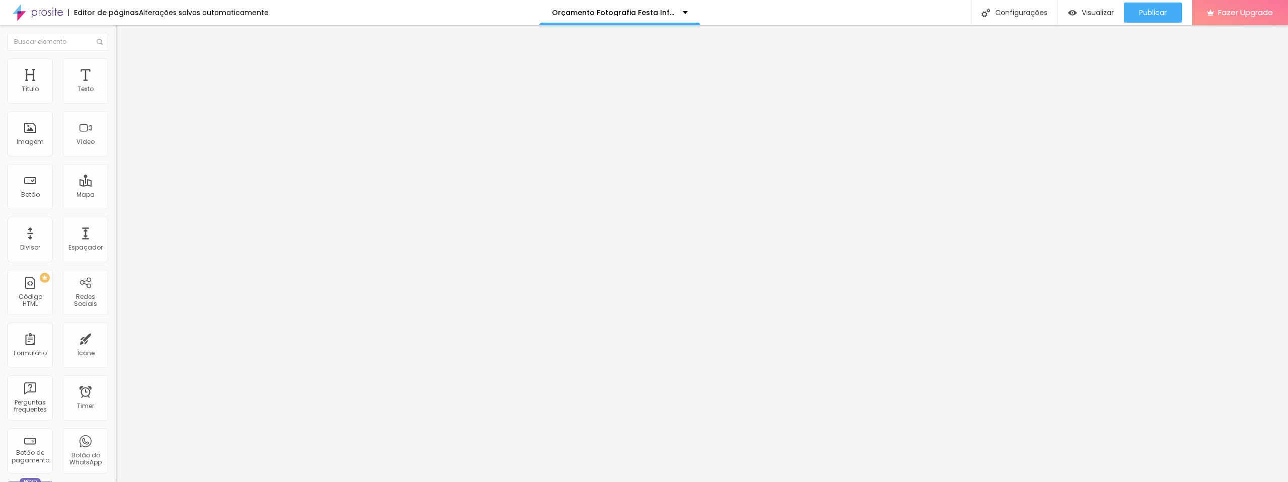
click at [116, 201] on input "barbahraborgesfotografia" at bounding box center [184, 206] width 137 height 10
click at [116, 201] on input "barbahraborges fotografia" at bounding box center [184, 206] width 137 height 10
click at [116, 66] on li "Estilo" at bounding box center [174, 63] width 116 height 10
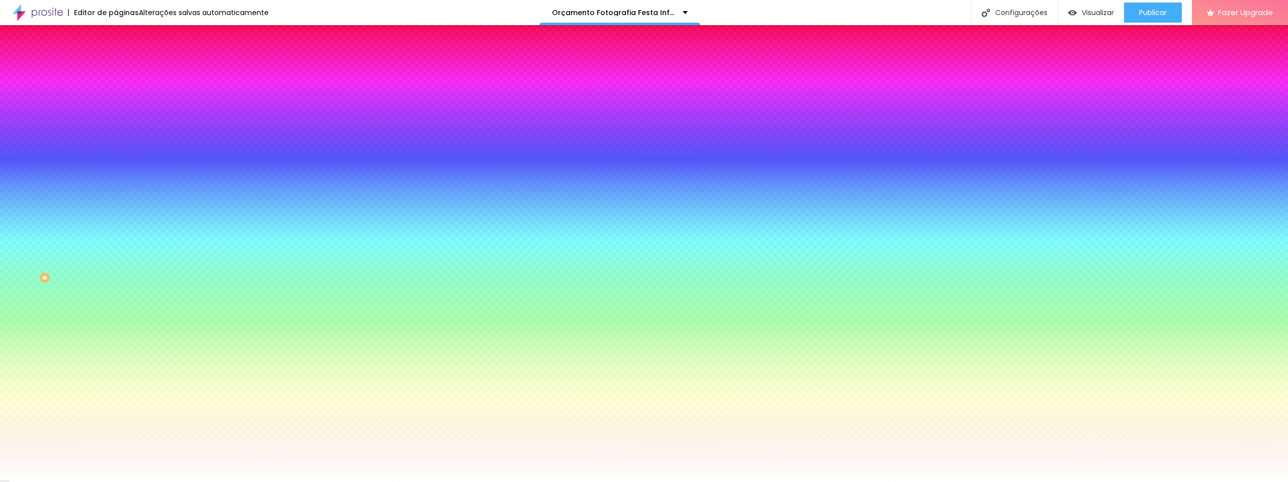
click at [116, 57] on img at bounding box center [120, 52] width 9 height 9
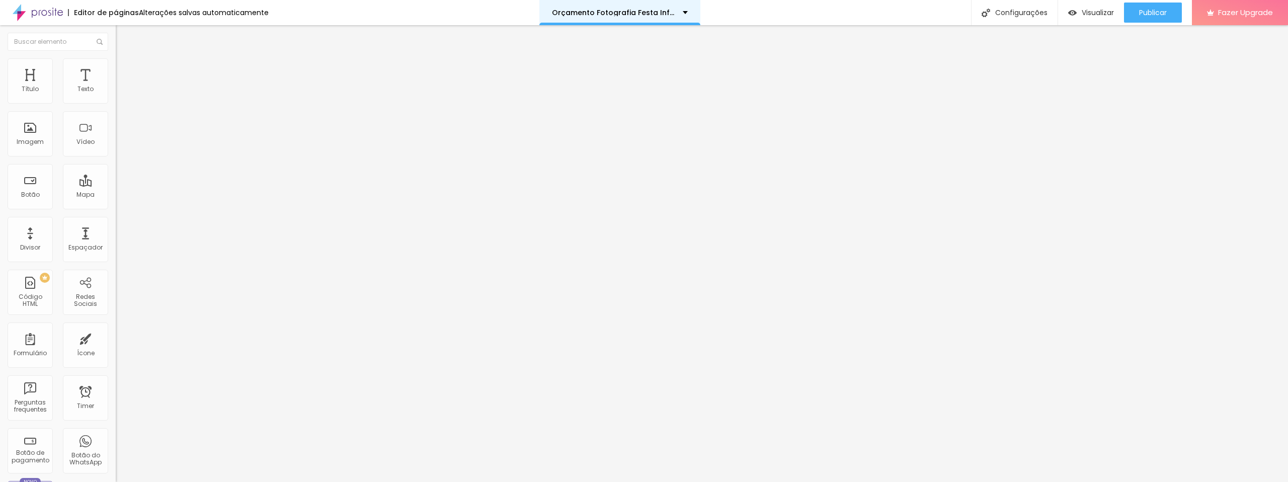
click at [576, 19] on div "Orçamento Fotografia Festa Infantil" at bounding box center [619, 12] width 161 height 25
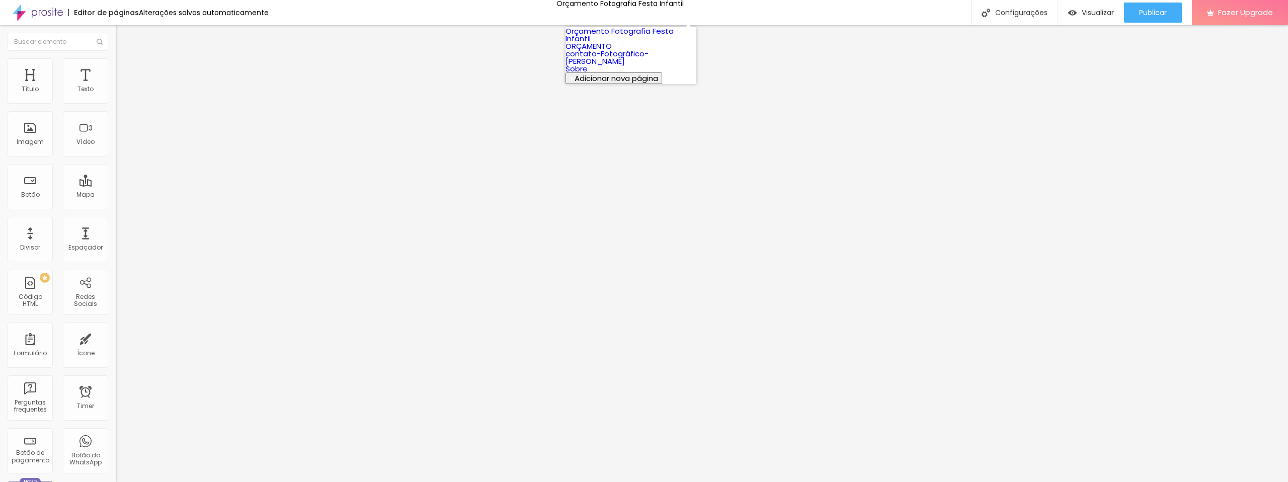
click at [589, 38] on link "Orçamento Fotografia Festa Infantil" at bounding box center [620, 35] width 108 height 18
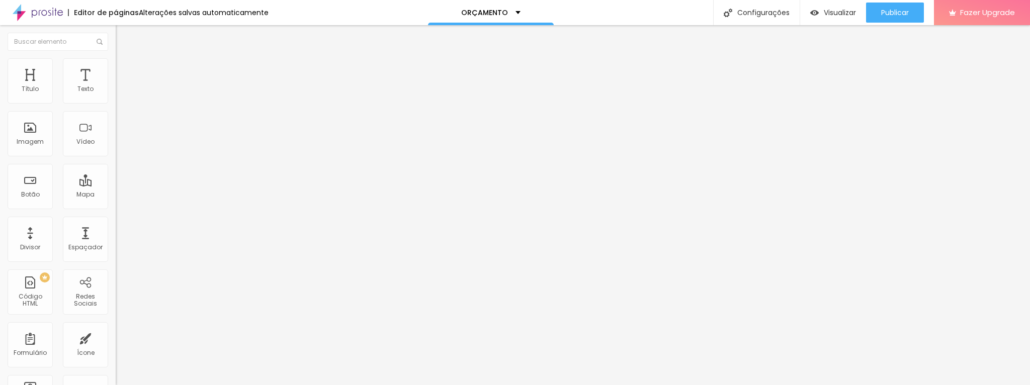
click at [116, 207] on input "https://api.whatsapp.com/send?phone=5547999220804&text=Gostaria%20de%20informa%…" at bounding box center [176, 202] width 121 height 10
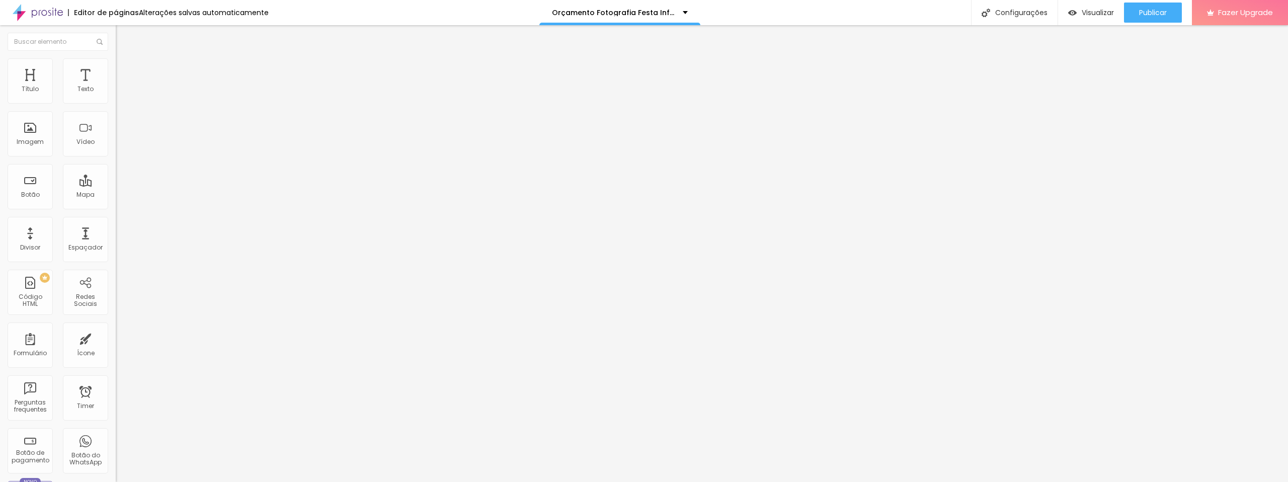
click at [116, 201] on input "barbahraborges fotografia" at bounding box center [184, 206] width 137 height 10
click at [116, 223] on div "Exibir informações de" at bounding box center [174, 226] width 116 height 6
click at [116, 210] on span "Procure o perfil da empresa pelo nome." at bounding box center [165, 217] width 99 height 15
drag, startPoint x: 79, startPoint y: 106, endPoint x: 106, endPoint y: 113, distance: 27.6
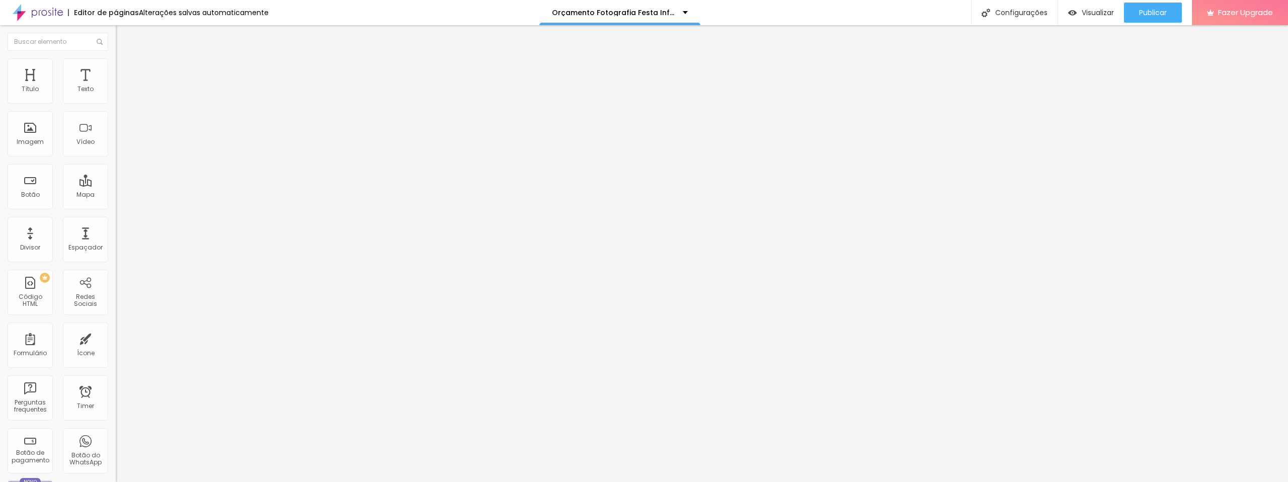
click at [116, 201] on input "[PERSON_NAME] hotos" at bounding box center [184, 206] width 137 height 10
click at [116, 201] on input "[PERSON_NAME] photos" at bounding box center [184, 206] width 137 height 10
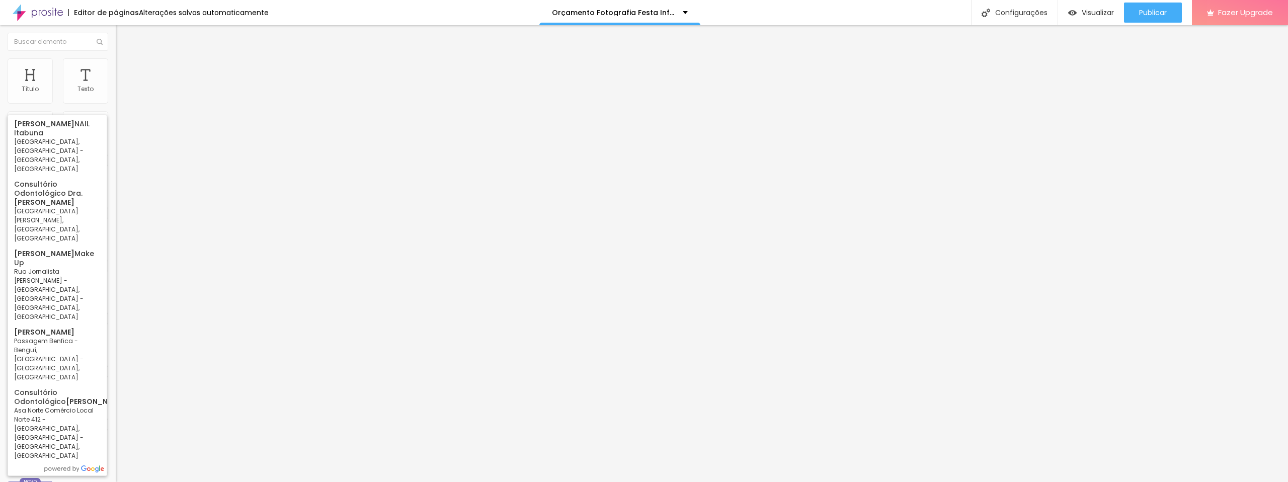
click at [116, 201] on input "[PERSON_NAME]" at bounding box center [184, 206] width 137 height 10
drag, startPoint x: 82, startPoint y: 105, endPoint x: 55, endPoint y: 108, distance: 26.3
click at [116, 201] on input "[PERSON_NAME]" at bounding box center [184, 206] width 137 height 10
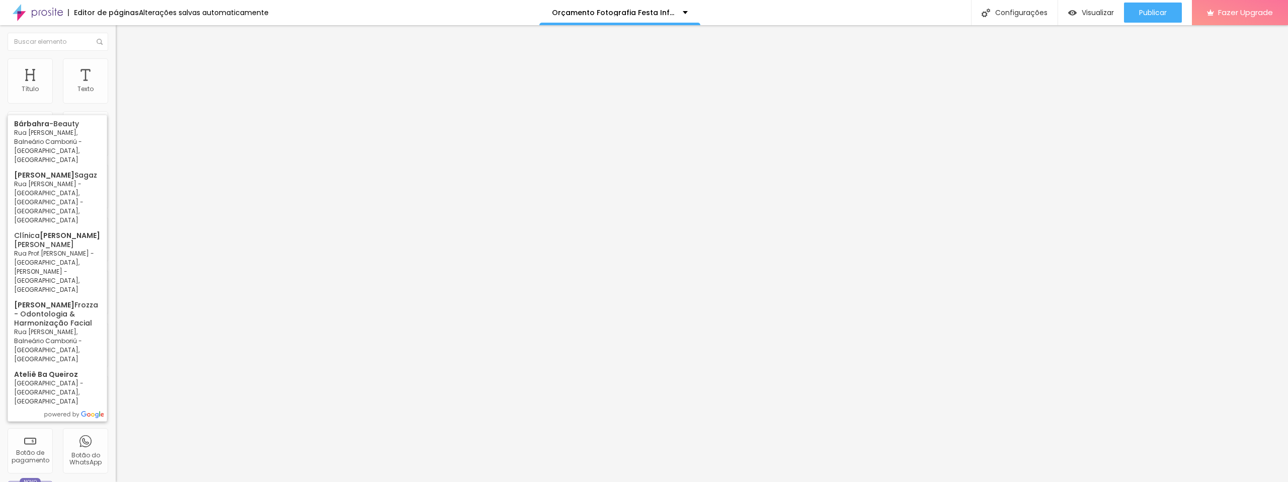
click at [116, 201] on input "barbahra" at bounding box center [184, 206] width 137 height 10
click at [116, 201] on input "bárbahra" at bounding box center [184, 206] width 137 height 10
type input "bárbahra"
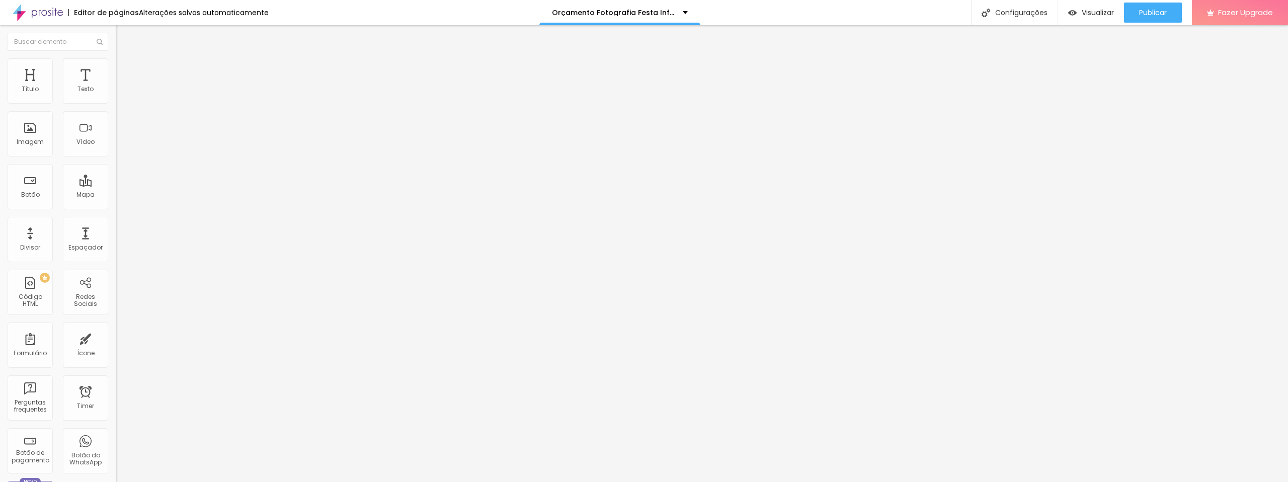
click at [116, 246] on img at bounding box center [118, 248] width 5 height 5
click at [116, 229] on img at bounding box center [118, 231] width 5 height 5
click at [116, 250] on img at bounding box center [118, 252] width 5 height 5
click at [116, 201] on input "[PERSON_NAME] photos" at bounding box center [184, 206] width 137 height 10
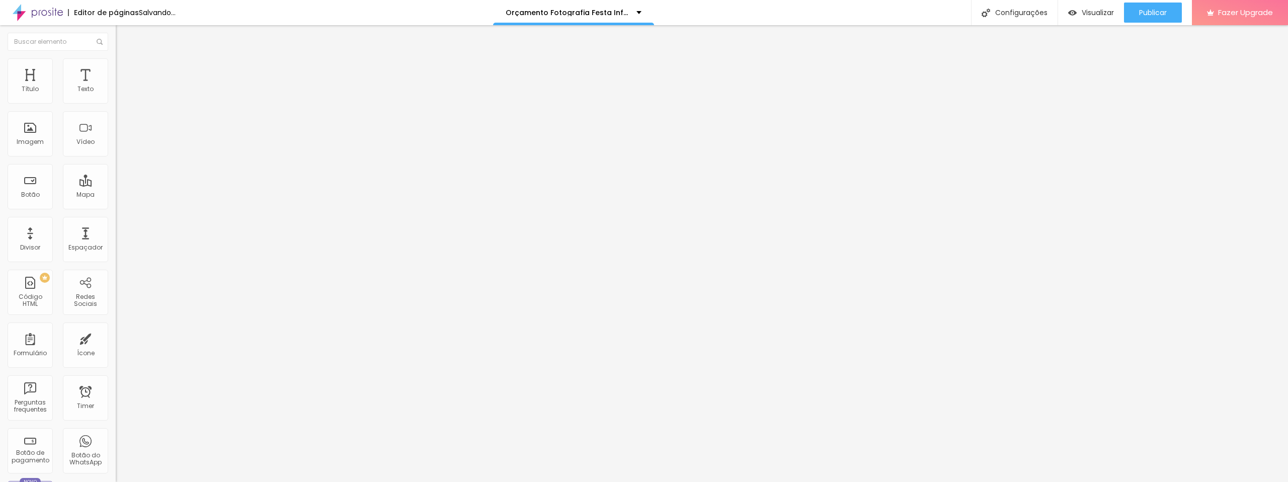
click at [116, 201] on input "[PERSON_NAME] photos" at bounding box center [184, 206] width 137 height 10
click at [116, 64] on li "Estilo" at bounding box center [174, 63] width 116 height 10
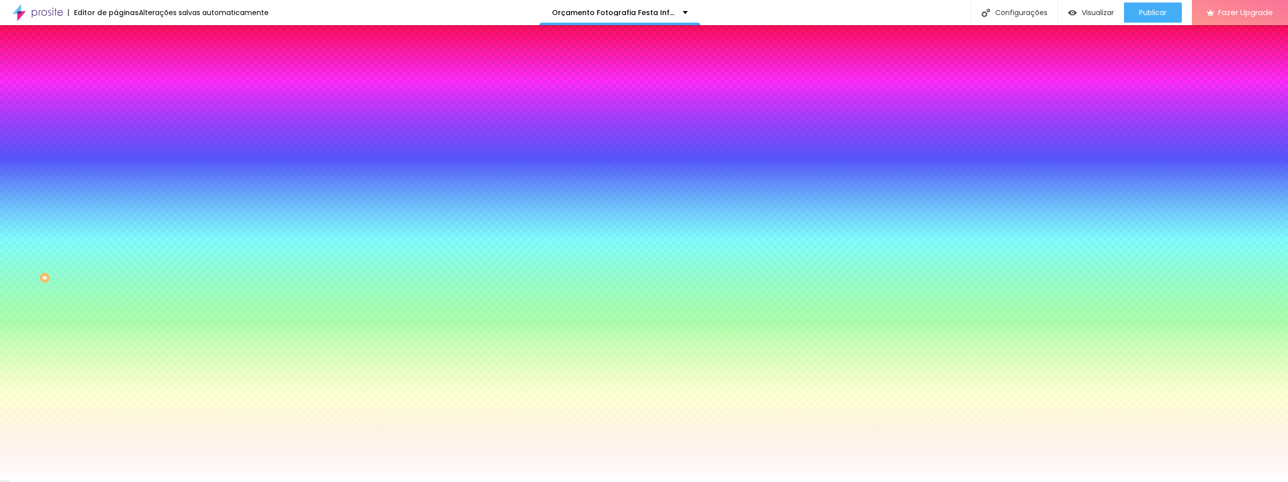
click at [116, 57] on img at bounding box center [120, 52] width 9 height 9
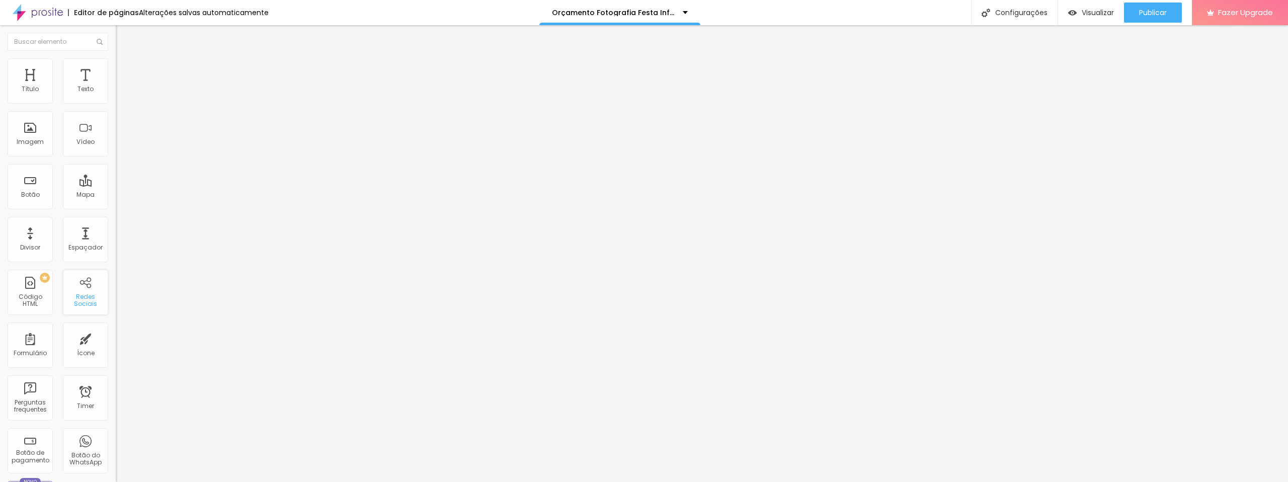
scroll to position [186, 0]
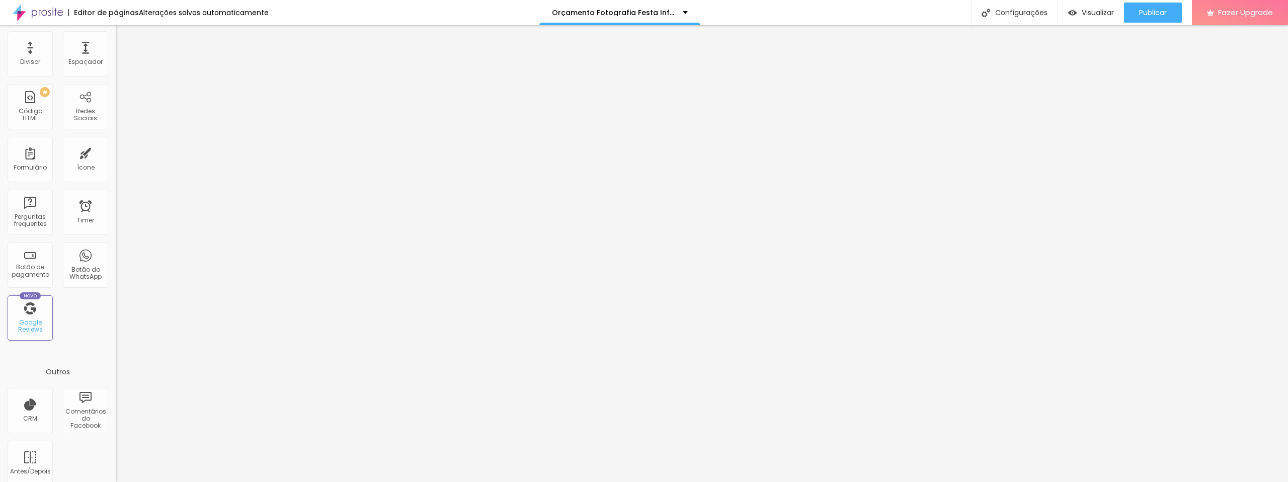
click at [24, 325] on div "Google Reviews" at bounding box center [30, 326] width 40 height 15
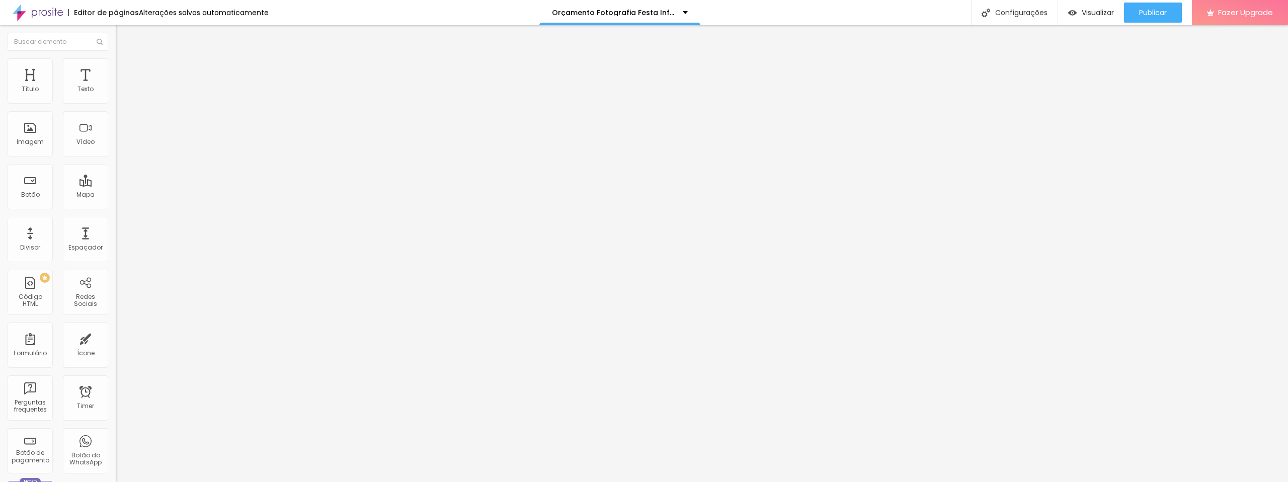
click at [116, 201] on input at bounding box center [184, 206] width 137 height 10
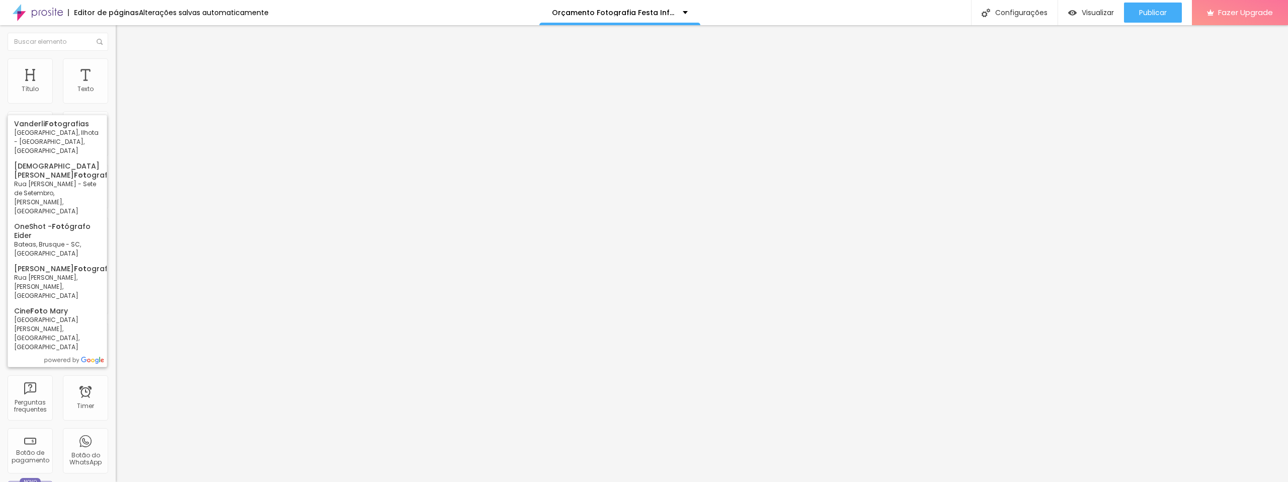
type input "f"
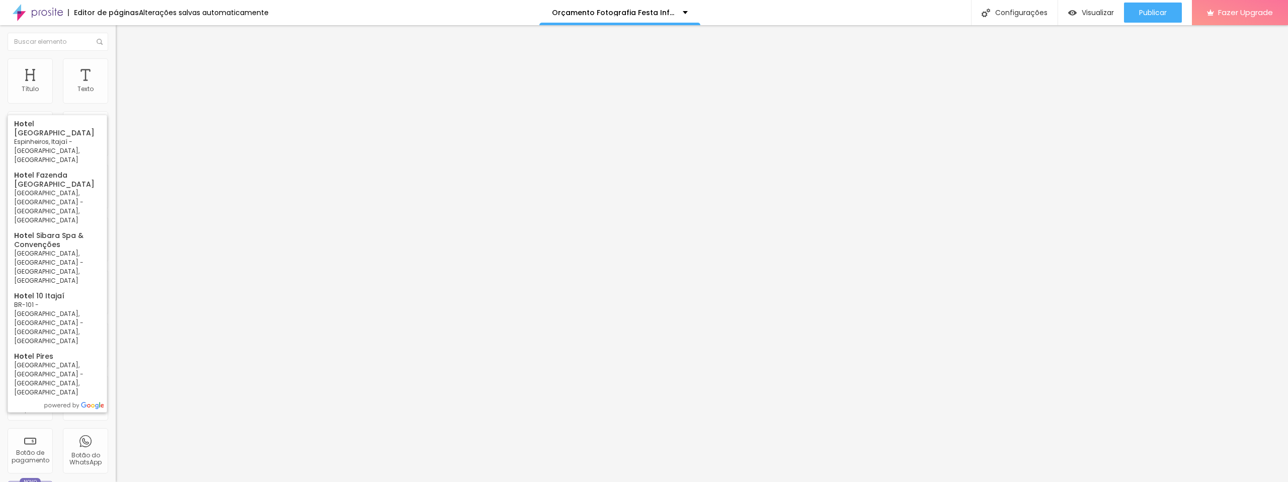
type input "h"
type input "p"
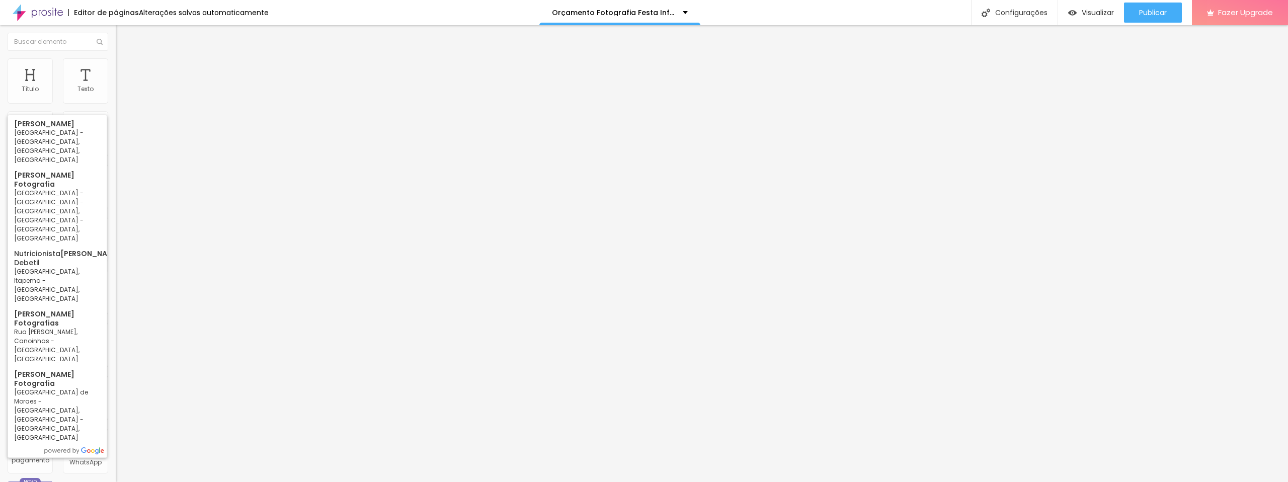
type input "B"
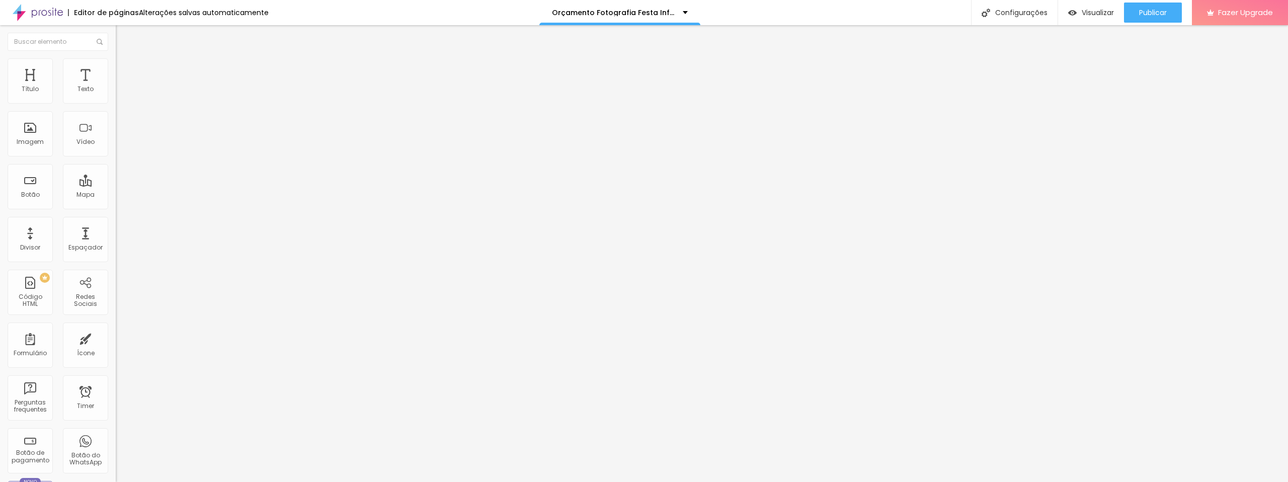
scroll to position [0, 7]
click at [116, 201] on input "[PERSON_NAME] fotografia" at bounding box center [184, 206] width 137 height 10
type input "[PERSON_NAME] fotografia"
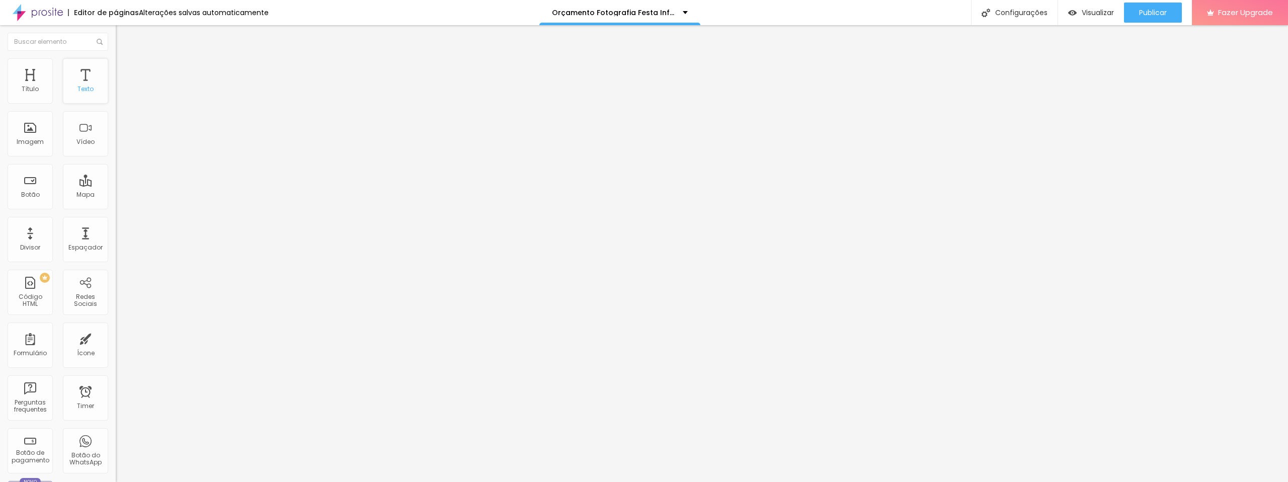
click at [77, 80] on div "Texto" at bounding box center [85, 80] width 45 height 45
click at [116, 97] on button "button" at bounding box center [123, 91] width 14 height 11
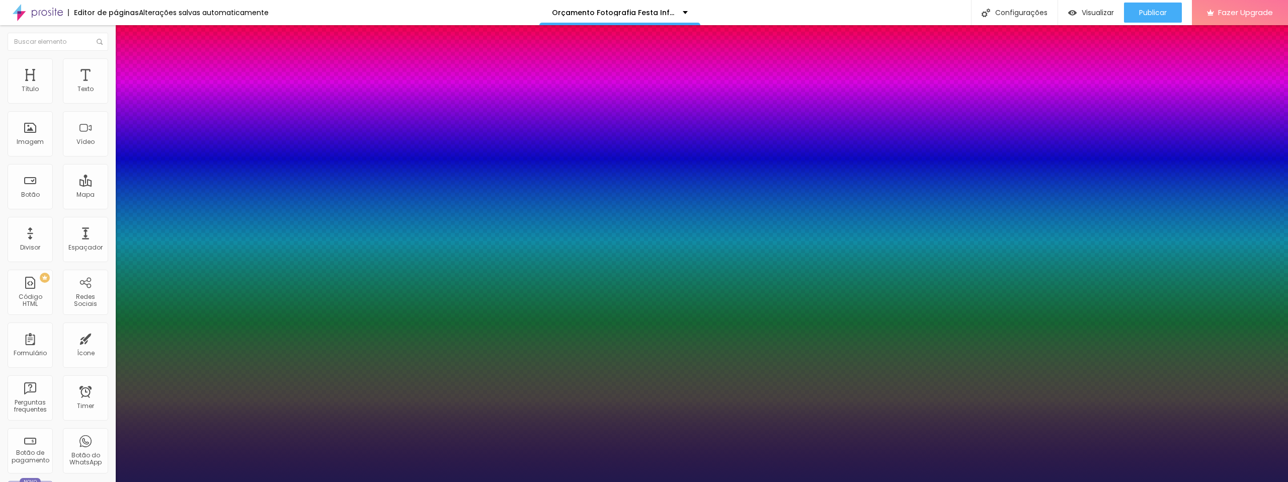
type input "1"
type input "14"
type input "1"
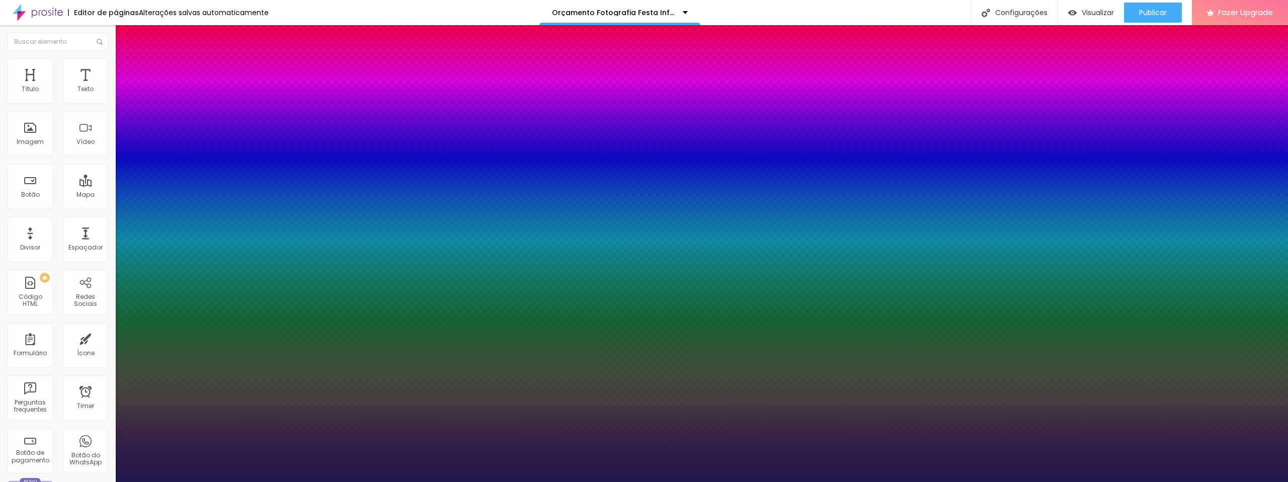
type input "13"
type input "1"
type input "12"
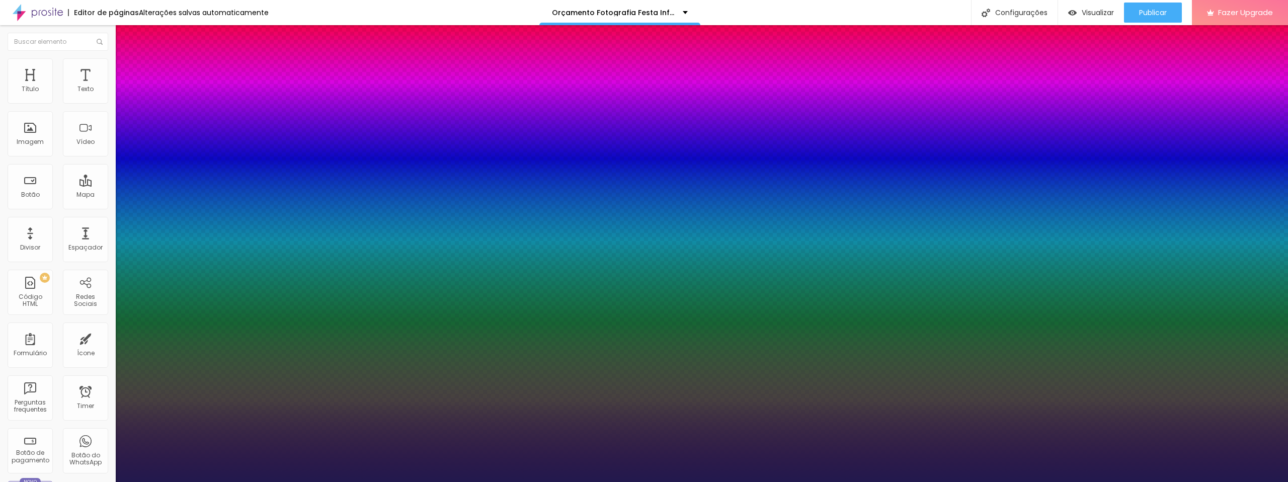
type input "1"
type input "13"
type input "1"
type input "13"
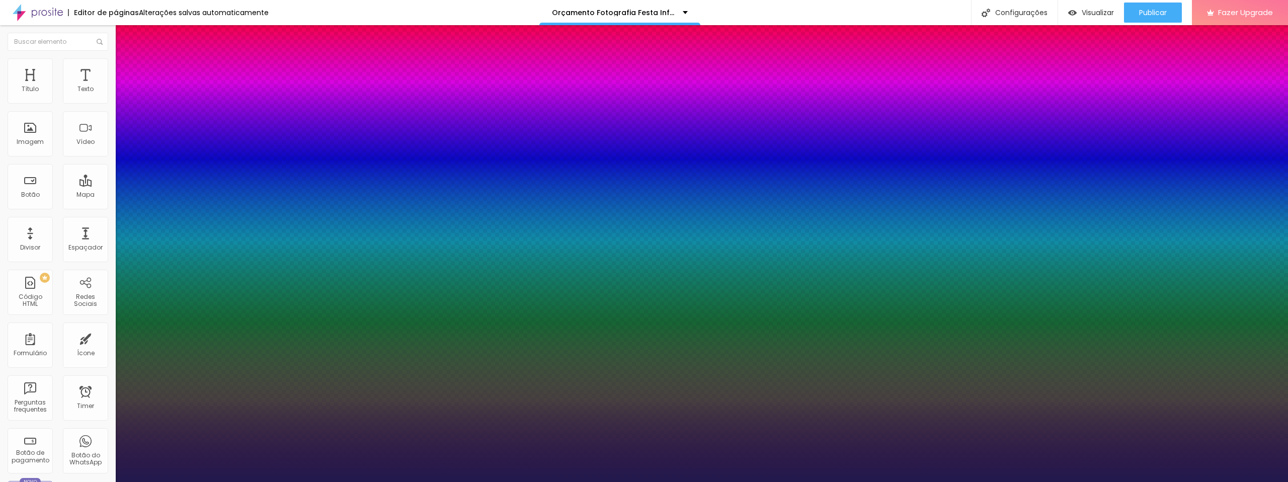
click at [303, 481] on div at bounding box center [644, 482] width 1288 height 0
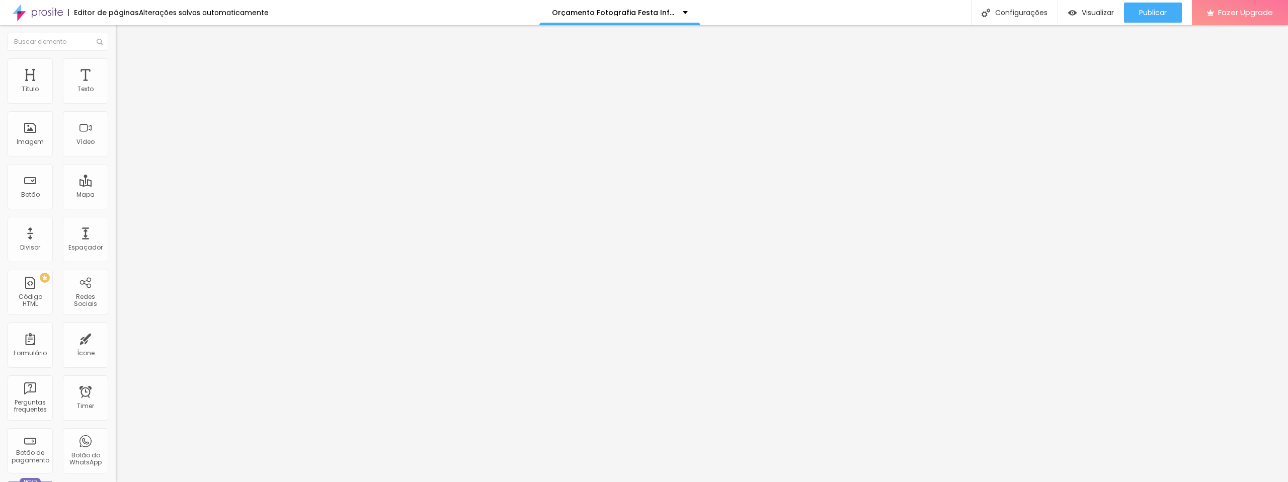
click at [116, 103] on input "text" at bounding box center [176, 98] width 121 height 10
drag, startPoint x: 71, startPoint y: 115, endPoint x: 55, endPoint y: 114, distance: 15.6
click at [116, 103] on input "(99)22" at bounding box center [176, 98] width 121 height 10
type input "[PHONE_NUMBER]"
click at [116, 310] on div "Editar Botão do WhatsApp Conteúdo Estilo Avançado Número do WhatsApp * [PHONE_N…" at bounding box center [174, 253] width 116 height 457
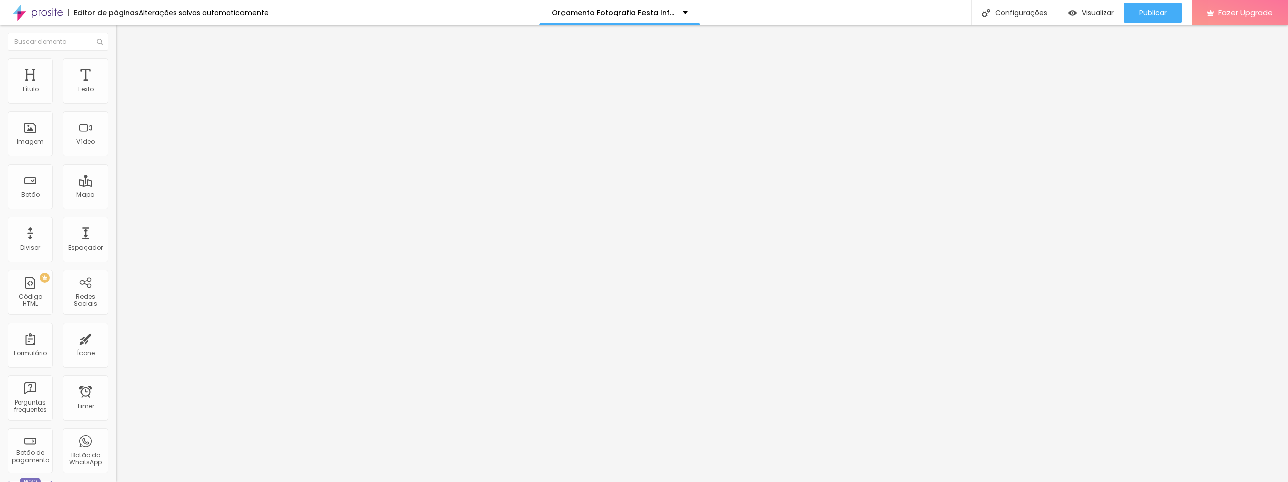
click at [116, 76] on li "Avançado" at bounding box center [174, 81] width 116 height 10
click at [116, 70] on li "Estilo" at bounding box center [174, 71] width 116 height 10
click at [120, 167] on img at bounding box center [123, 170] width 6 height 6
radio input "false"
click at [120, 167] on img at bounding box center [123, 170] width 6 height 6
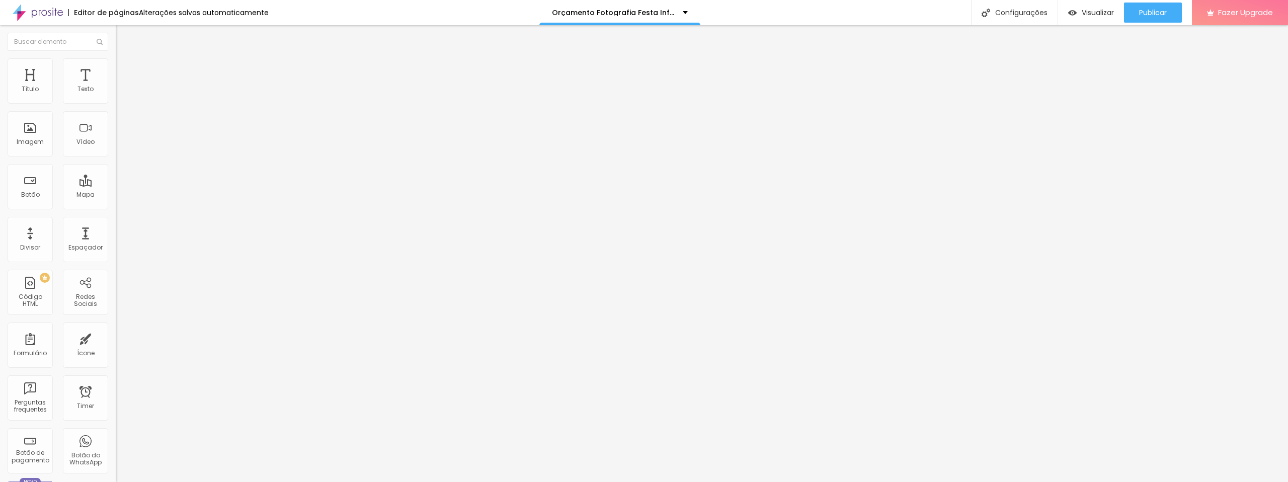
radio input "false"
radio input "true"
click at [120, 167] on img at bounding box center [123, 170] width 6 height 6
radio input "true"
radio input "false"
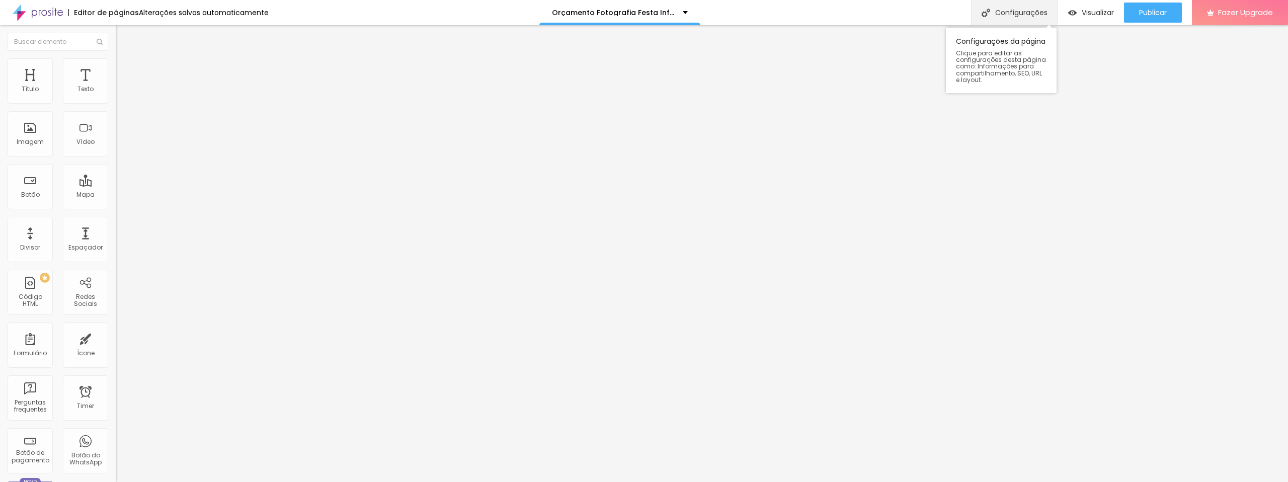
click at [999, 14] on div "Configurações" at bounding box center [1014, 12] width 87 height 25
type input "/orcamento-fotografia-festa-infantil-[PERSON_NAME]-fotografia"
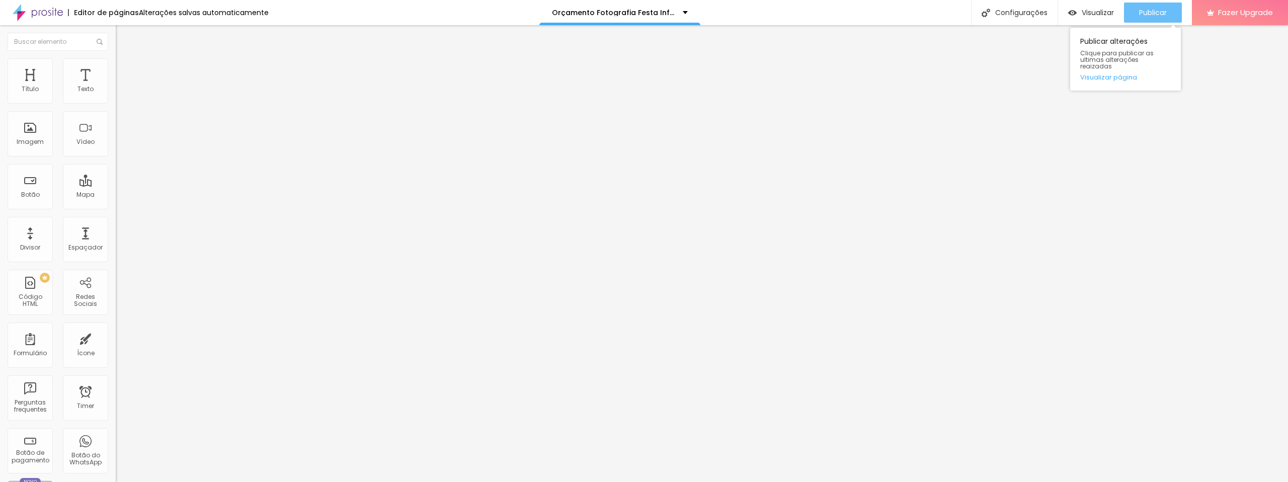
click at [1154, 10] on span "Publicar" at bounding box center [1153, 13] width 28 height 8
click at [1103, 17] on span "Visualizar" at bounding box center [1098, 13] width 32 height 8
click at [1150, 11] on span "Publicar" at bounding box center [1153, 13] width 28 height 8
click at [1085, 12] on span "Visualizar" at bounding box center [1098, 13] width 32 height 8
